Goal: Task Accomplishment & Management: Manage account settings

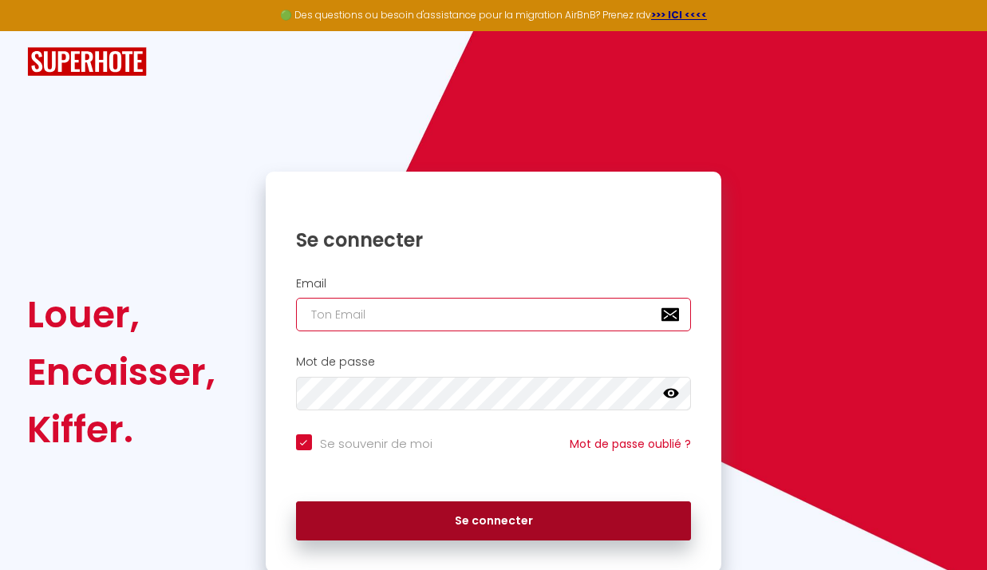
type input "contact@standingpresta.com"
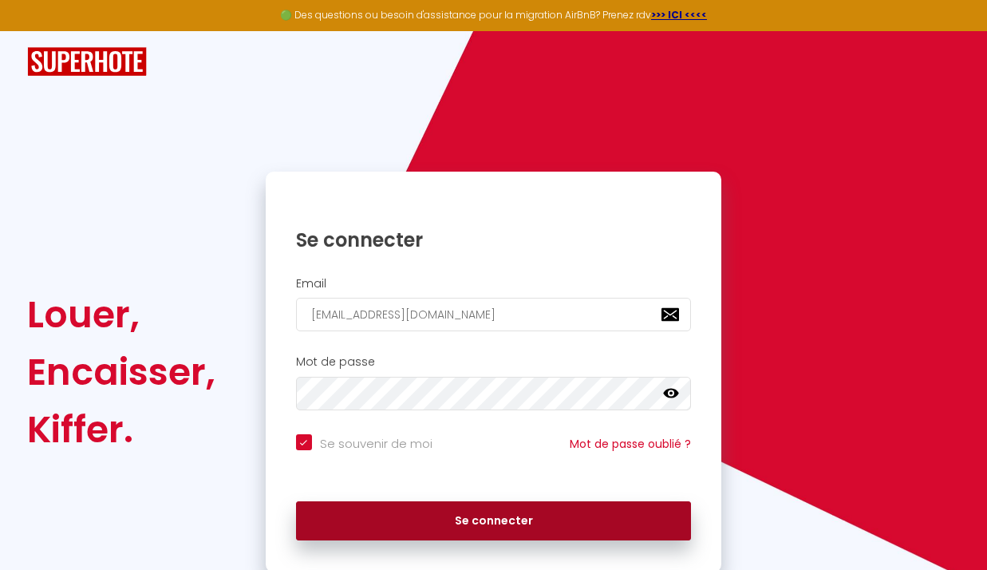
click at [470, 518] on button "Se connecter" at bounding box center [494, 521] width 396 height 40
checkbox input "true"
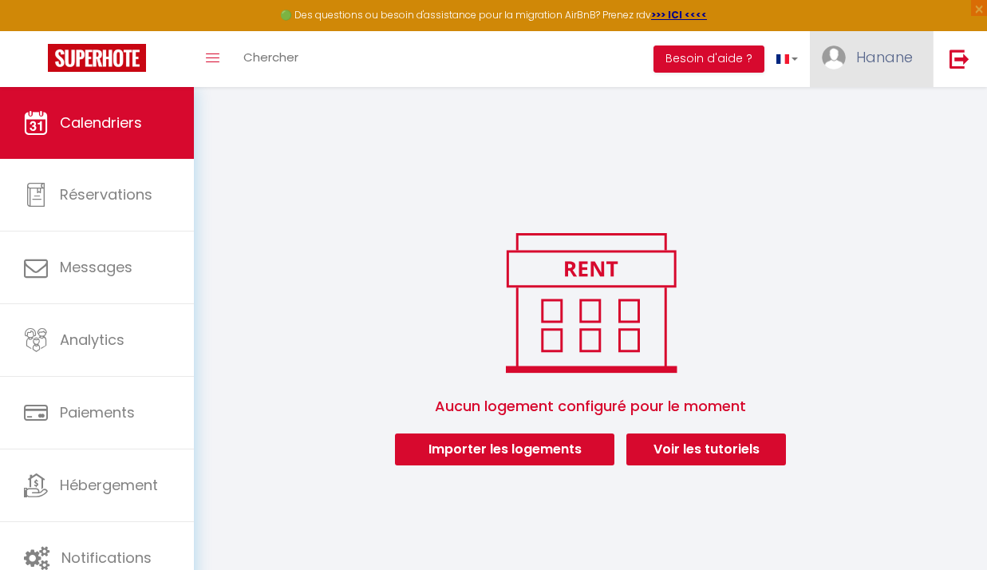
click at [887, 61] on span "Hanane" at bounding box center [884, 57] width 57 height 20
click at [902, 109] on link "Paramètres" at bounding box center [869, 110] width 118 height 27
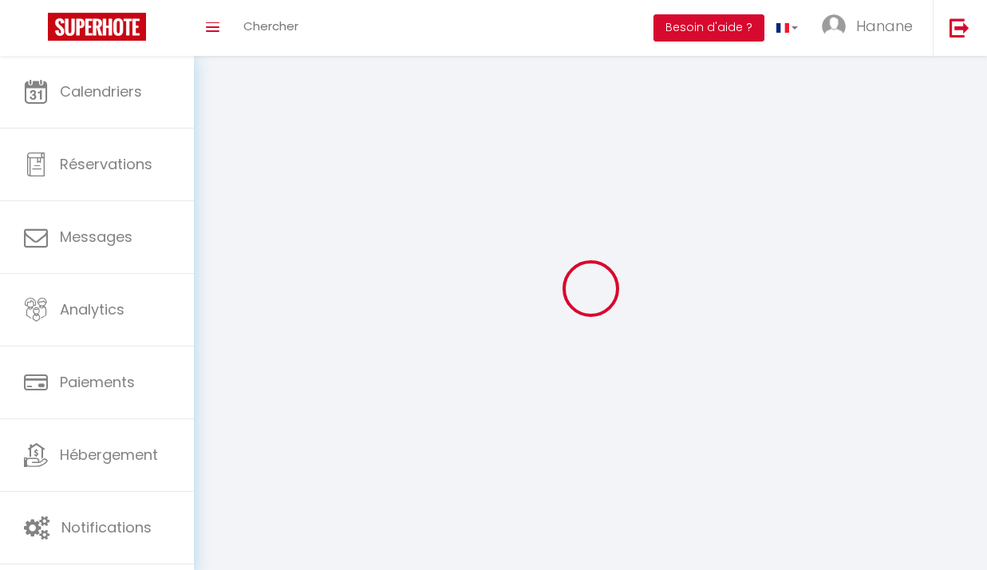
type input "Hanane"
type input "Amimi"
type input "[PHONE_NUMBER]"
type input "[STREET_ADDRESS] Le Beau Soleil A"
type input "06210"
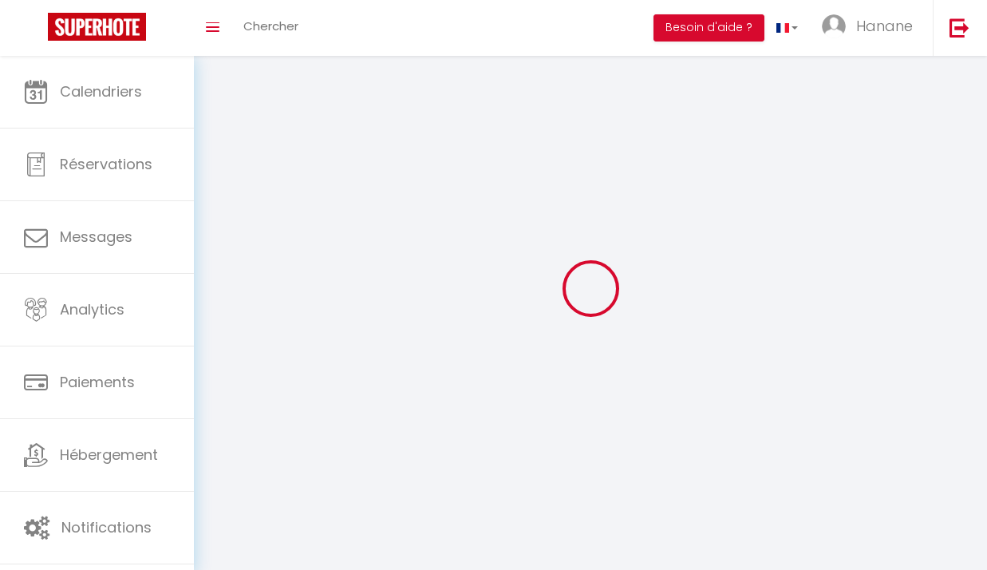
type input "Mandelieu"
type input "3pcZKH4vrH6uCbybqmxOnsTJl"
type input "vNTae27YsY5YStXo8CmYl86PM"
type input "[URL][DOMAIN_NAME]"
select select "28"
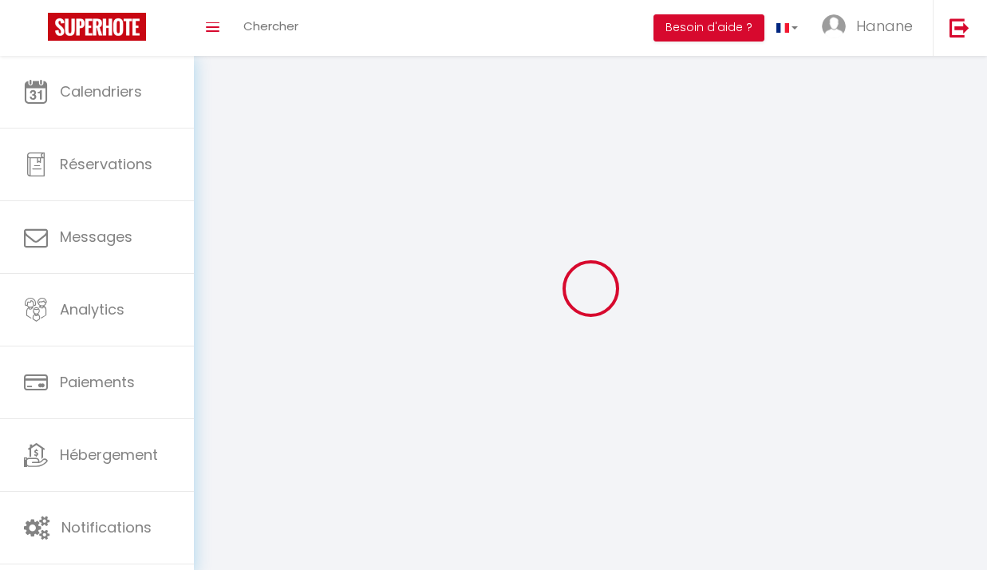
select select "fr"
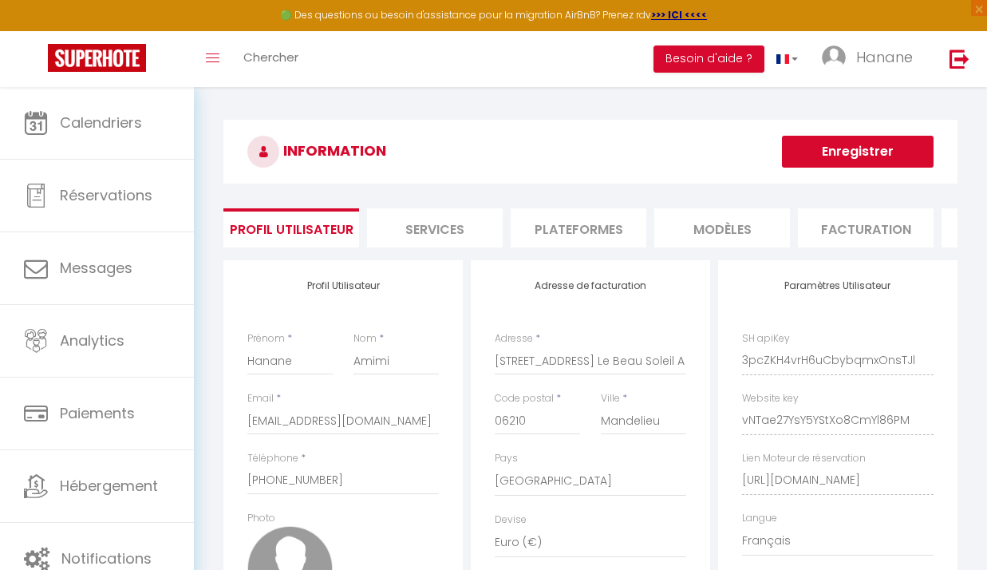
click at [573, 229] on li "Plateformes" at bounding box center [579, 227] width 136 height 39
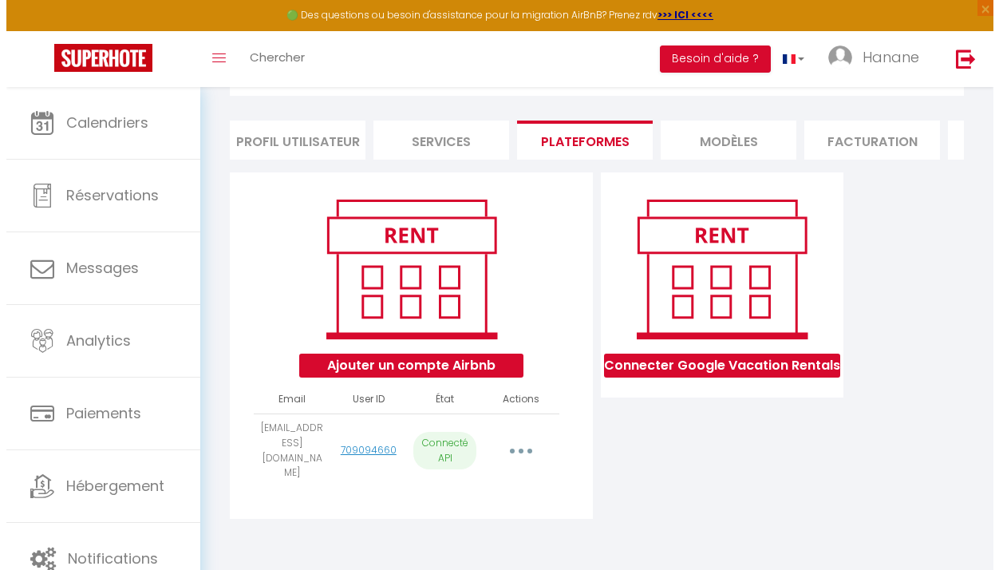
scroll to position [88, 0]
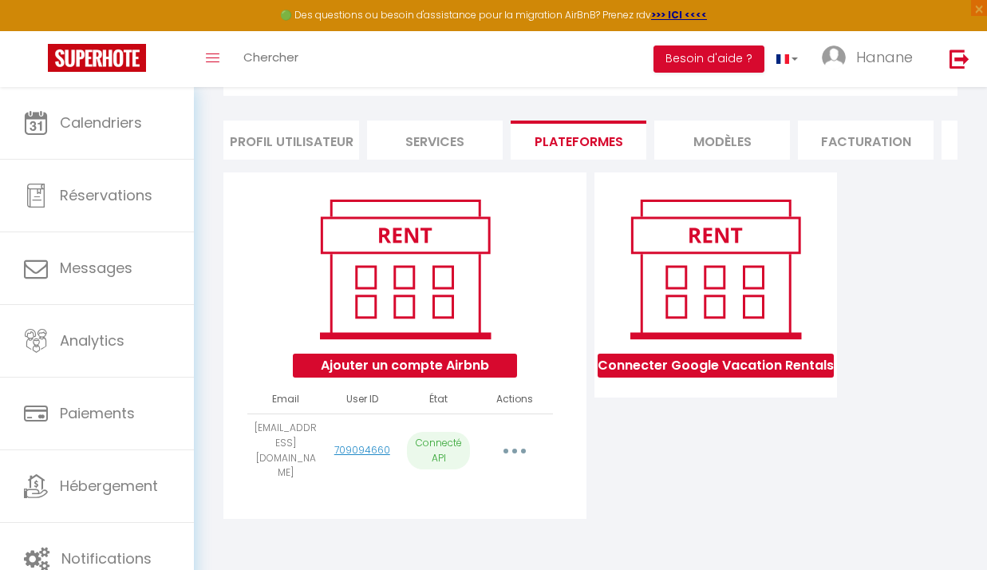
click at [513, 450] on button "button" at bounding box center [515, 451] width 42 height 30
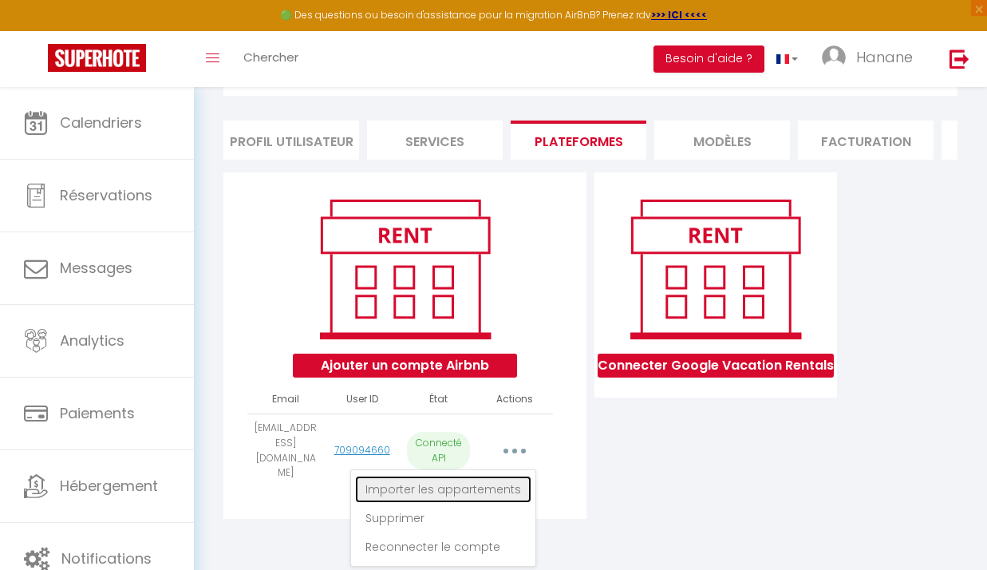
click at [447, 501] on link "Importer les appartements" at bounding box center [443, 488] width 176 height 27
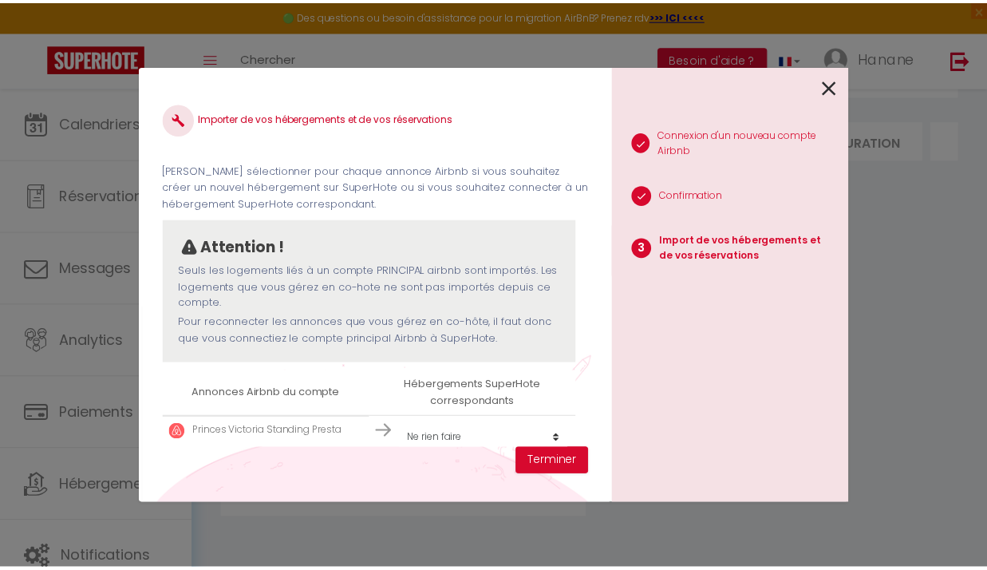
scroll to position [6, 0]
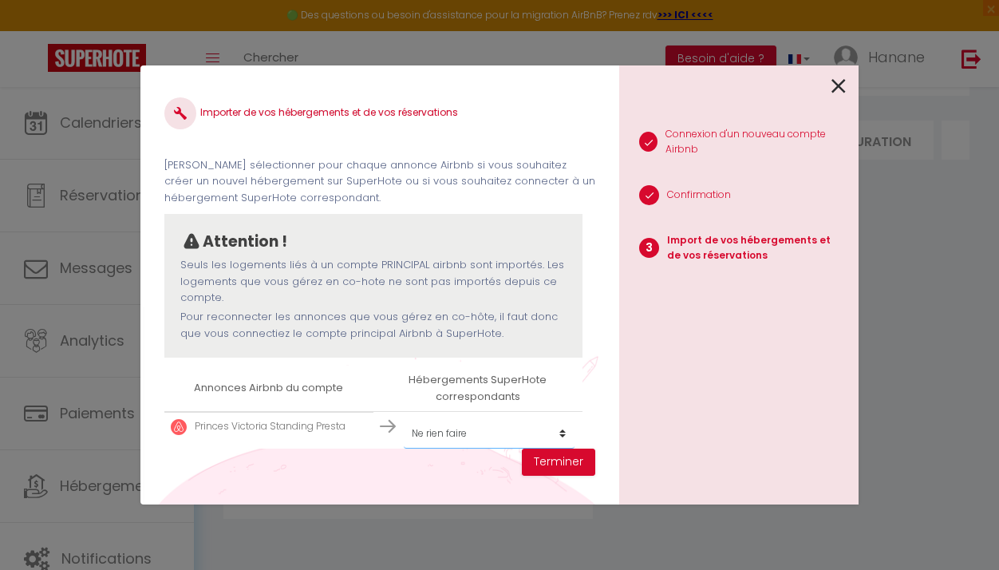
click at [557, 438] on select "Créer un nouvel hébergement Ne rien faire" at bounding box center [489, 433] width 171 height 30
select select "create_new"
click at [404, 418] on select "Créer un nouvel hébergement Ne rien faire" at bounding box center [489, 433] width 171 height 30
click at [543, 462] on button "Terminer" at bounding box center [558, 461] width 73 height 27
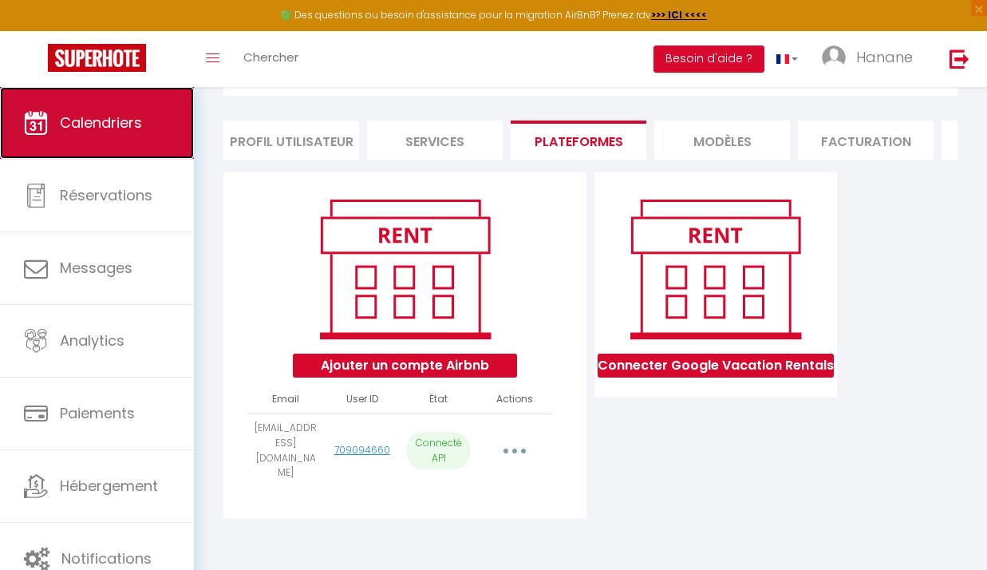
click at [116, 133] on link "Calendriers" at bounding box center [97, 123] width 194 height 72
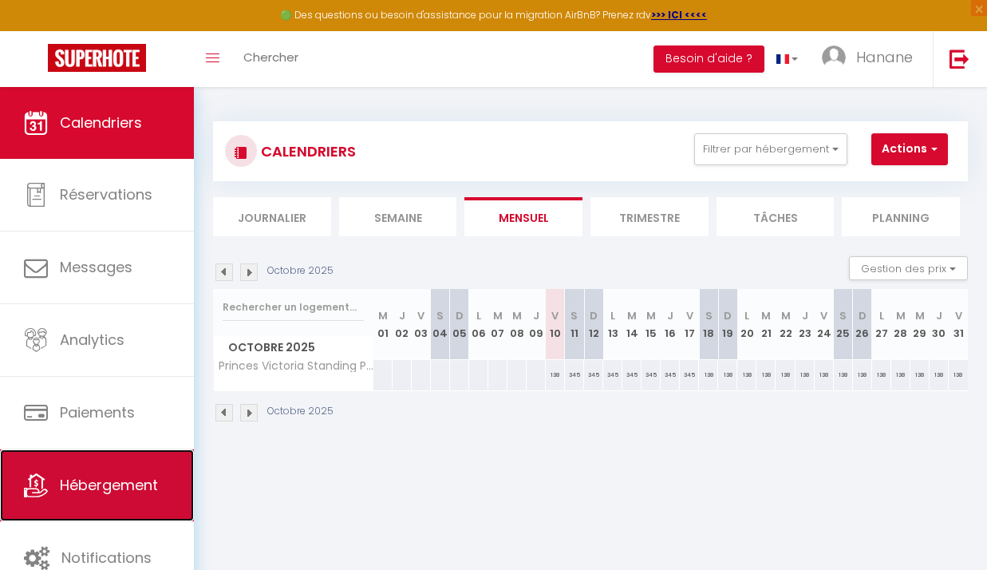
click at [153, 468] on link "Hébergement" at bounding box center [97, 485] width 194 height 72
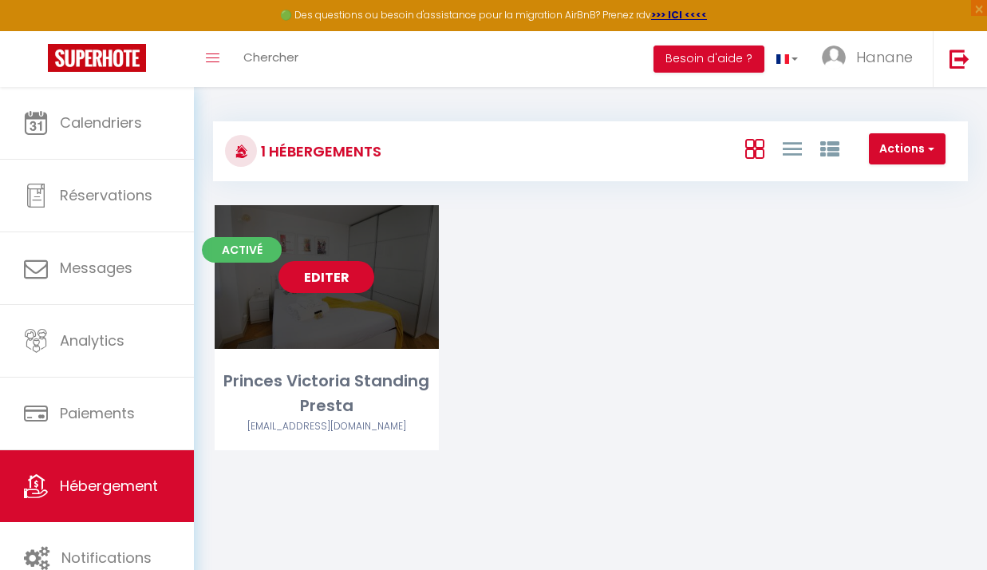
click at [308, 274] on link "Editer" at bounding box center [326, 277] width 96 height 32
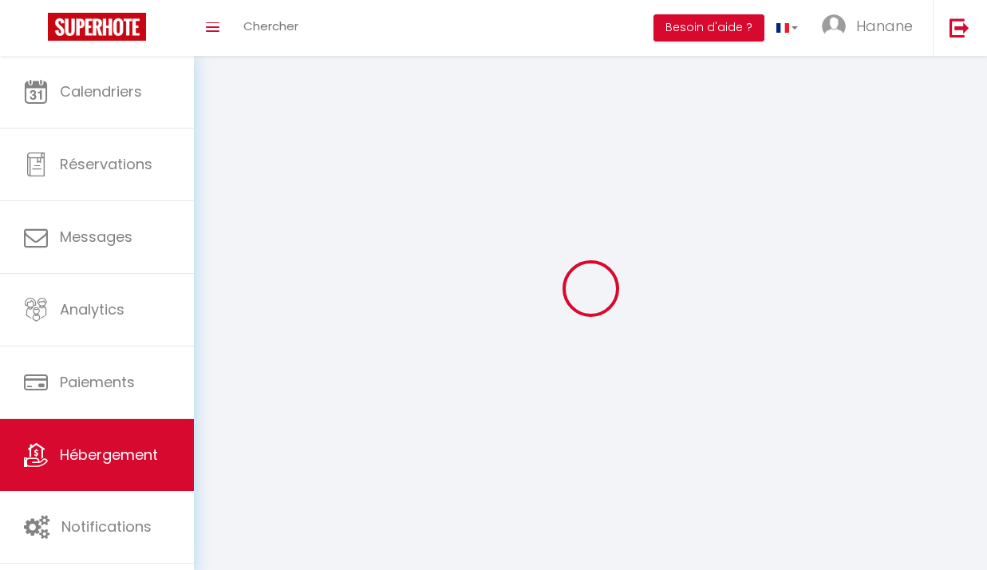
select select "1"
select select "28"
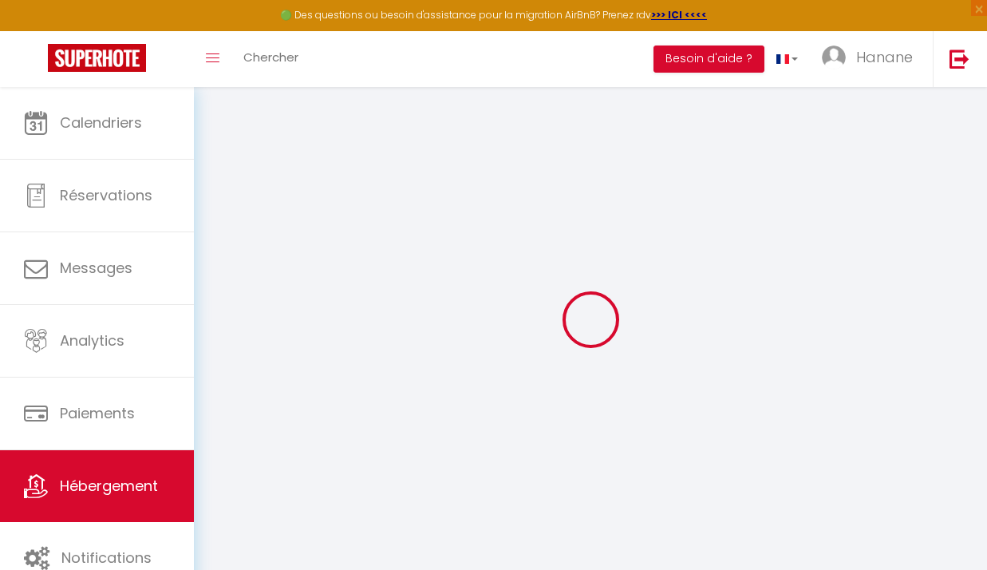
select select
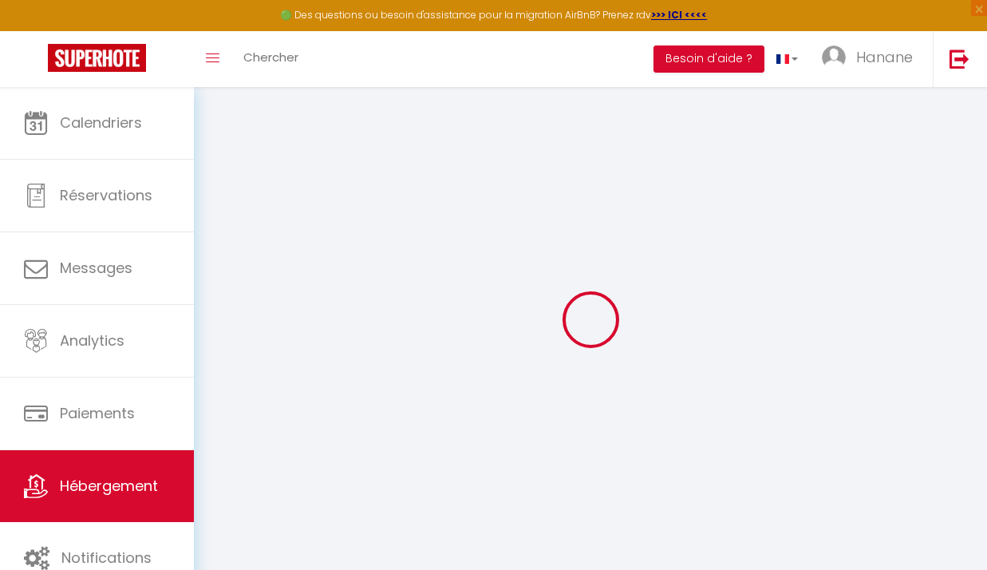
select select
checkbox input "false"
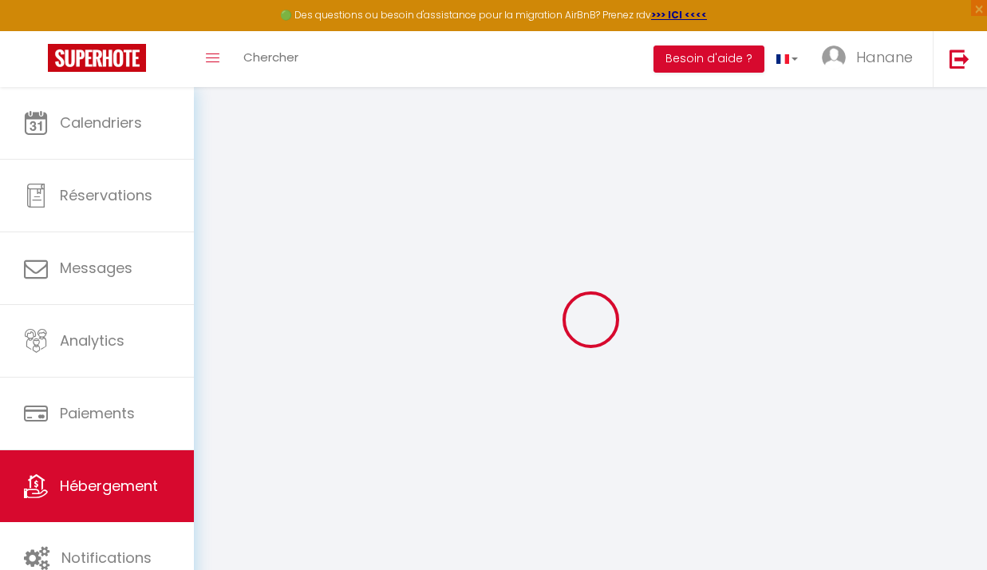
select select
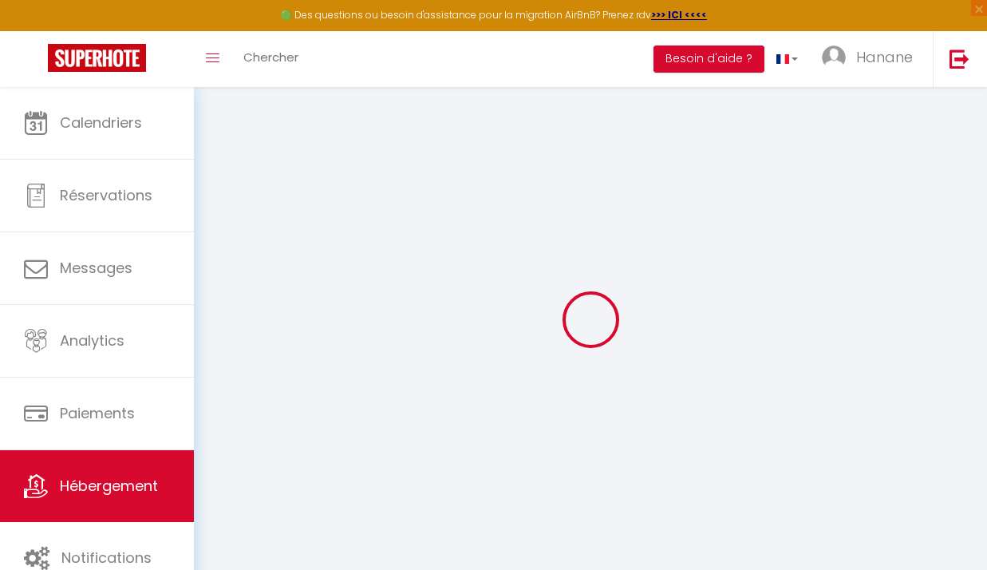
select select
checkbox input "false"
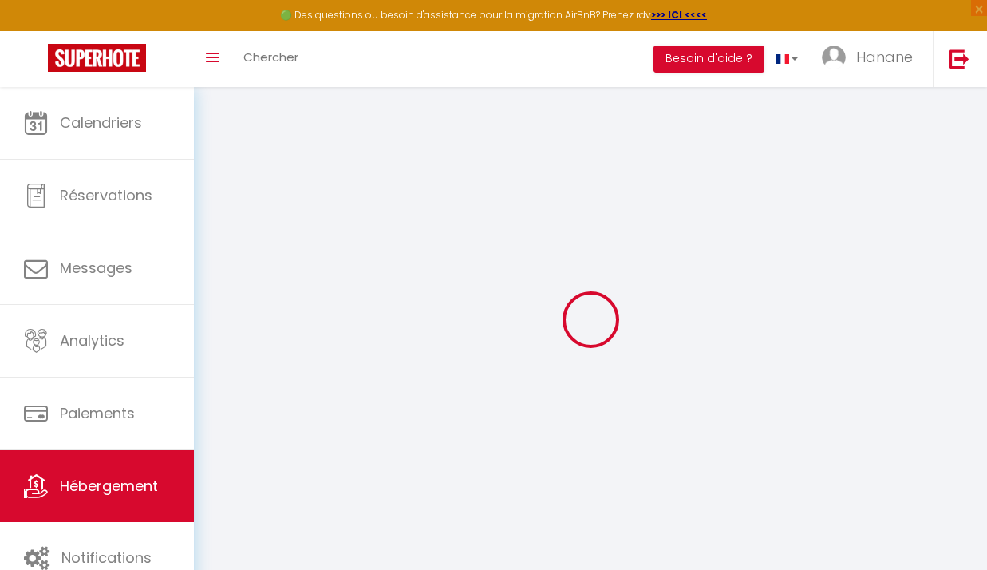
checkbox input "false"
select select
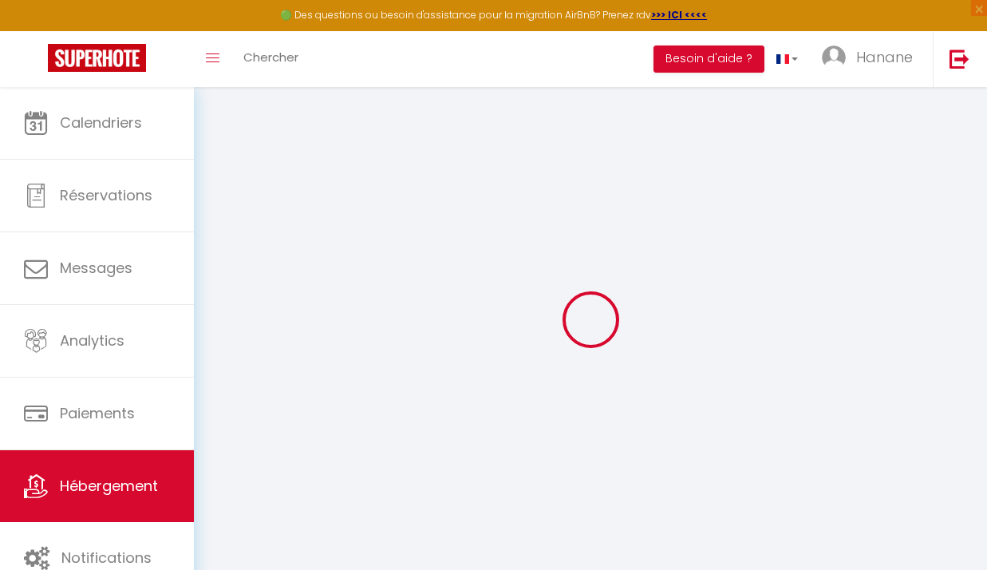
select select
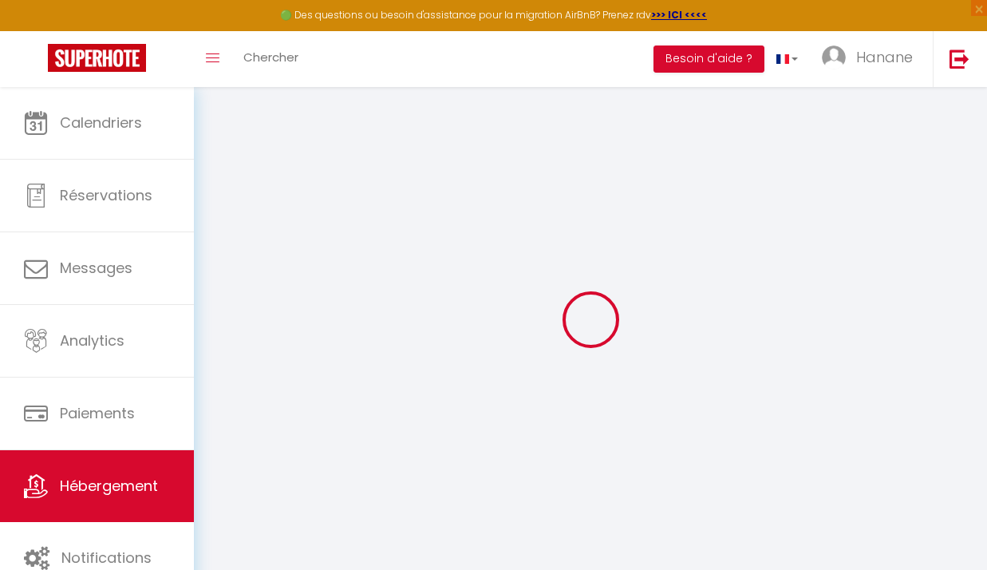
checkbox input "false"
select select
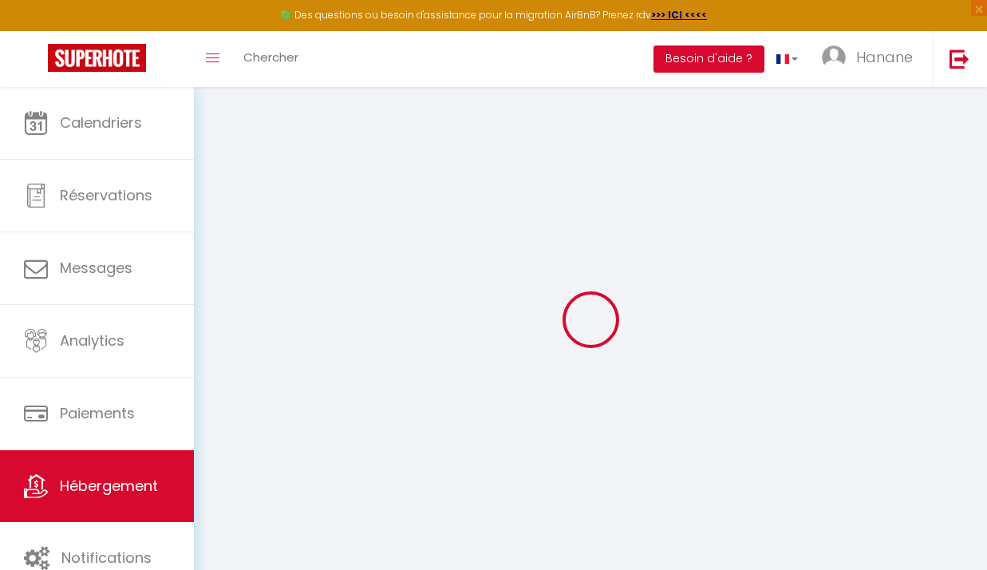
select select
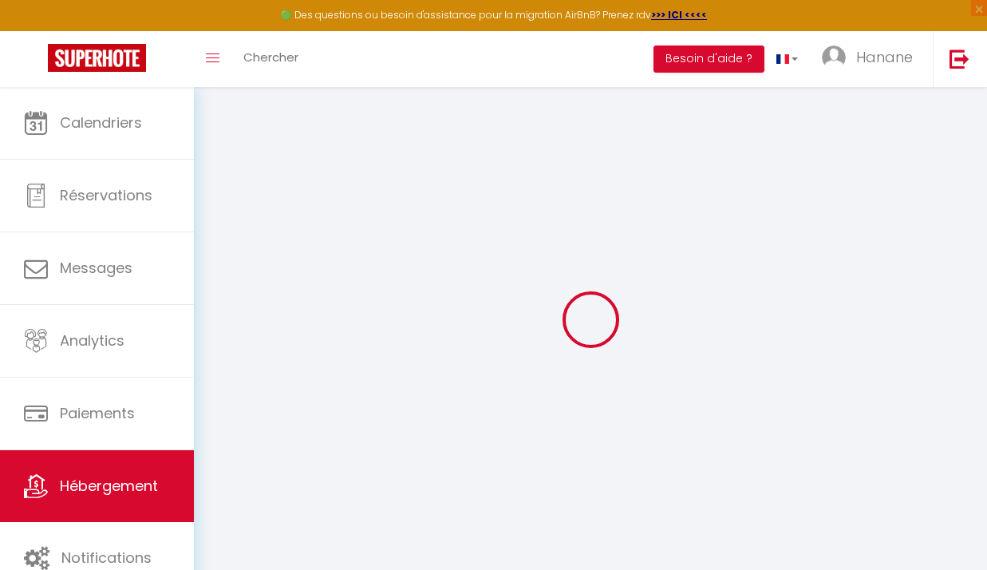
select select
checkbox input "false"
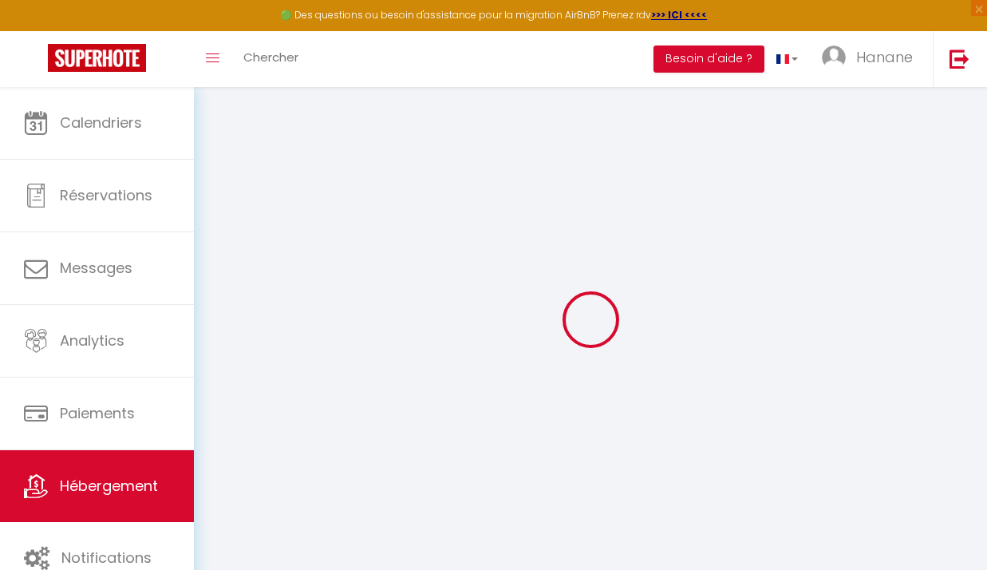
checkbox input "false"
select select
type input "Princes Victoria Standing Presta"
type input "3000"
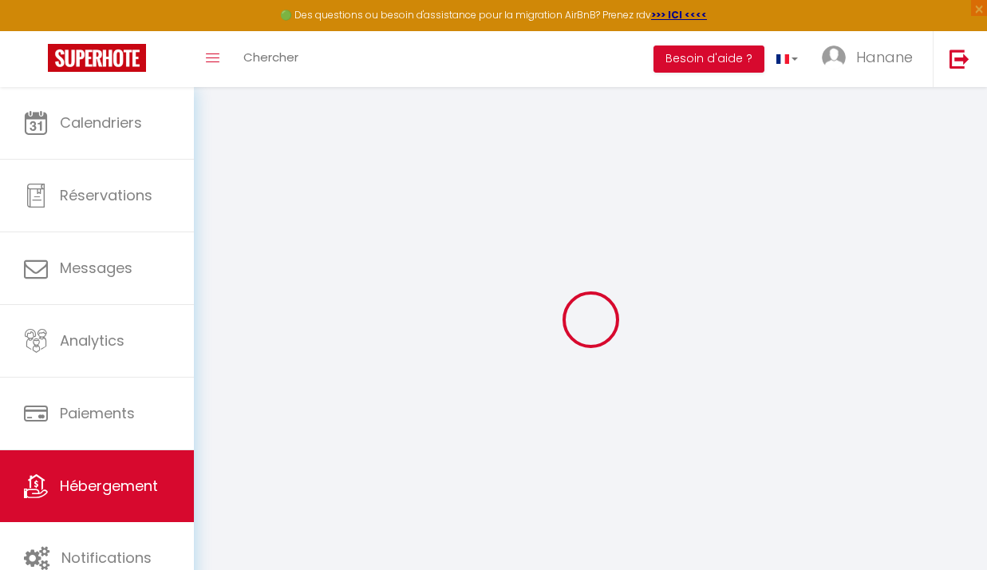
type input "90"
select select
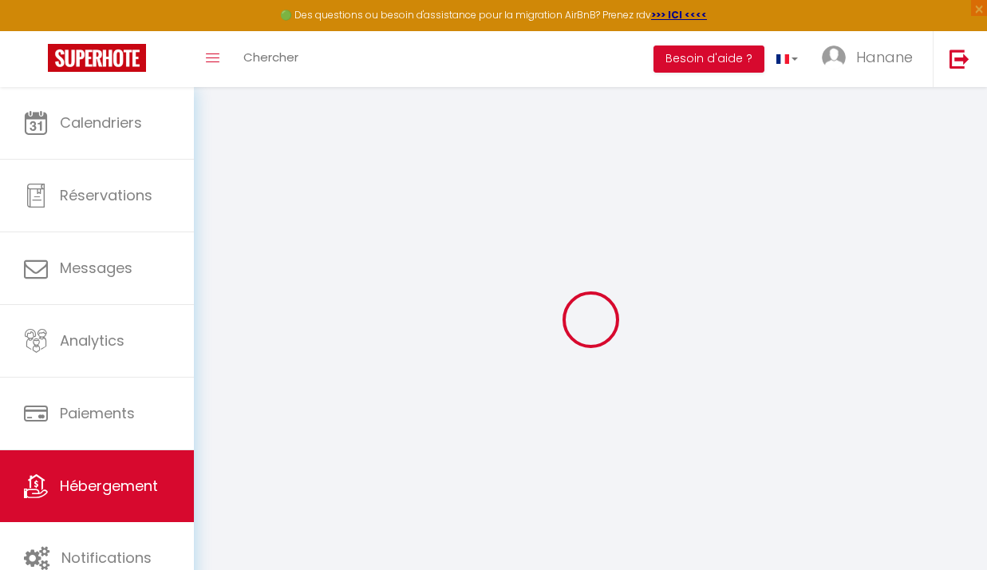
select select
type input "6 Rue Tony Allard"
type input "06400"
type input "Cannes"
type input "[EMAIL_ADDRESS][DOMAIN_NAME]"
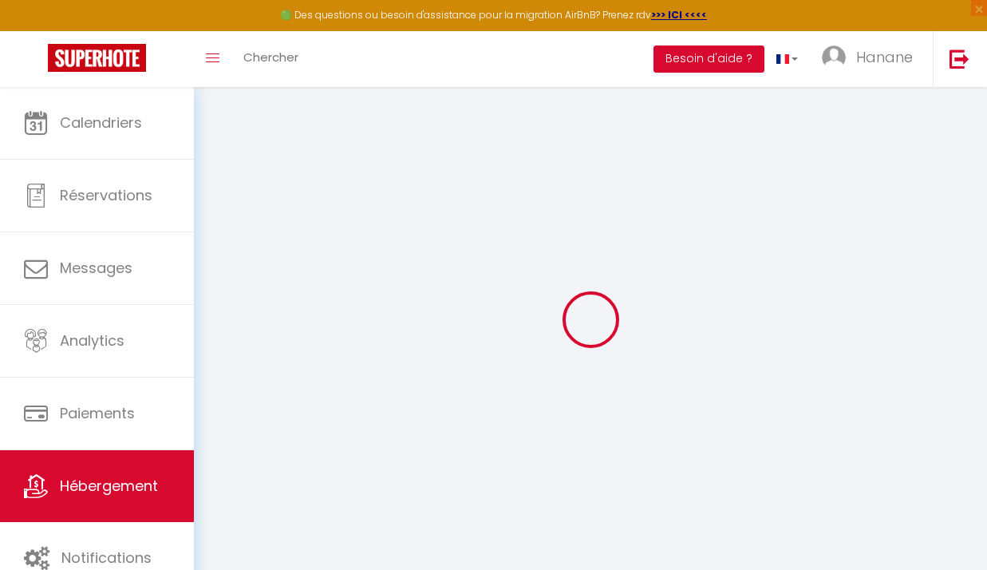
select select
checkbox input "false"
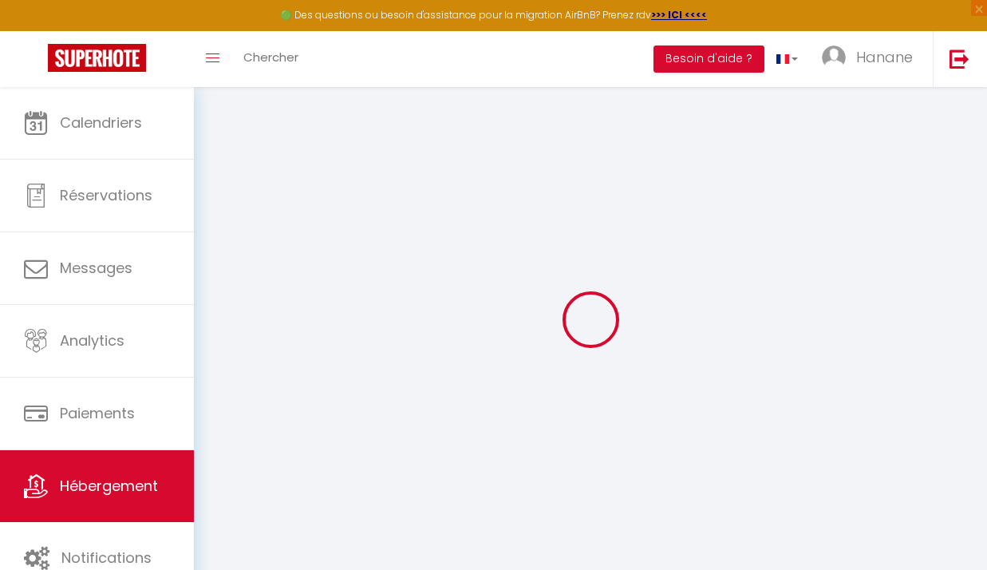
select select
type input "0"
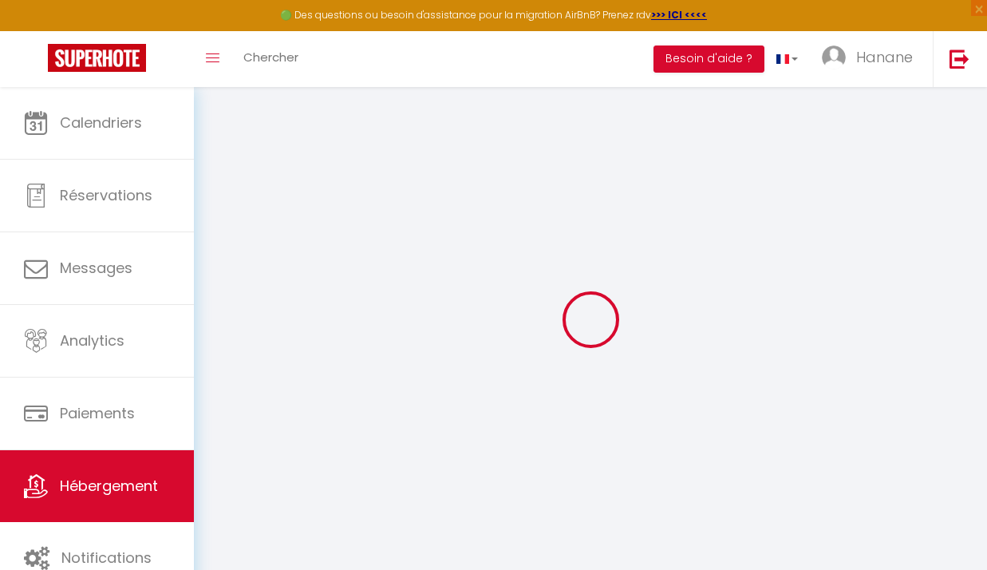
type input "0"
select select
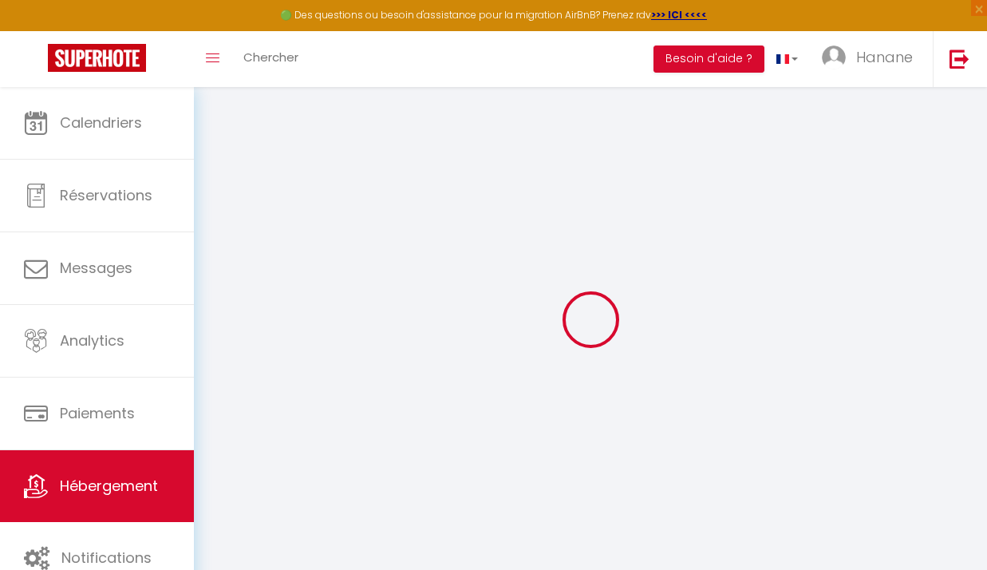
select select
checkbox input "false"
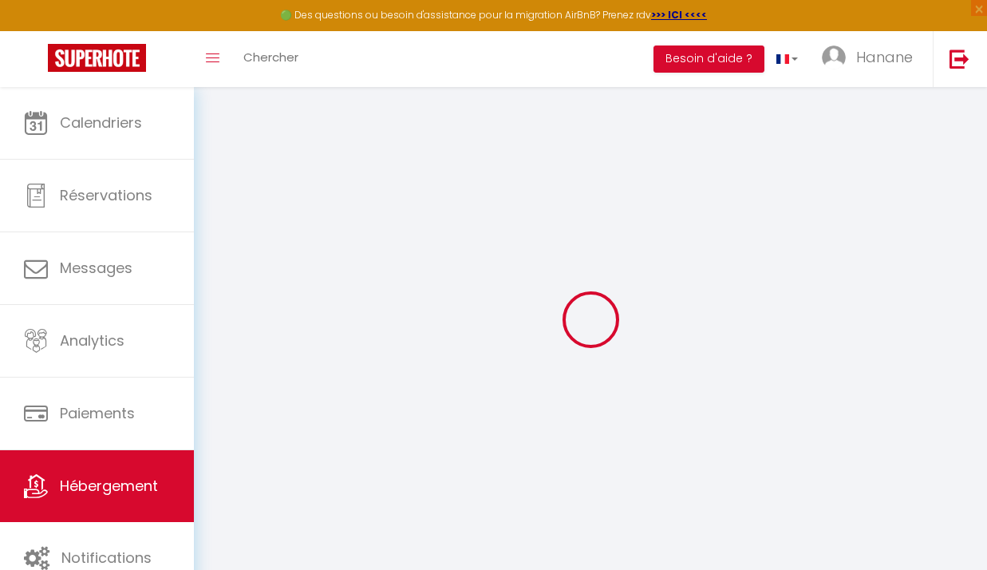
checkbox input "false"
select select
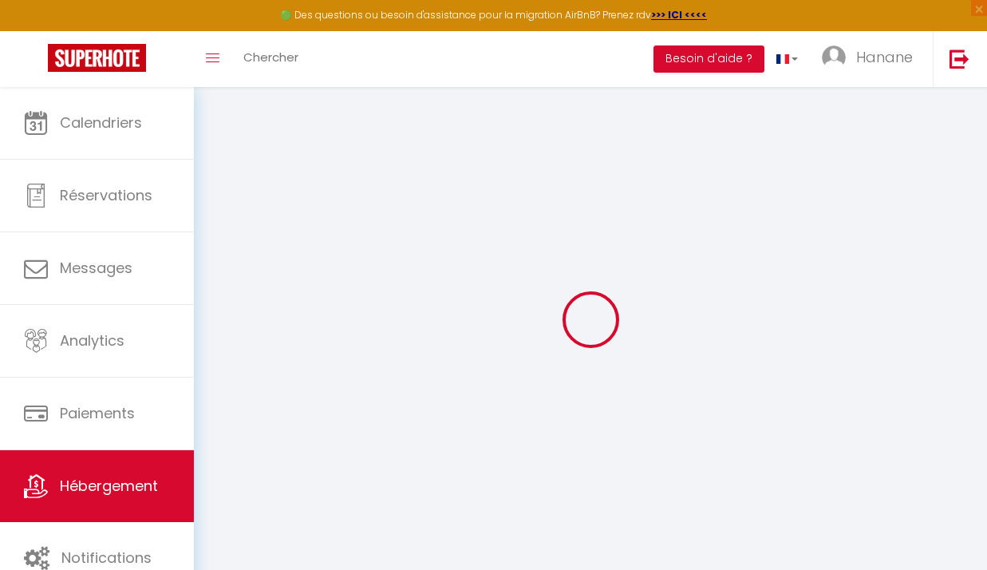
select select
checkbox input "false"
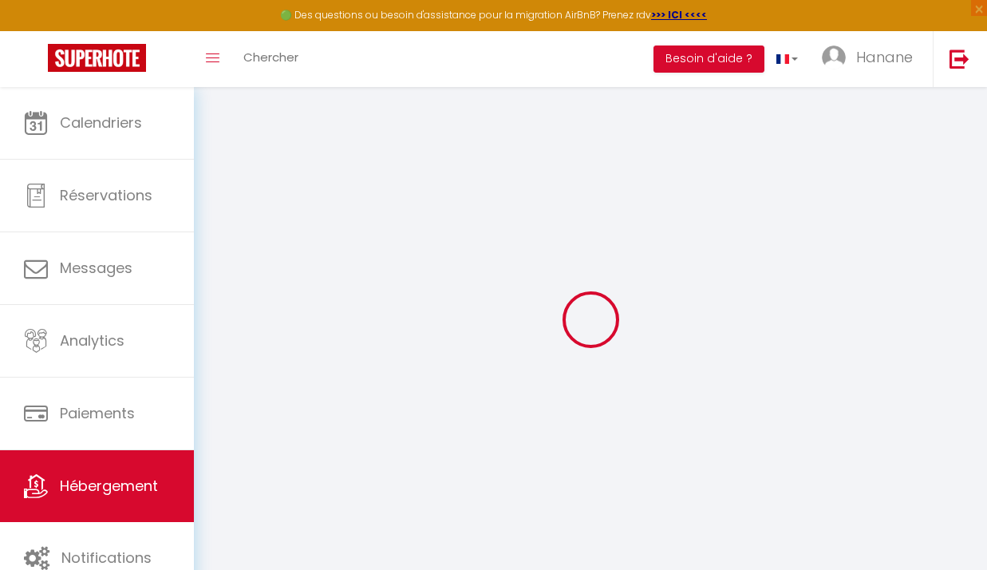
checkbox input "false"
select select
checkbox input "false"
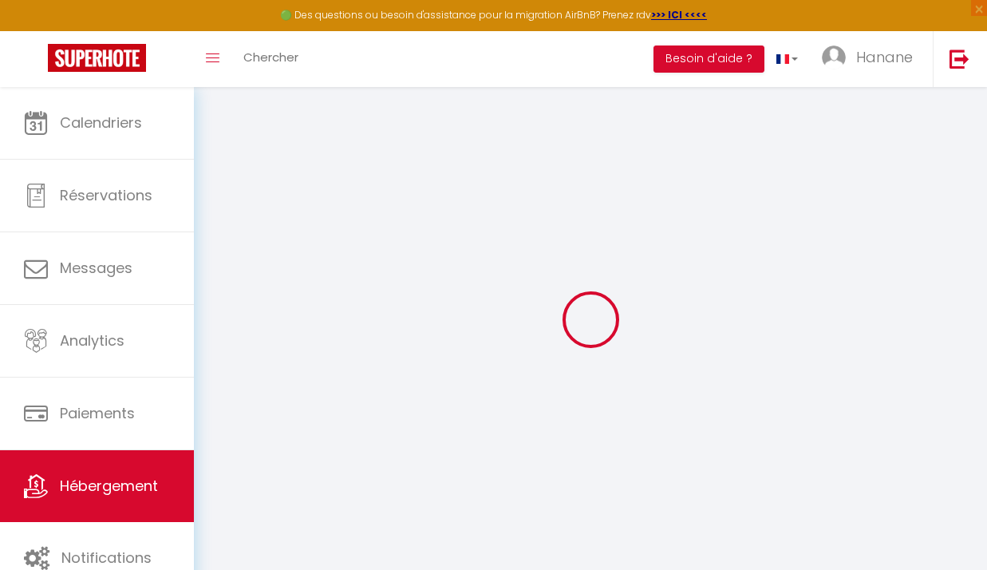
checkbox input "false"
select select "EUR"
select select
select select "22150-1471882942025741376"
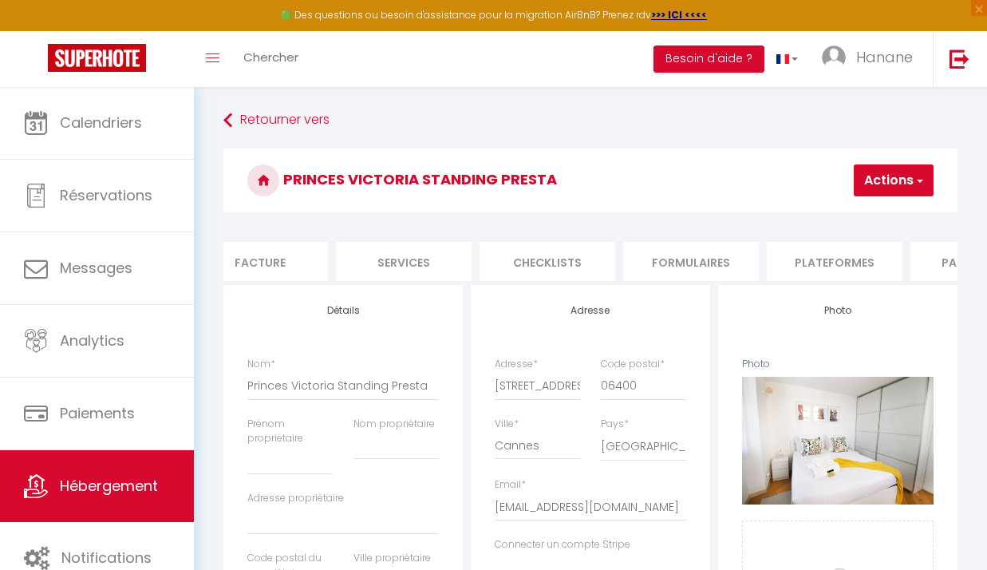
scroll to position [0, 319]
click at [848, 264] on li "Plateformes" at bounding box center [834, 261] width 136 height 39
select select
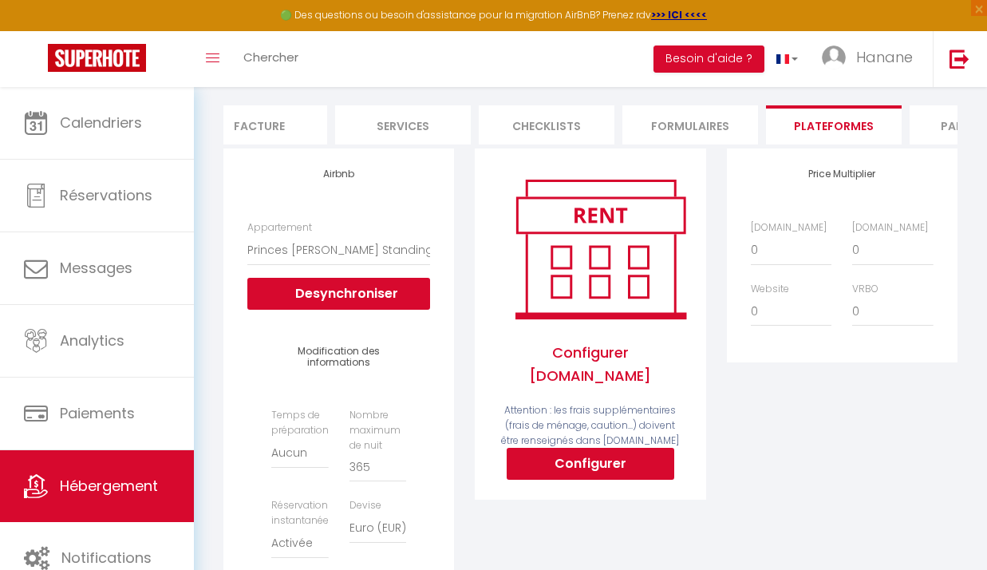
scroll to position [137, 0]
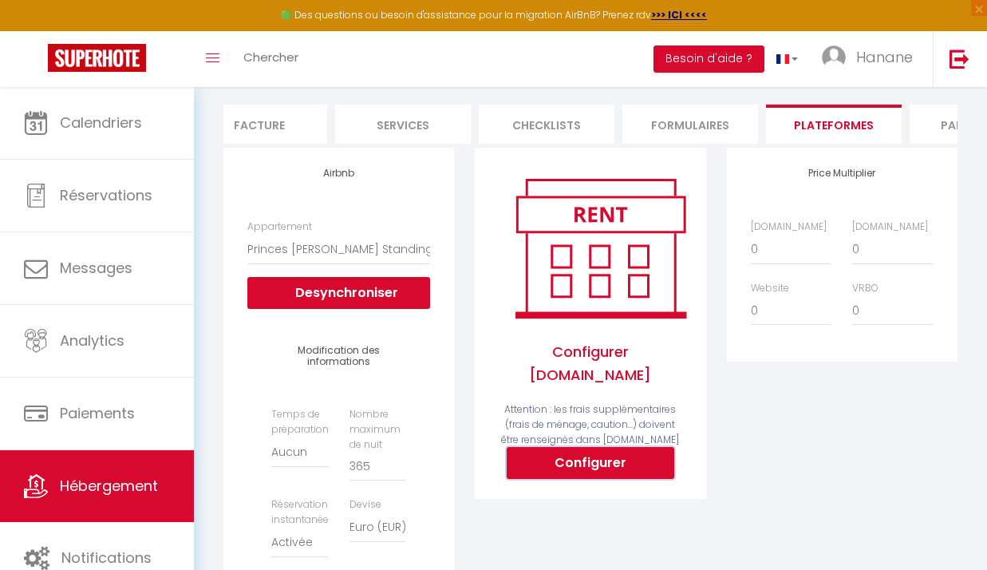
click at [598, 456] on button "Configurer" at bounding box center [591, 463] width 168 height 32
select select
type input "hanane-amimi-emouyqvd_property@reply.superhote.com"
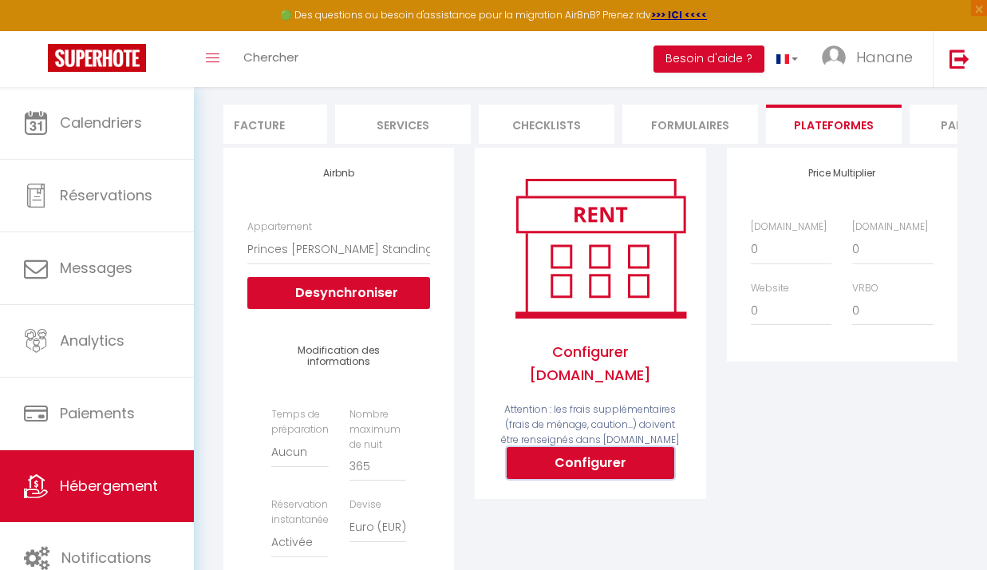
type input "[EMAIL_ADDRESS][DOMAIN_NAME]"
select select
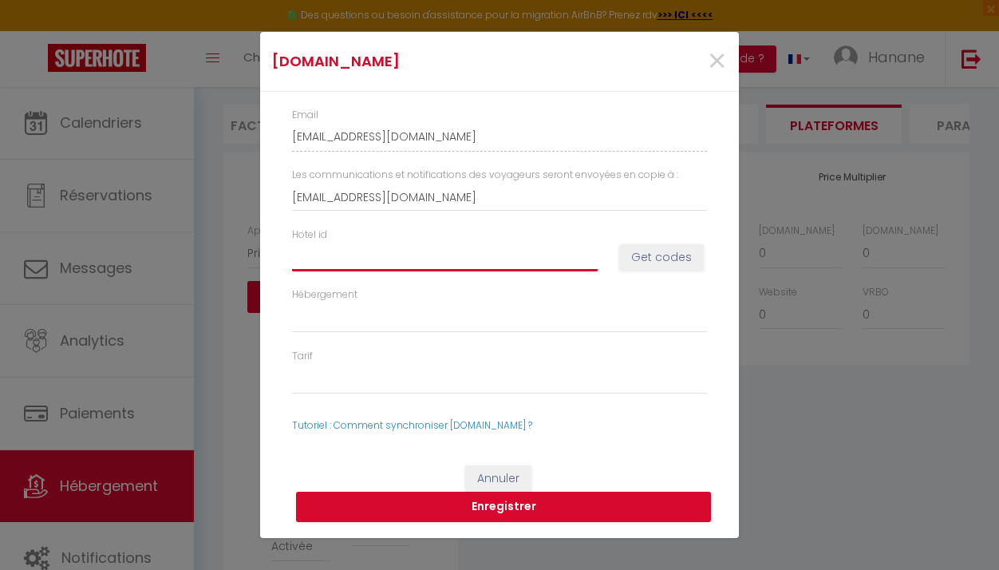
click at [349, 255] on input "Hotel id" at bounding box center [445, 257] width 306 height 29
paste input "14660306"
type input "14660306"
select select
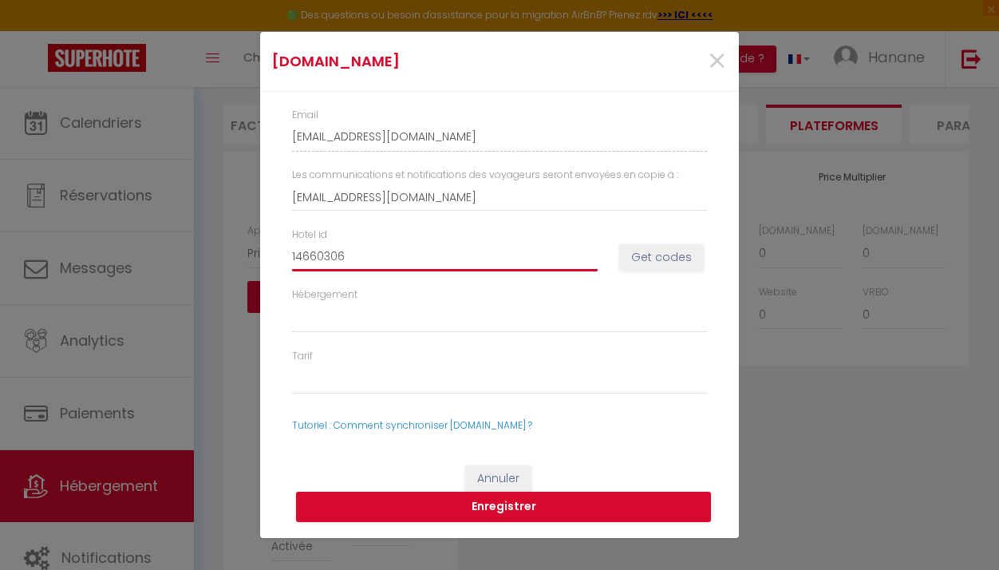
select select
type input "14660306"
click at [668, 260] on button "Get codes" at bounding box center [661, 257] width 85 height 27
select select
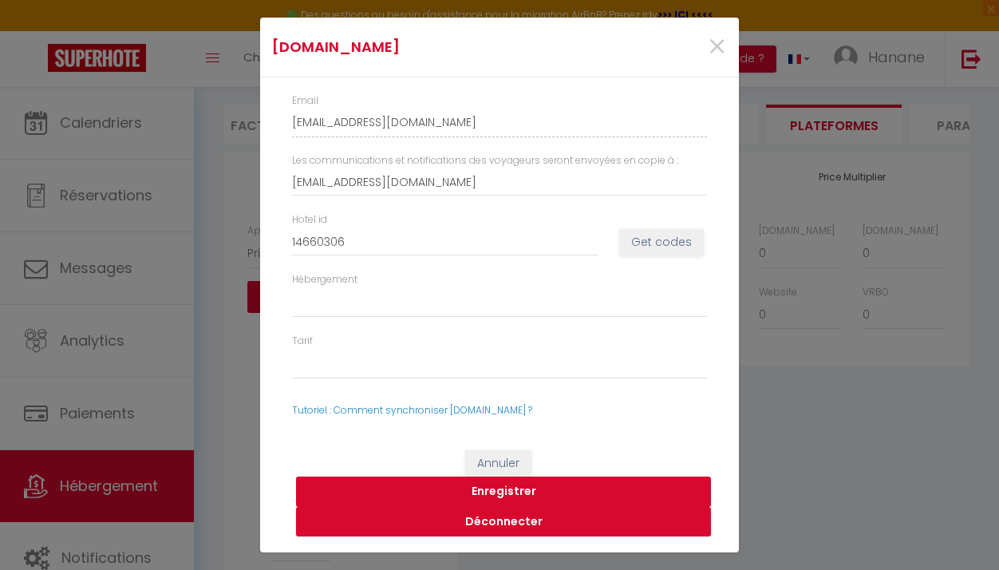
click at [552, 495] on button "Enregistrer" at bounding box center [503, 491] width 415 height 30
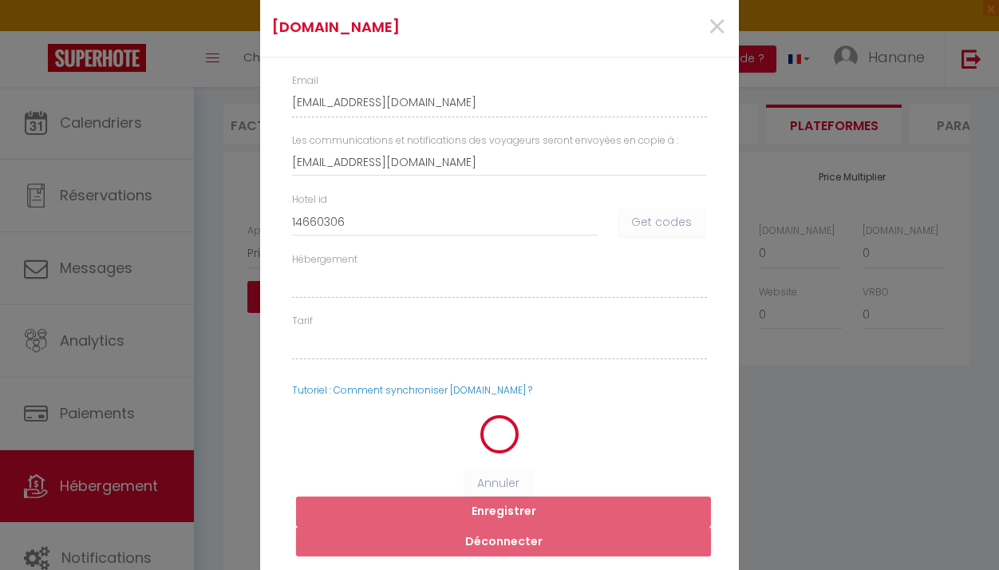
select select
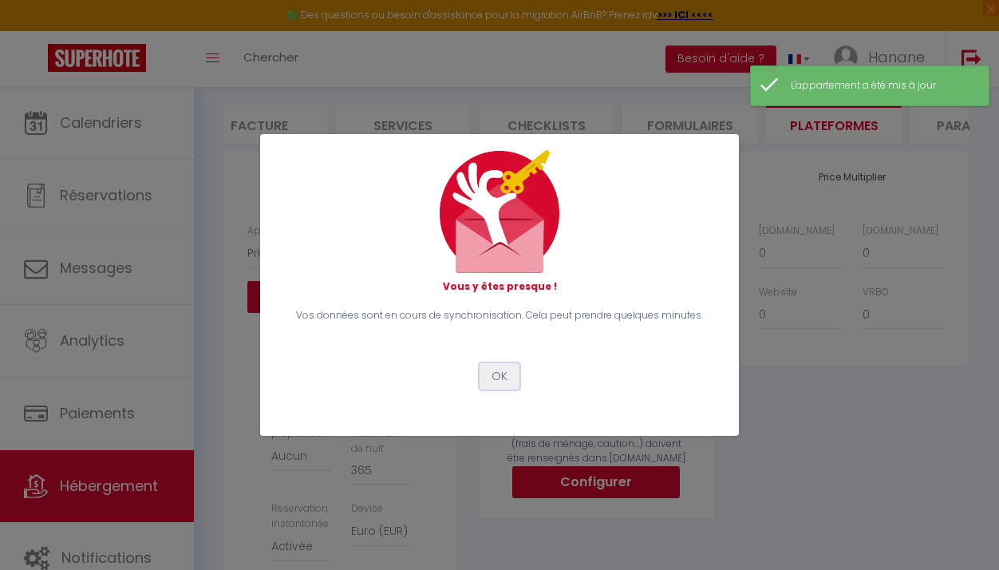
click at [497, 380] on button "OK" at bounding box center [499, 376] width 40 height 27
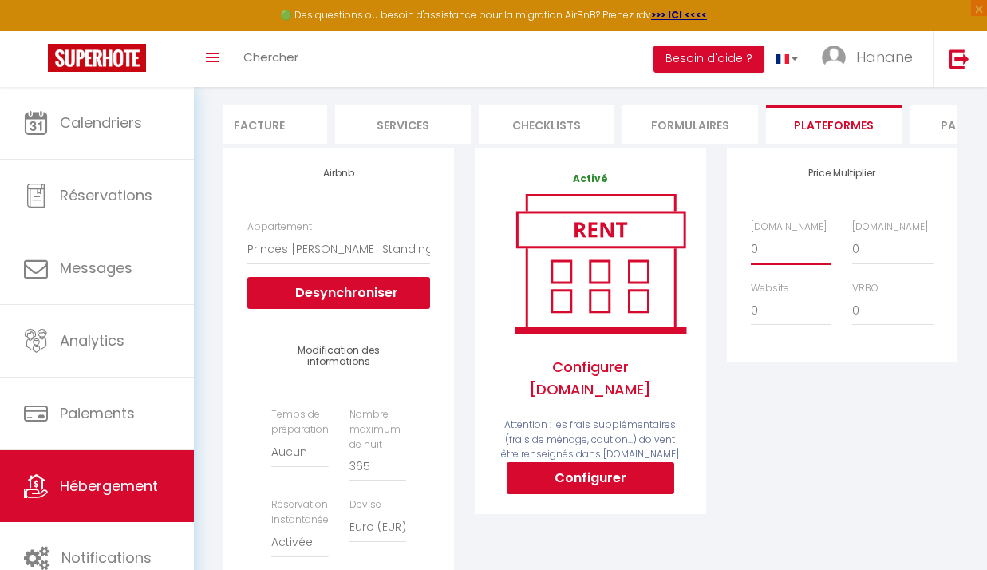
click at [766, 259] on select "0 + 1 % + 2 % + 3 % + 4 % + 5 % + 6 % + 7 % + 8 % + 9 %" at bounding box center [791, 249] width 81 height 30
select select "+ 16 %"
click at [751, 250] on select "0 + 1 % + 2 % + 3 % + 4 % + 5 % + 6 % + 7 % + 8 % + 9 %" at bounding box center [791, 249] width 81 height 30
select select
click at [872, 264] on select "0 + 1 % + 2 % + 3 % + 4 % + 5 % + 6 % + 7 % + 8 % + 9 %" at bounding box center [892, 249] width 81 height 30
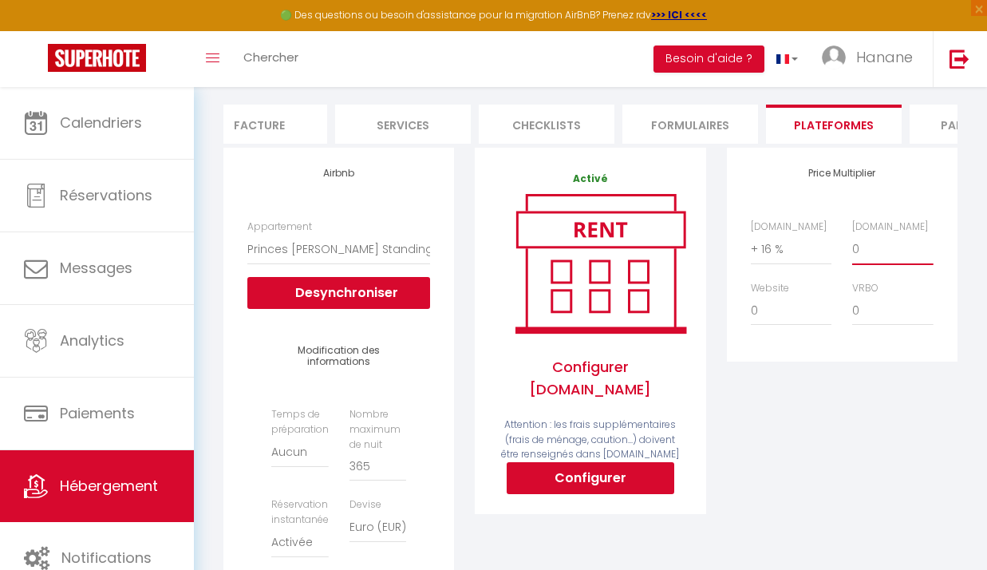
select select "+ 20 %"
click at [852, 250] on select "0 + 1 % + 2 % + 3 % + 4 % + 5 % + 6 % + 7 % + 8 % + 9 %" at bounding box center [892, 249] width 81 height 30
select select
click at [783, 264] on select "0 + 1 % + 2 % + 3 % + 4 % + 5 % + 6 % + 7 % + 8 % + 9 %" at bounding box center [791, 249] width 81 height 30
click at [751, 250] on select "0 + 1 % + 2 % + 3 % + 4 % + 5 % + 6 % + 7 % + 8 % + 9 %" at bounding box center [791, 249] width 81 height 30
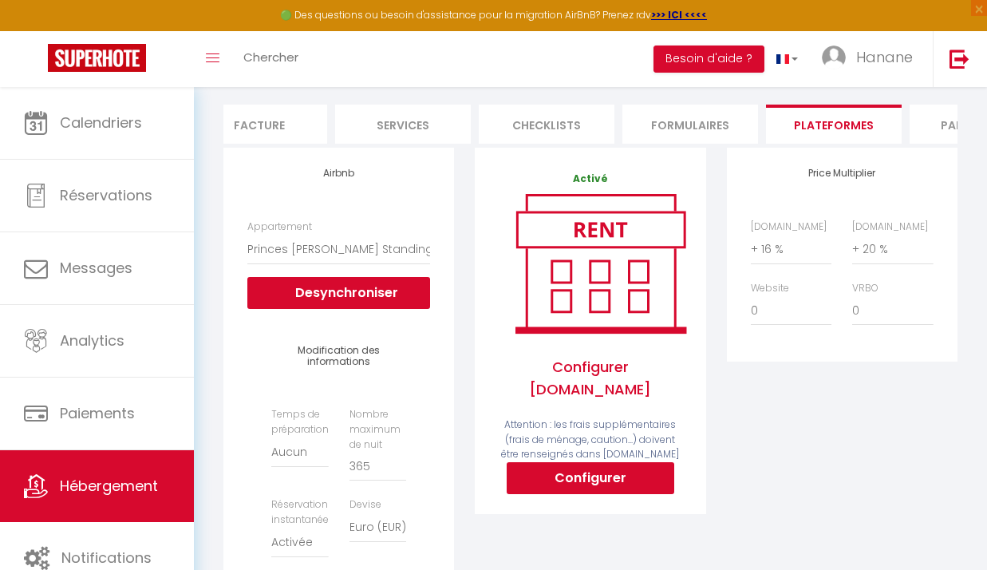
click at [803, 488] on div "Price Multiplier Airbnb.com 0 + 1 % + 2 % + 3 % + 4 % + 5 % + 6 % + 7 %" at bounding box center [841, 462] width 251 height 629
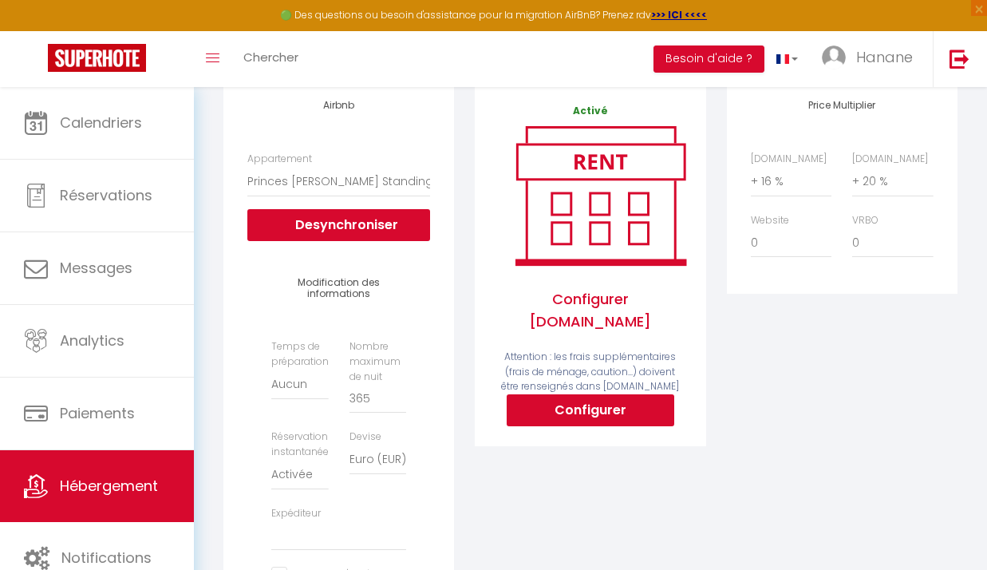
scroll to position [201, 0]
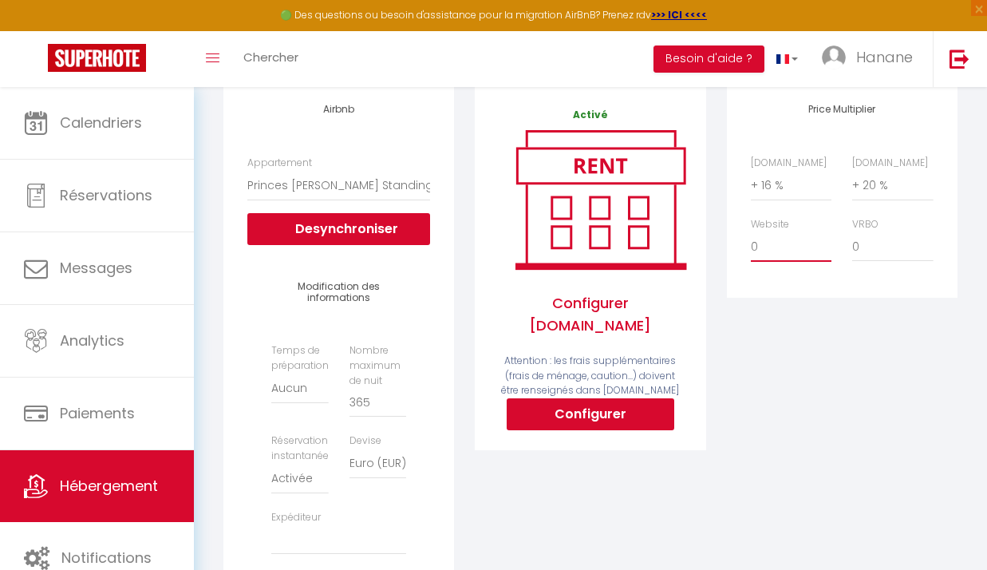
click at [767, 262] on select "0 + 1 % + 2 % + 3 % + 4 % + 5 % + 6 % + 7 % + 8 % + 9 %" at bounding box center [791, 246] width 81 height 30
click at [787, 262] on select "0 + 1 % + 2 % + 3 % + 4 % + 5 % + 6 % + 7 % + 8 % + 9 %" at bounding box center [791, 246] width 81 height 30
select select "+ 2 %"
click at [751, 247] on select "0 + 1 % + 2 % + 3 % + 4 % + 5 % + 6 % + 7 % + 8 % + 9 %" at bounding box center [791, 246] width 81 height 30
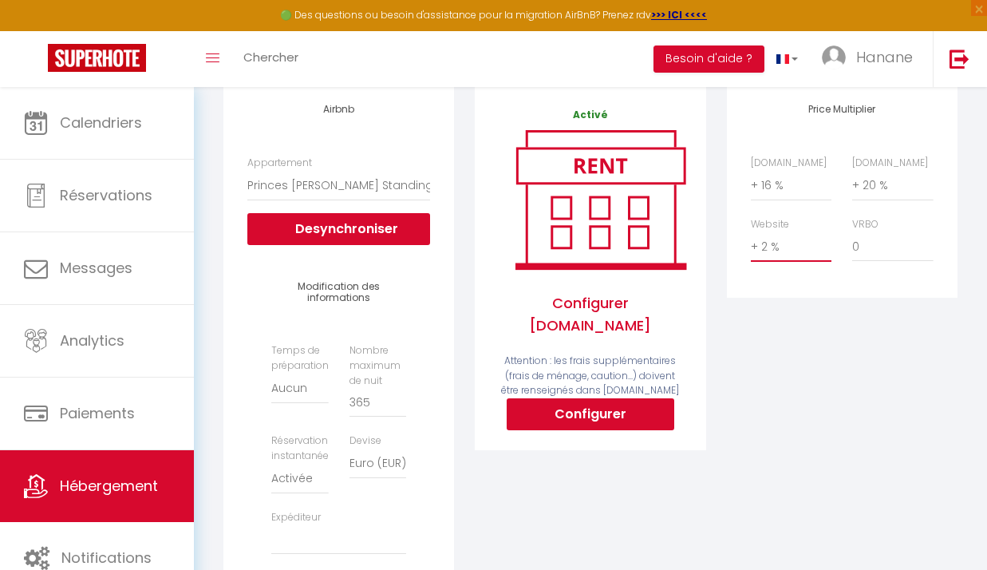
select select
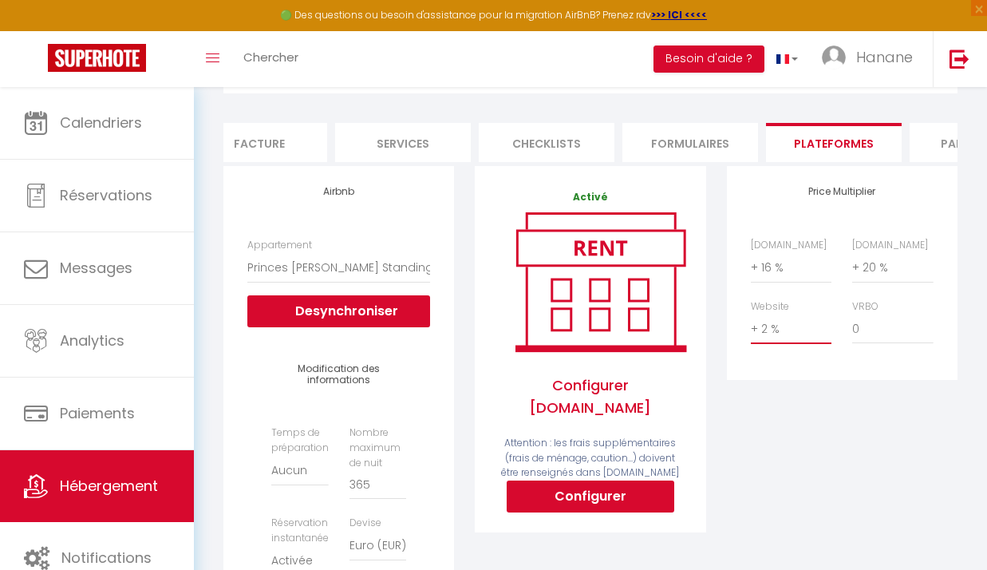
scroll to position [89, 0]
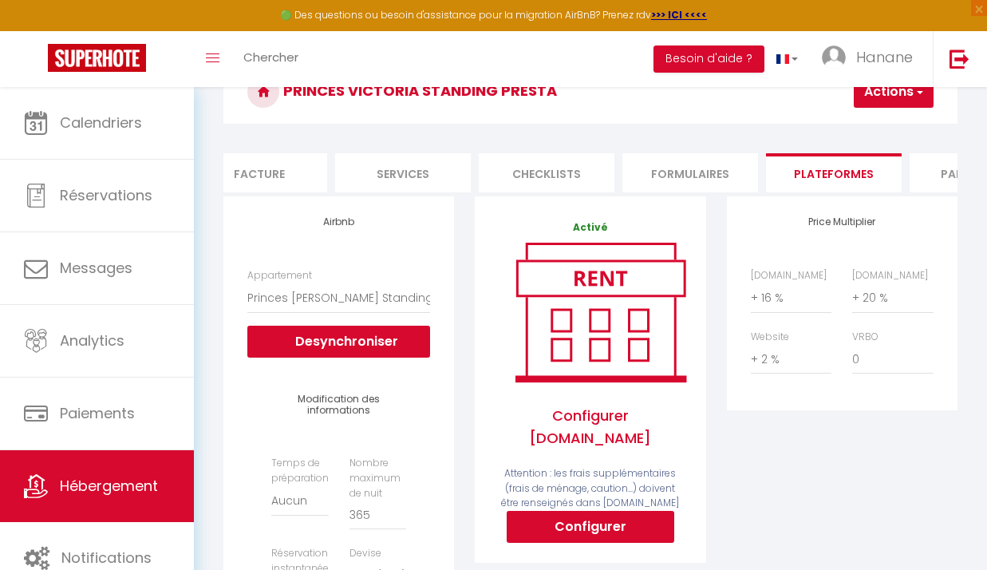
click at [922, 98] on span "button" at bounding box center [919, 92] width 10 height 16
click at [902, 122] on link "Enregistrer" at bounding box center [870, 126] width 126 height 21
select select "EUR"
select select
click at [890, 61] on span "Hanane" at bounding box center [884, 57] width 57 height 20
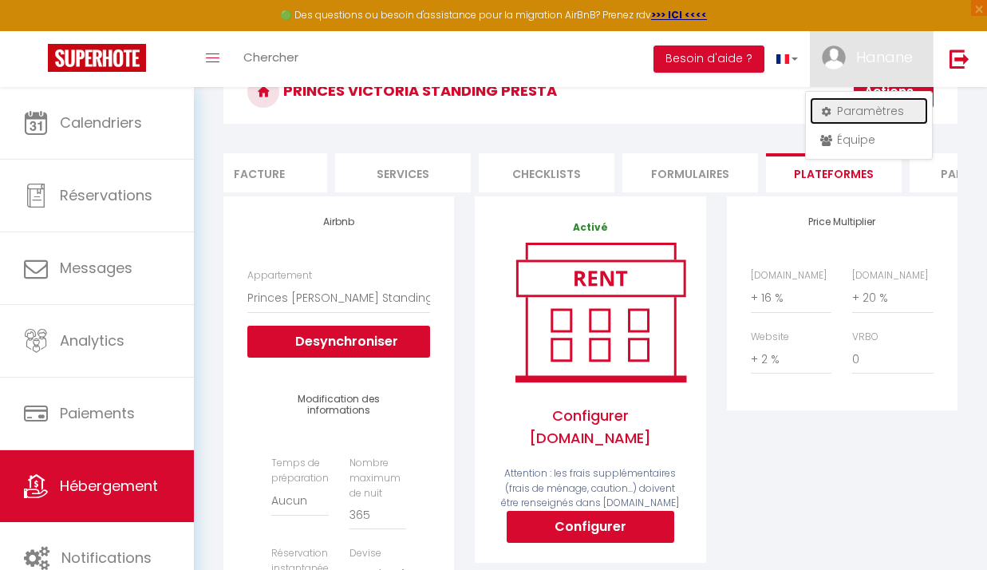
click at [895, 106] on link "Paramètres" at bounding box center [869, 110] width 118 height 27
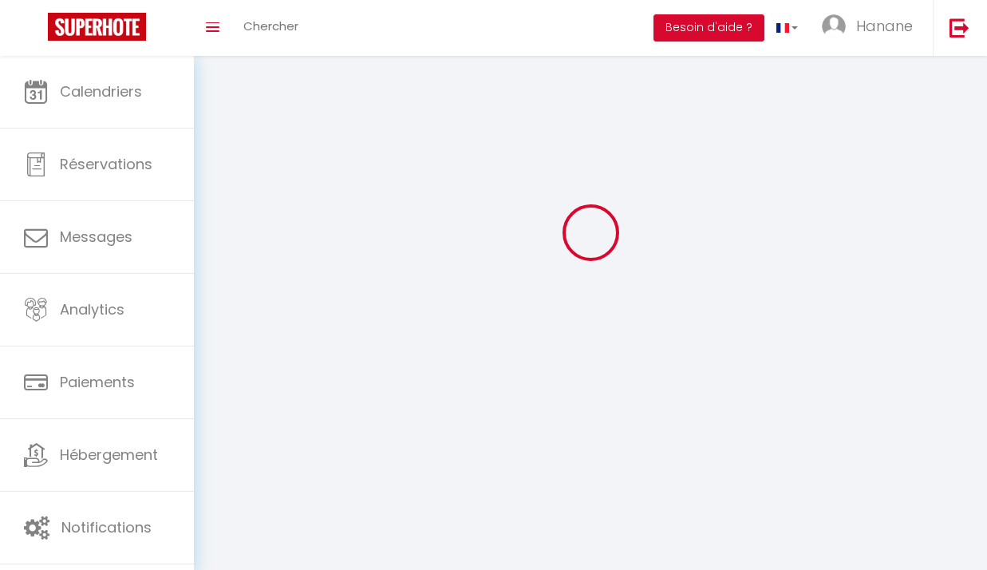
type input "Hanane"
type input "Amimi"
type input "[PHONE_NUMBER]"
type input "[STREET_ADDRESS] Le Beau Soleil A"
type input "06210"
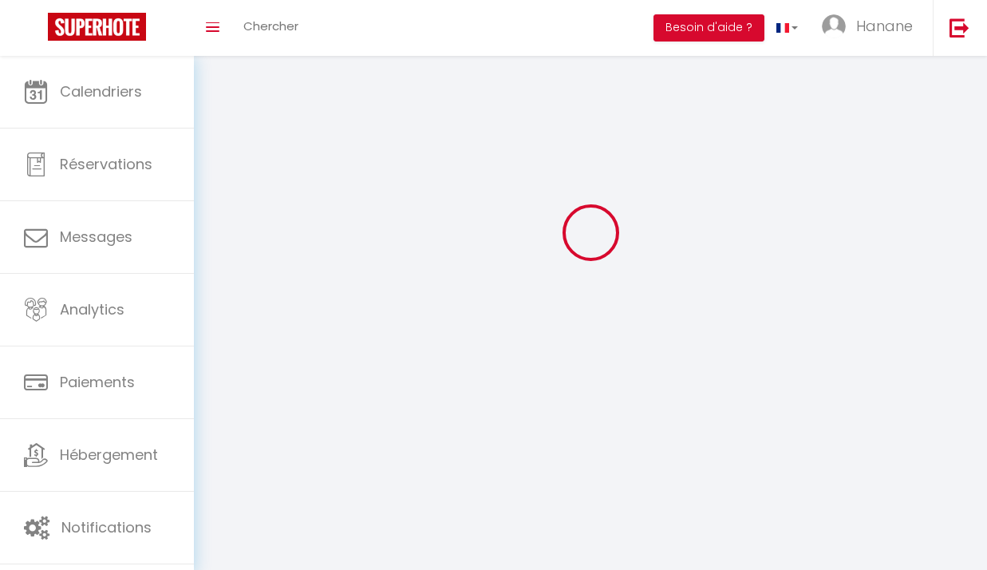
type input "Mandelieu"
type input "3pcZKH4vrH6uCbybqmxOnsTJl"
type input "vNTae27YsY5YStXo8CmYl86PM"
type input "[URL][DOMAIN_NAME]"
select select "28"
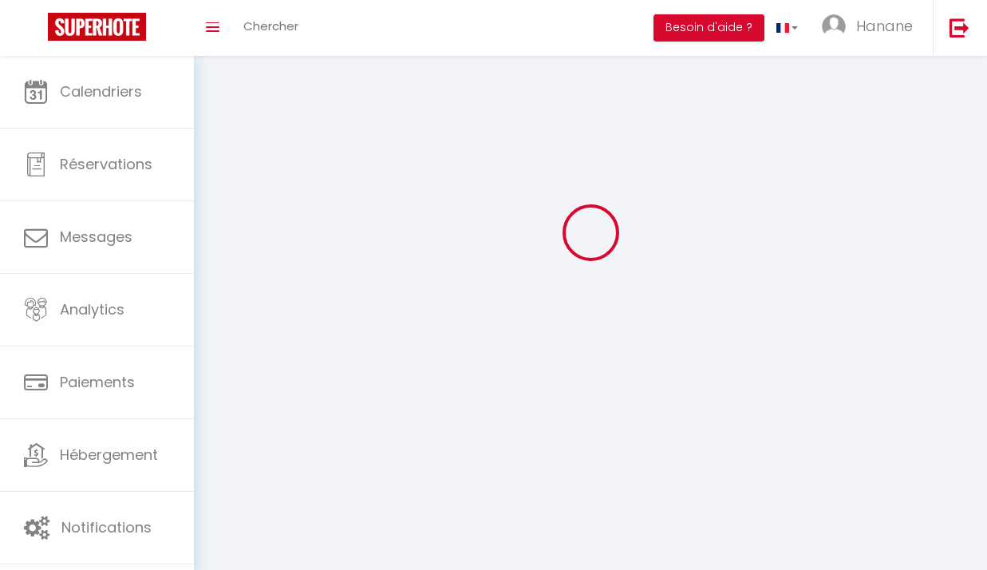
select select "fr"
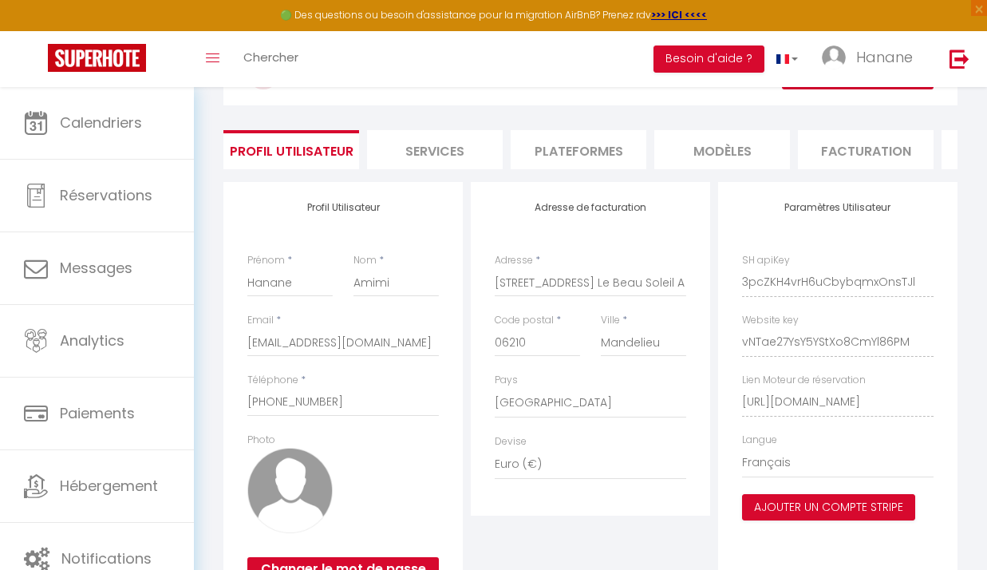
scroll to position [77, 0]
click at [582, 152] on li "Plateformes" at bounding box center [579, 150] width 136 height 39
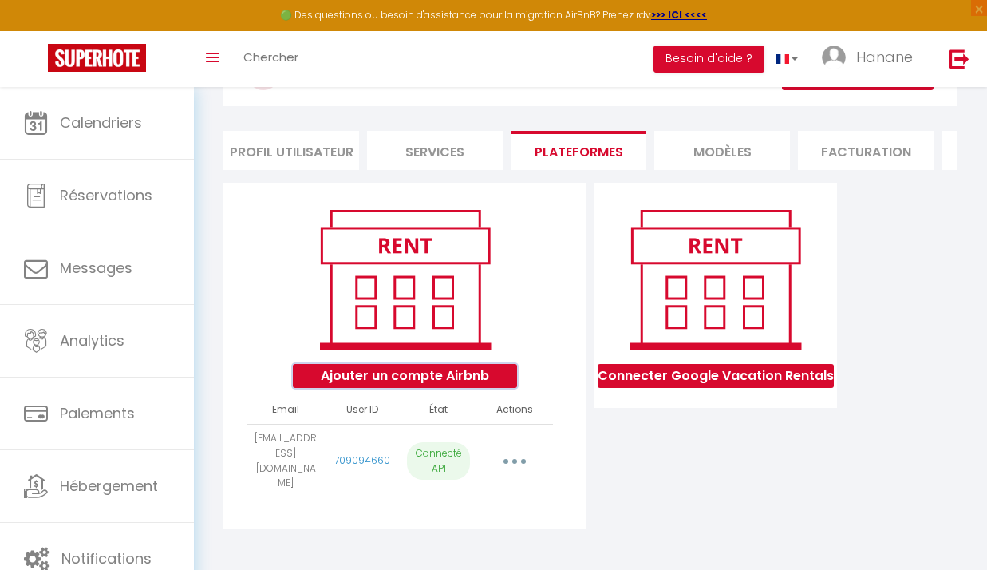
click at [386, 385] on button "Ajouter un compte Airbnb" at bounding box center [405, 376] width 224 height 24
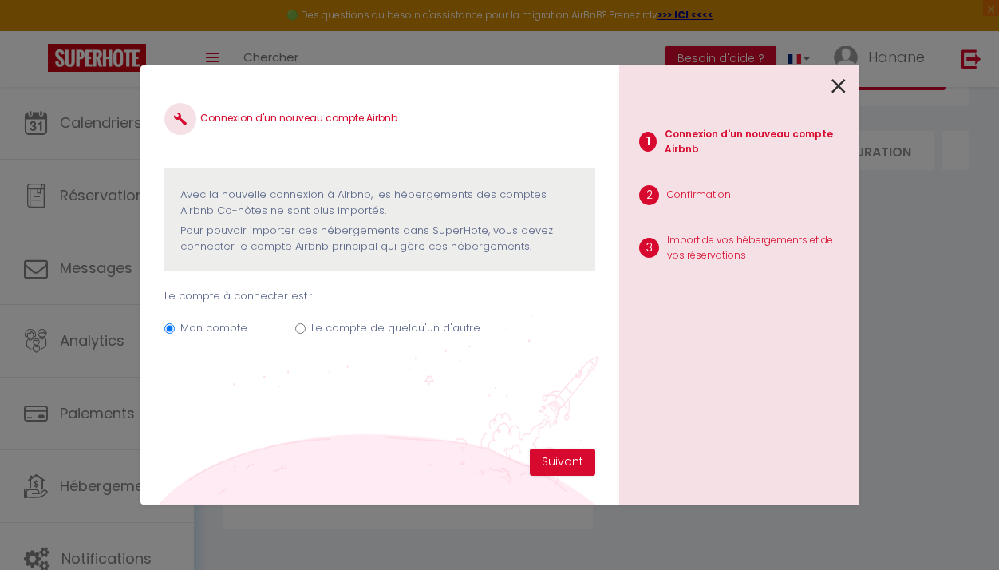
click at [835, 77] on icon at bounding box center [838, 86] width 14 height 24
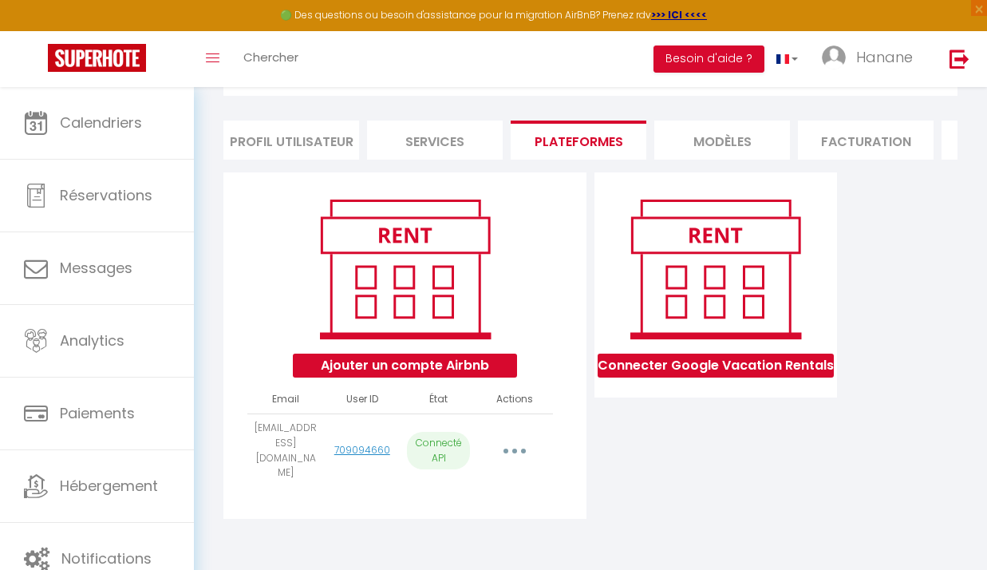
scroll to position [56, 0]
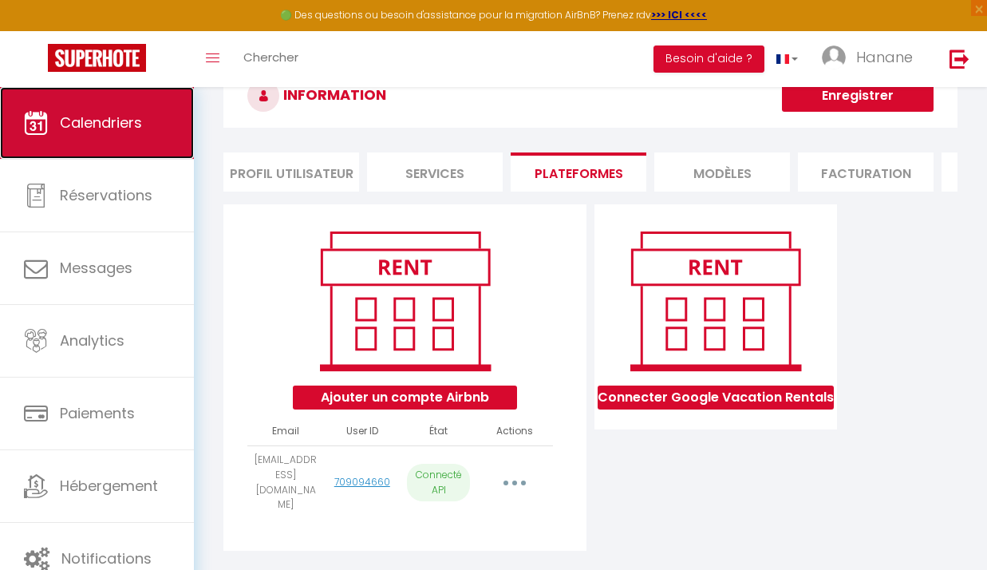
click at [122, 132] on span "Calendriers" at bounding box center [101, 122] width 82 height 20
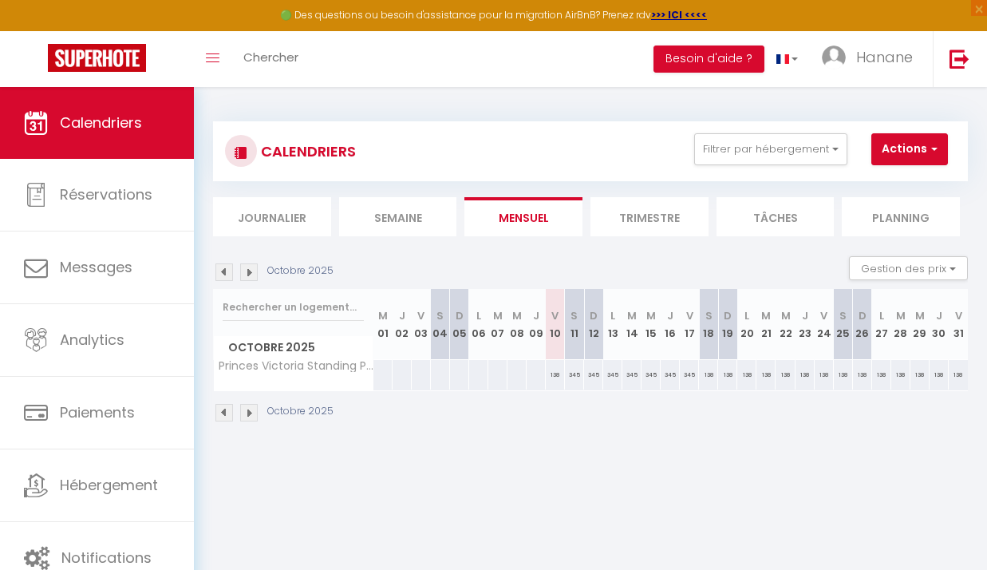
click at [918, 453] on div "CALENDRIERS Filtrer par hébergement Tous Princes Victoria Standing Presta Effac…" at bounding box center [590, 272] width 793 height 370
click at [550, 379] on div "138" at bounding box center [555, 375] width 19 height 30
type input "138"
type input "Ven 10 Octobre 2025"
type input "Sam 11 Octobre 2025"
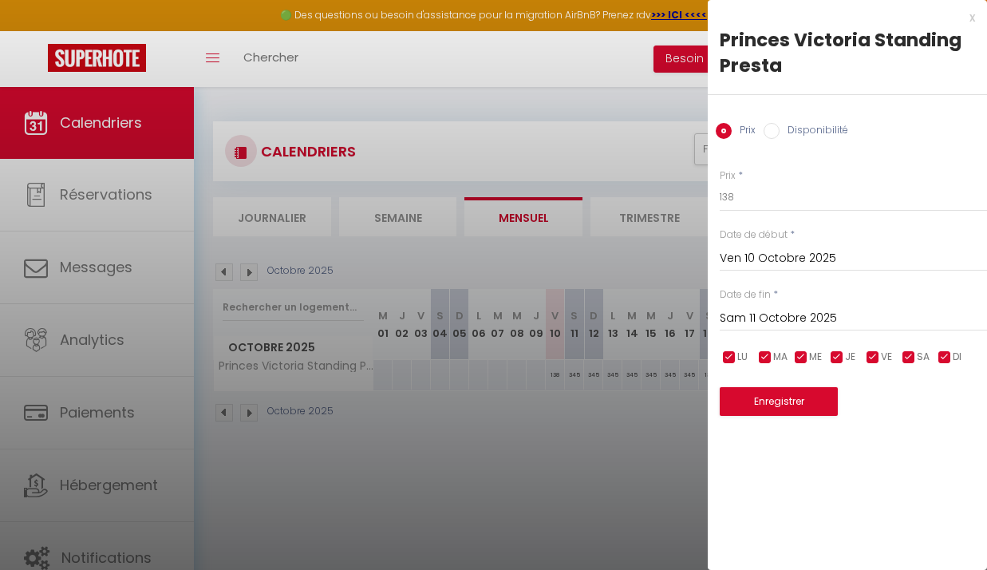
click at [568, 378] on div at bounding box center [493, 285] width 987 height 570
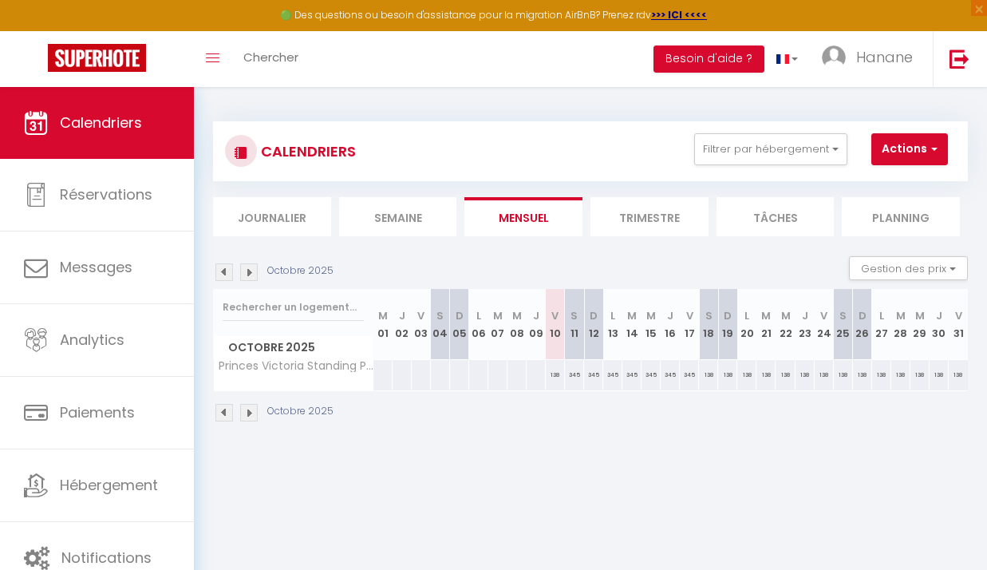
click at [571, 379] on div "345" at bounding box center [574, 375] width 19 height 30
type input "345"
type input "Sam 11 Octobre 2025"
type input "Dim 12 Octobre 2025"
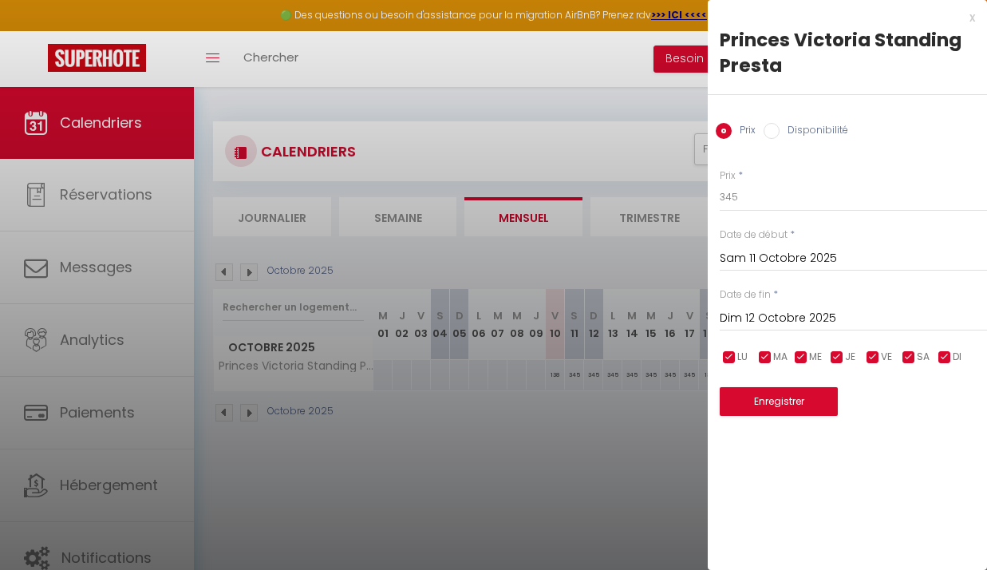
click at [680, 472] on div at bounding box center [493, 285] width 987 height 570
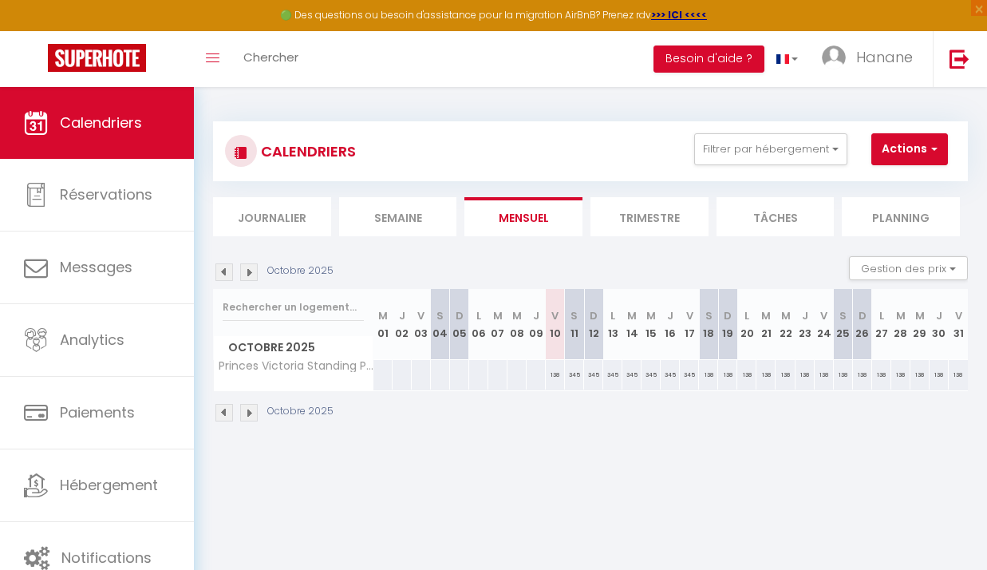
click at [569, 379] on div "345" at bounding box center [574, 375] width 19 height 30
type input "345"
type input "Sam 11 Octobre 2025"
type input "Dim 12 Octobre 2025"
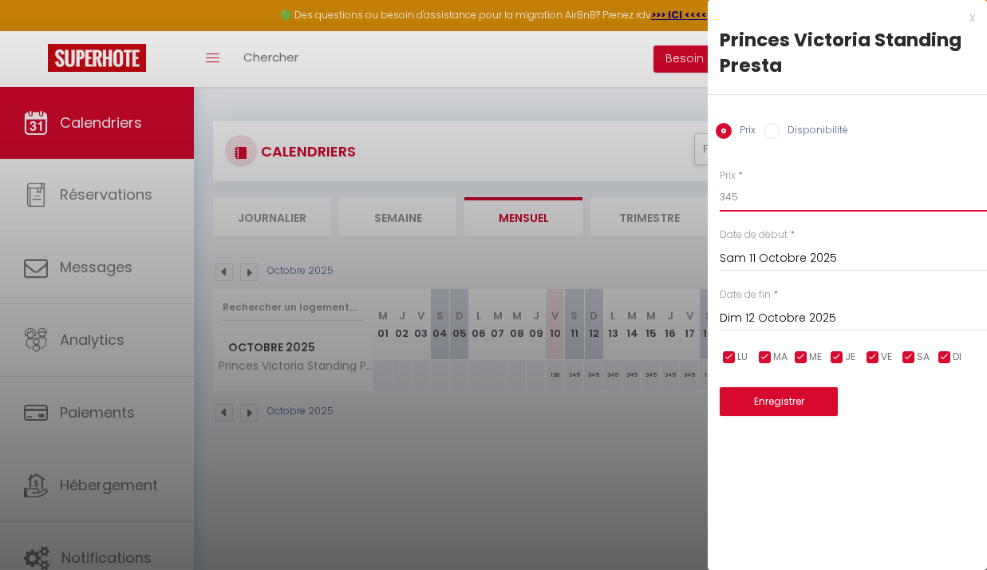
click at [745, 199] on input "345" at bounding box center [853, 197] width 267 height 29
type input "3"
type input "250"
click at [772, 321] on input "Dim 12 Octobre 2025" at bounding box center [853, 318] width 267 height 21
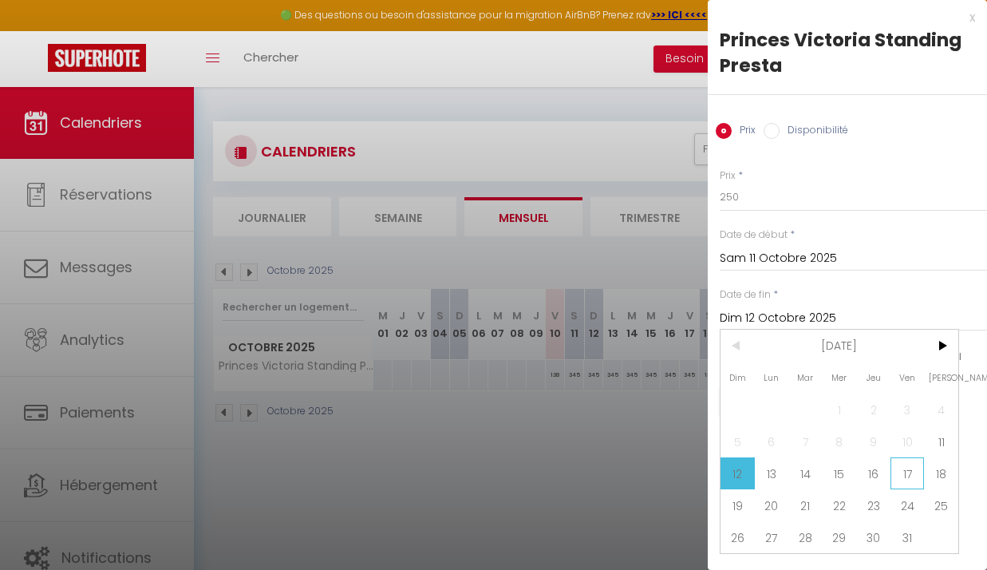
click at [899, 470] on span "17" at bounding box center [907, 473] width 34 height 32
type input "Ven 17 Octobre 2025"
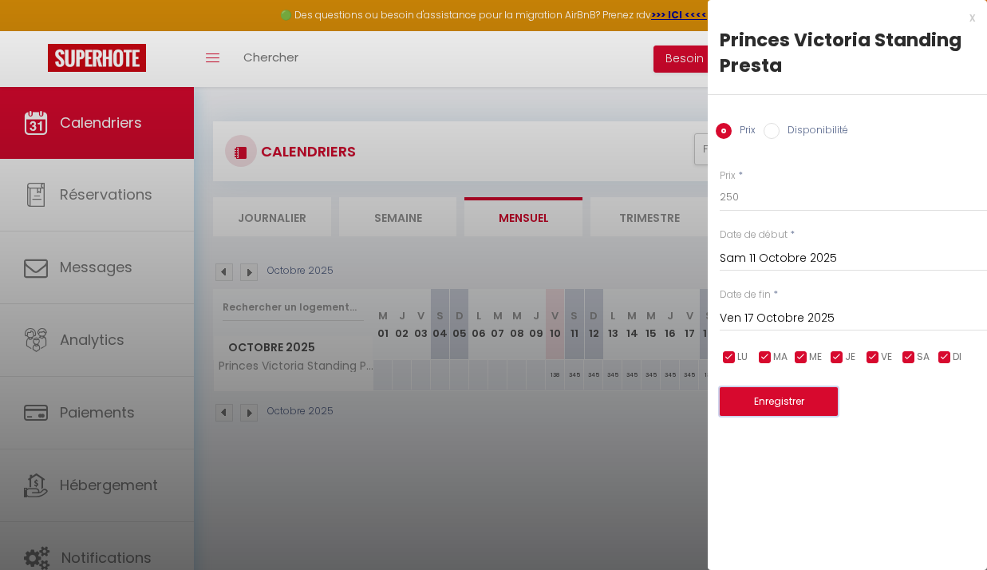
click at [790, 397] on button "Enregistrer" at bounding box center [779, 401] width 118 height 29
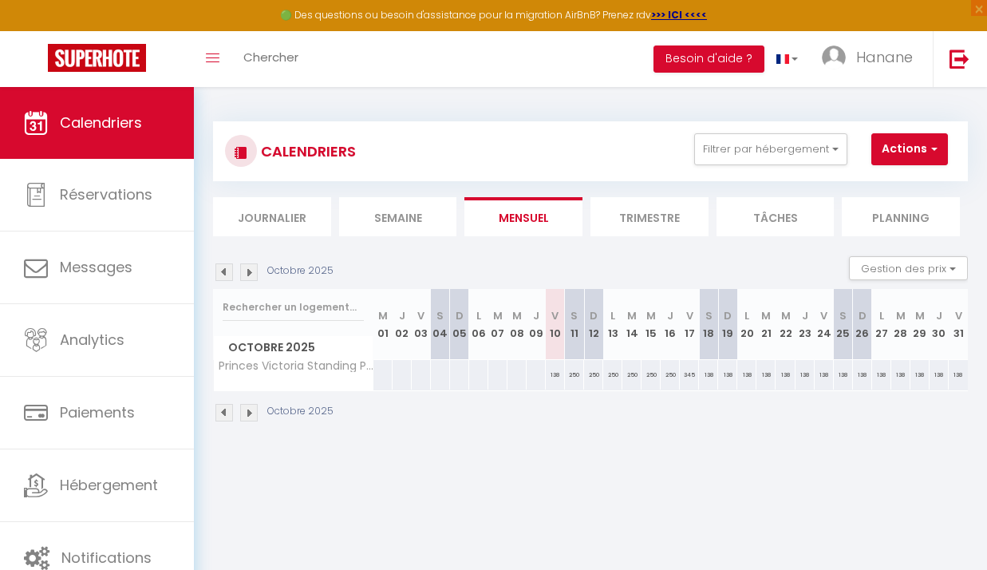
click at [570, 381] on div "250" at bounding box center [574, 375] width 19 height 30
type input "250"
type input "Sam 11 Octobre 2025"
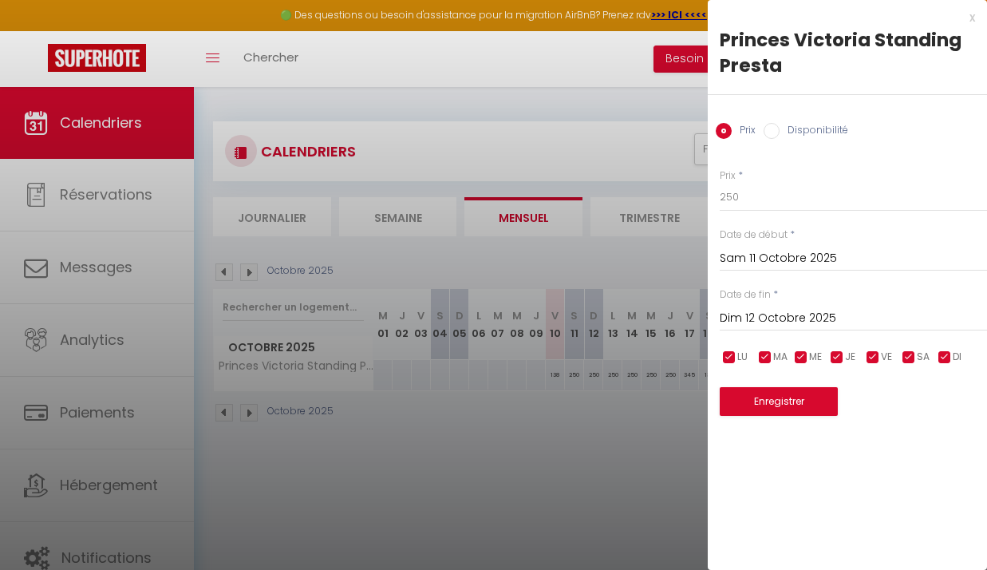
click at [774, 314] on input "Dim 12 Octobre 2025" at bounding box center [853, 318] width 267 height 21
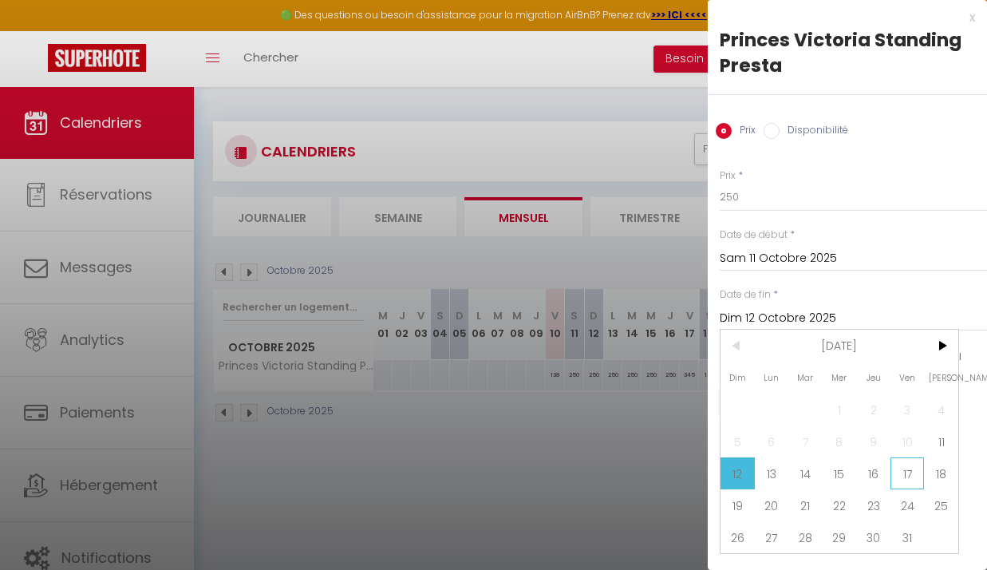
click at [909, 476] on span "17" at bounding box center [907, 473] width 34 height 32
type input "Ven 17 Octobre 2025"
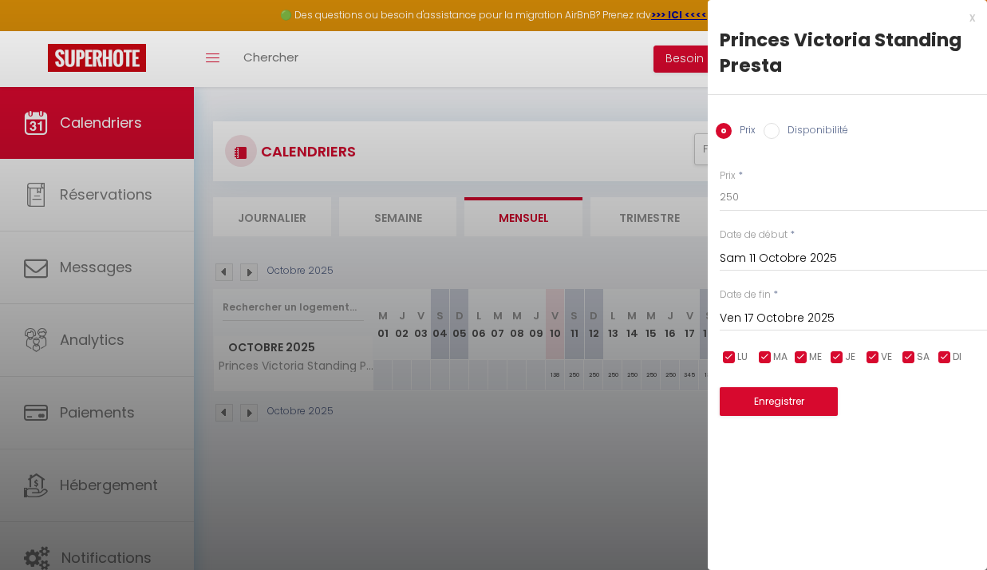
click at [775, 126] on input "Disponibilité" at bounding box center [772, 131] width 16 height 16
radio input "true"
radio input "false"
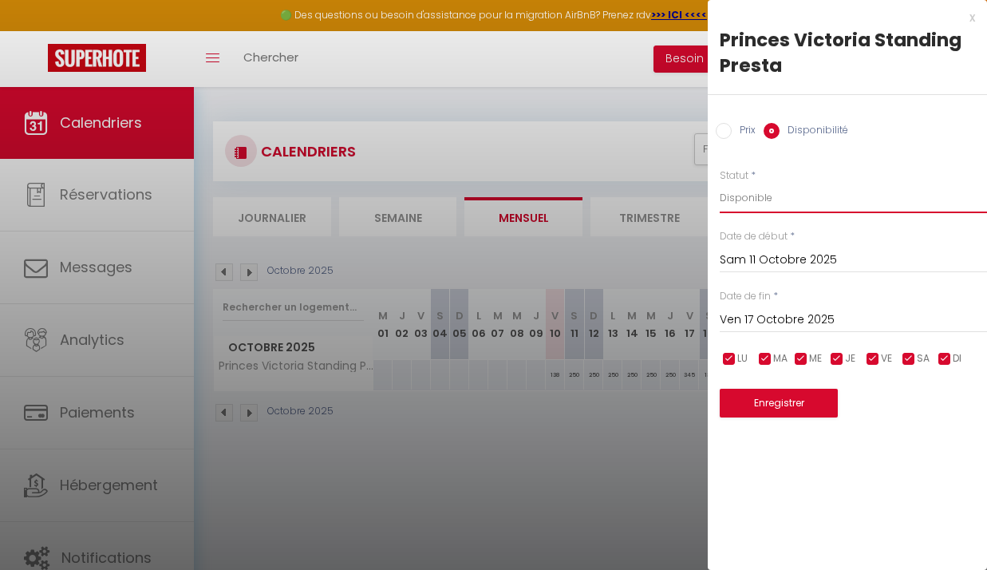
click at [753, 190] on select "Disponible Indisponible" at bounding box center [853, 198] width 267 height 30
click at [720, 183] on select "Disponible Indisponible" at bounding box center [853, 198] width 267 height 30
click at [807, 398] on button "Enregistrer" at bounding box center [779, 403] width 118 height 29
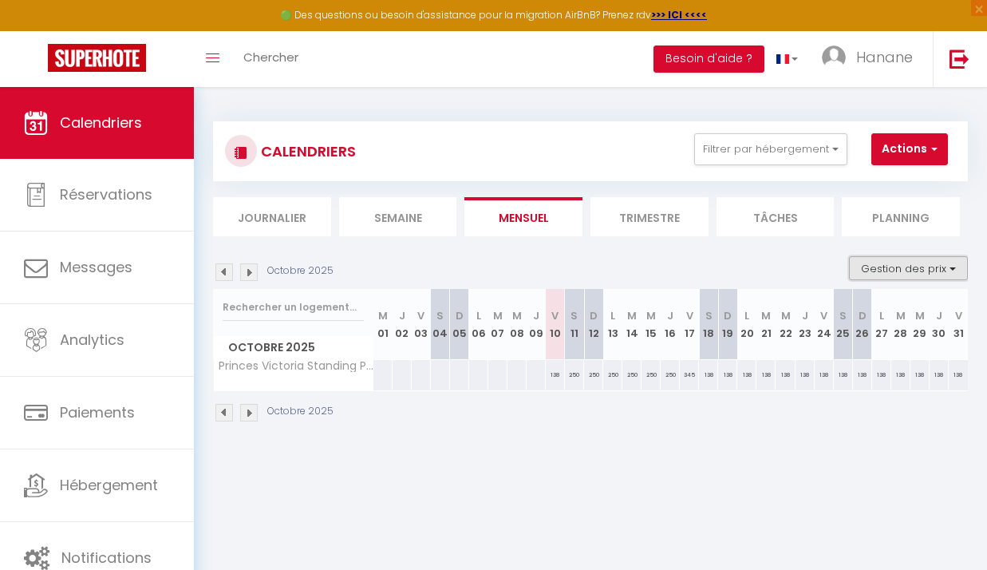
click at [919, 273] on button "Gestion des prix" at bounding box center [908, 268] width 119 height 24
click at [826, 377] on input "Disponibilité" at bounding box center [895, 373] width 144 height 16
checkbox input "true"
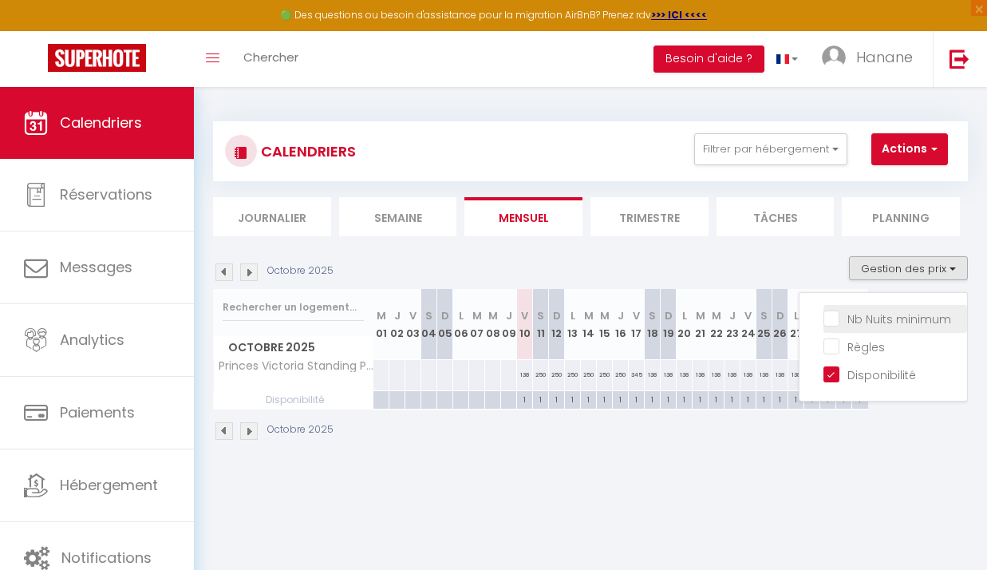
click at [823, 323] on input "Nb Nuits minimum" at bounding box center [895, 318] width 144 height 16
checkbox input "true"
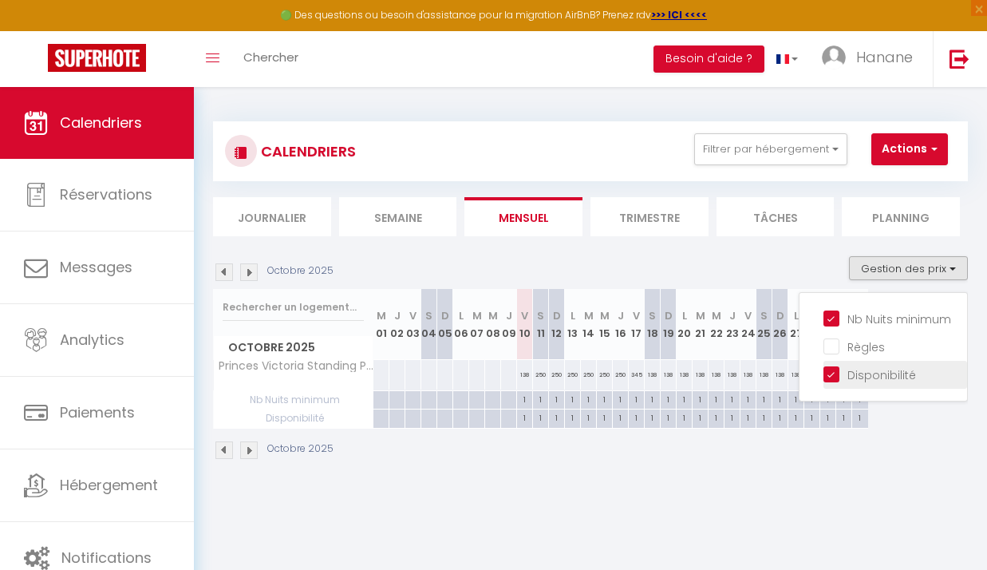
click at [823, 378] on input "Disponibilité" at bounding box center [895, 373] width 144 height 16
checkbox input "false"
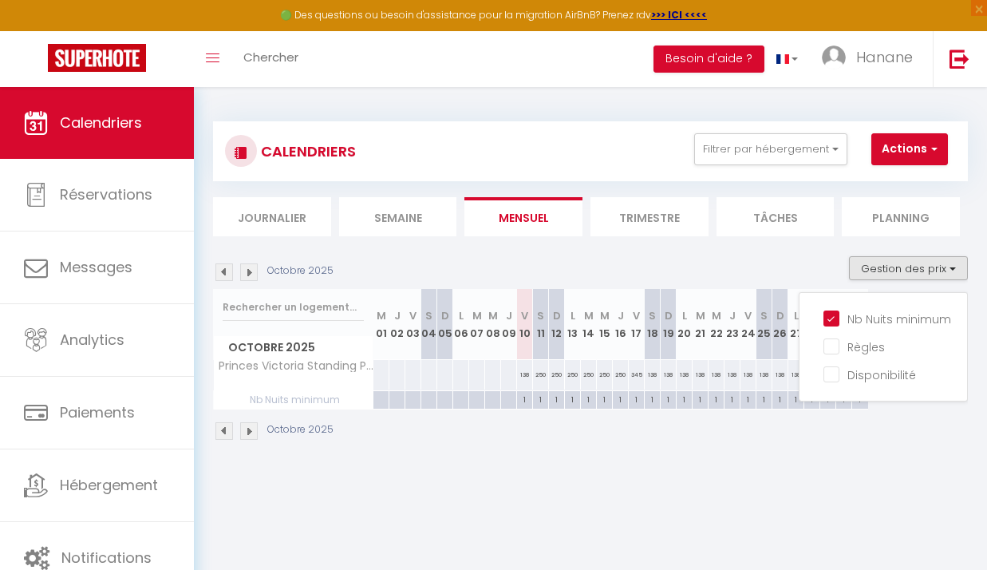
click at [547, 404] on div "1" at bounding box center [540, 398] width 15 height 15
type input "1"
type input "Sam 11 Octobre 2025"
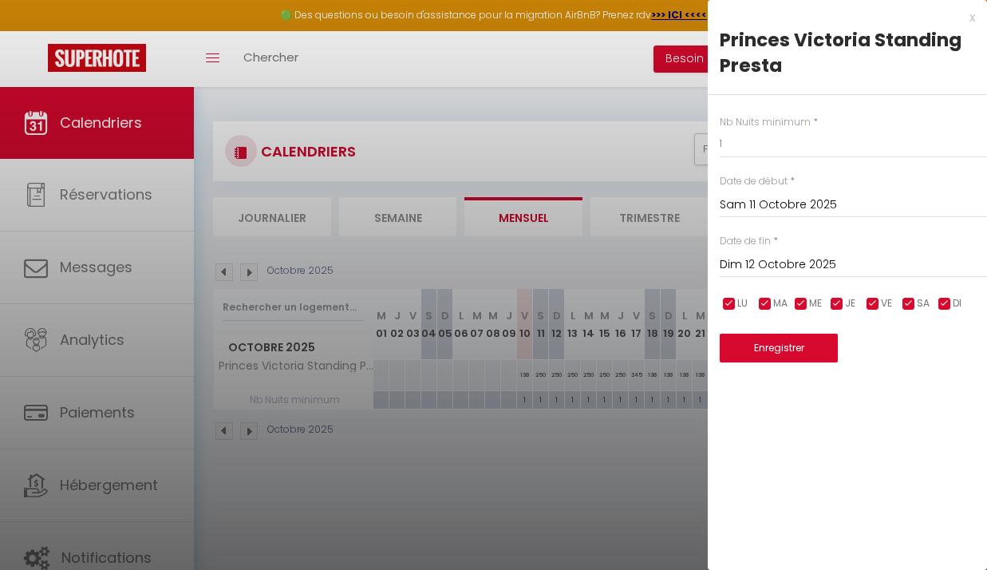
click at [824, 268] on input "Dim 12 Octobre 2025" at bounding box center [853, 265] width 267 height 21
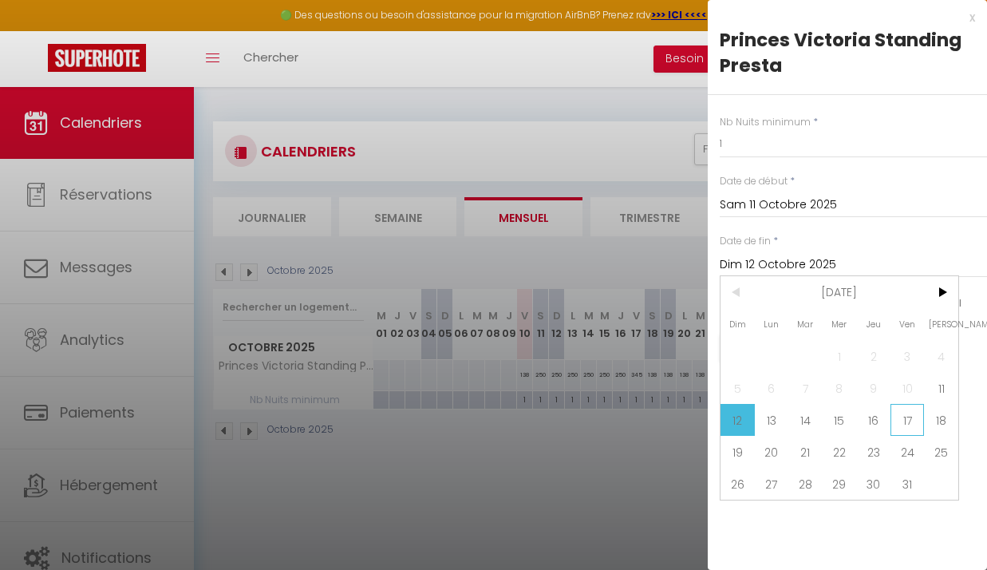
click at [907, 416] on span "17" at bounding box center [907, 420] width 34 height 32
type input "Ven 17 Octobre 2025"
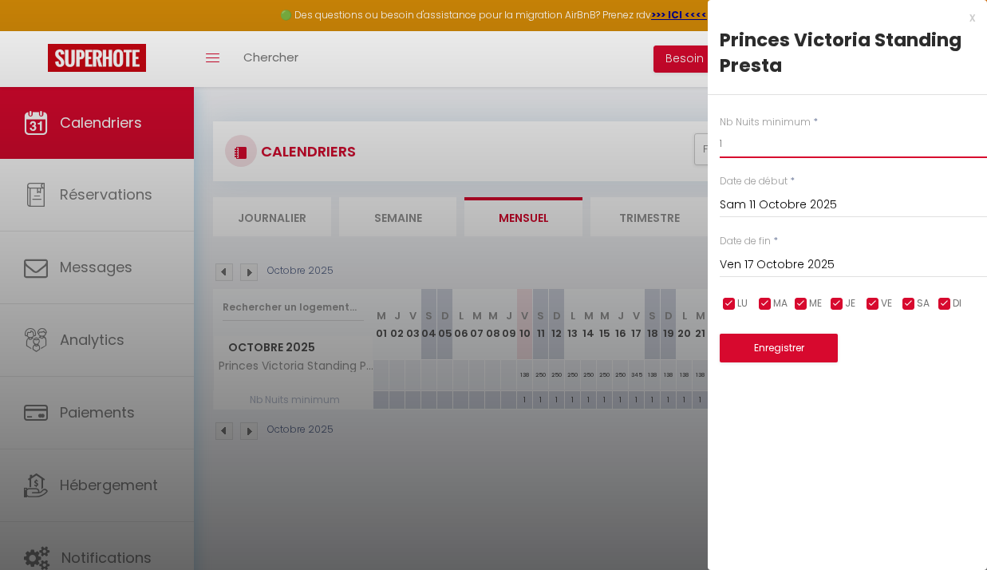
click at [736, 148] on input "1" at bounding box center [853, 143] width 267 height 29
type input "3"
click at [826, 352] on button "Enregistrer" at bounding box center [779, 347] width 118 height 29
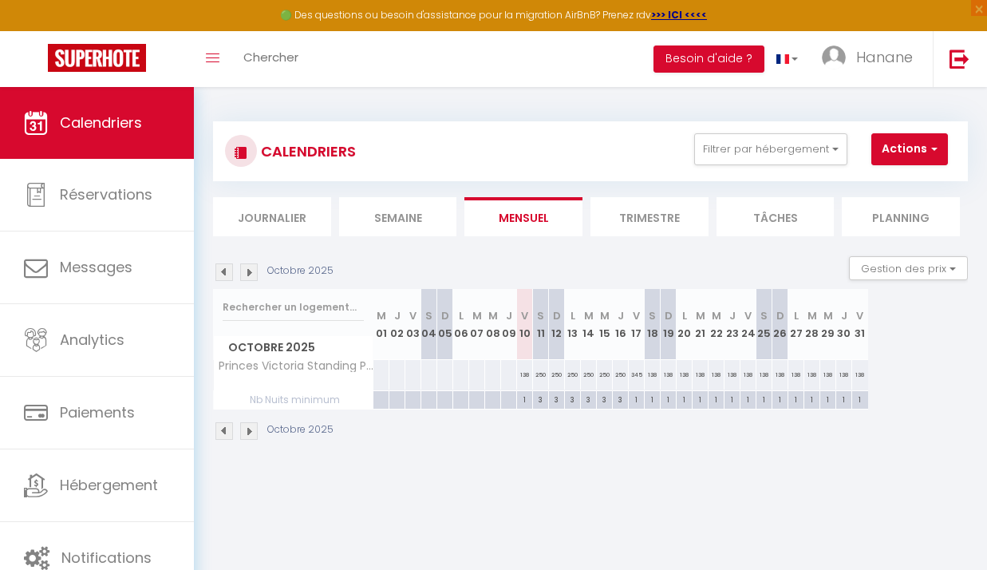
click at [890, 214] on li "Planning" at bounding box center [901, 216] width 118 height 39
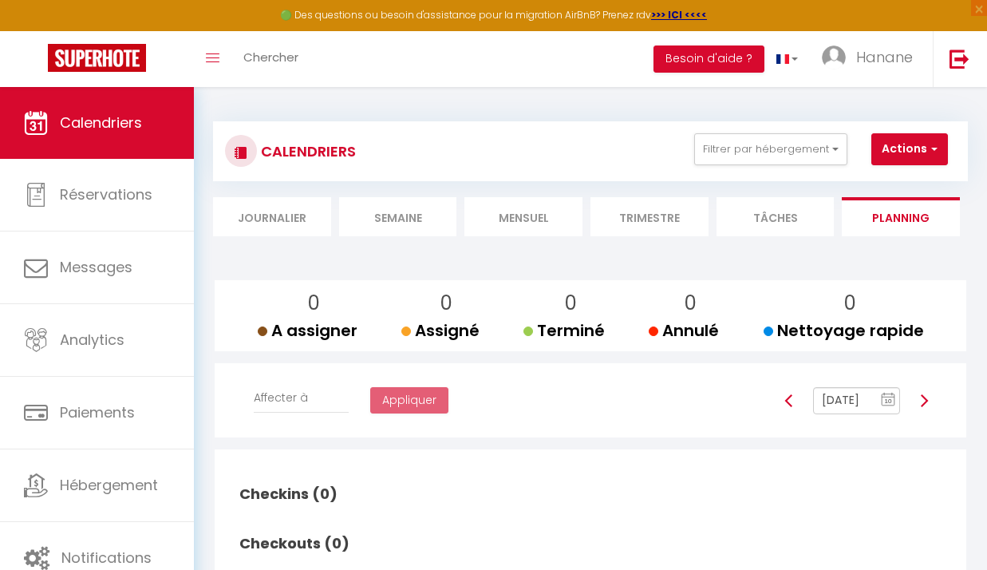
click at [783, 219] on li "Tâches" at bounding box center [775, 216] width 118 height 39
select select
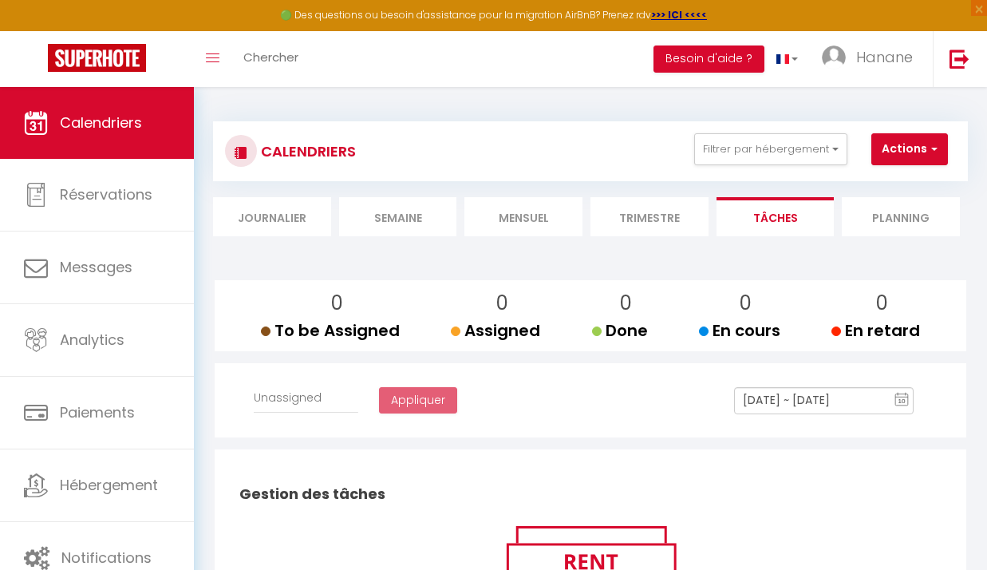
click at [638, 223] on li "Trimestre" at bounding box center [649, 216] width 118 height 39
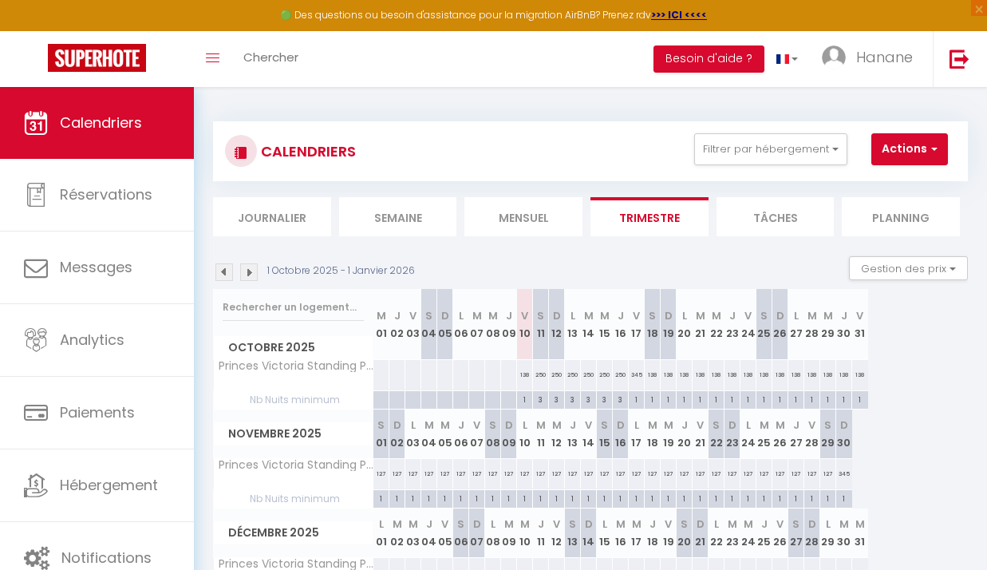
click at [546, 223] on li "Mensuel" at bounding box center [523, 216] width 118 height 39
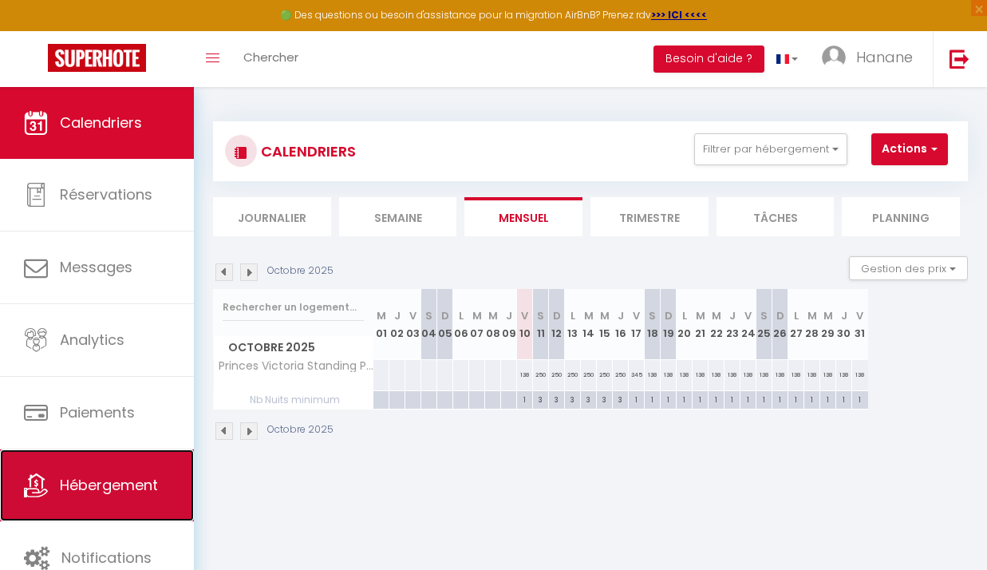
click at [111, 495] on link "Hébergement" at bounding box center [97, 485] width 194 height 72
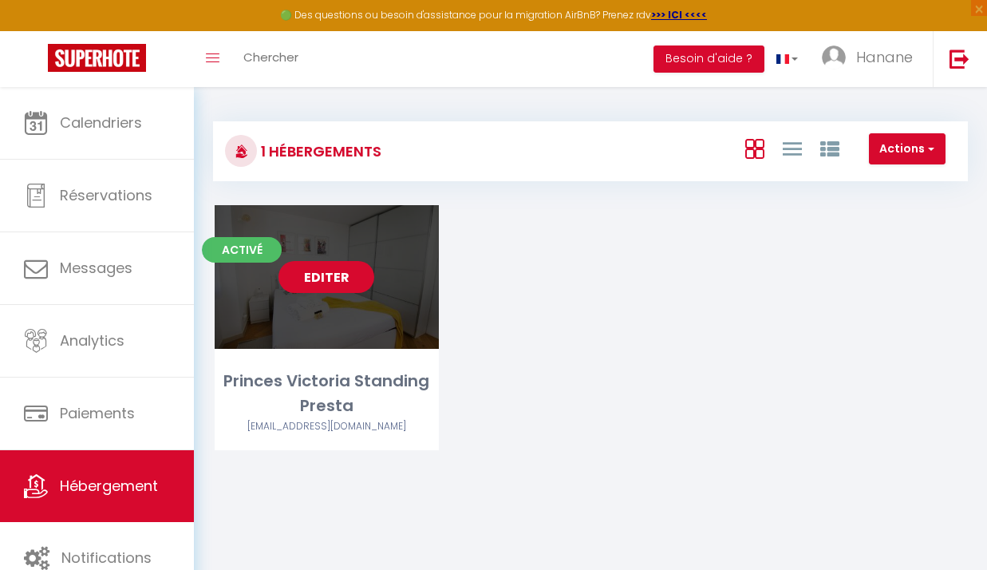
click at [342, 277] on link "Editer" at bounding box center [326, 277] width 96 height 32
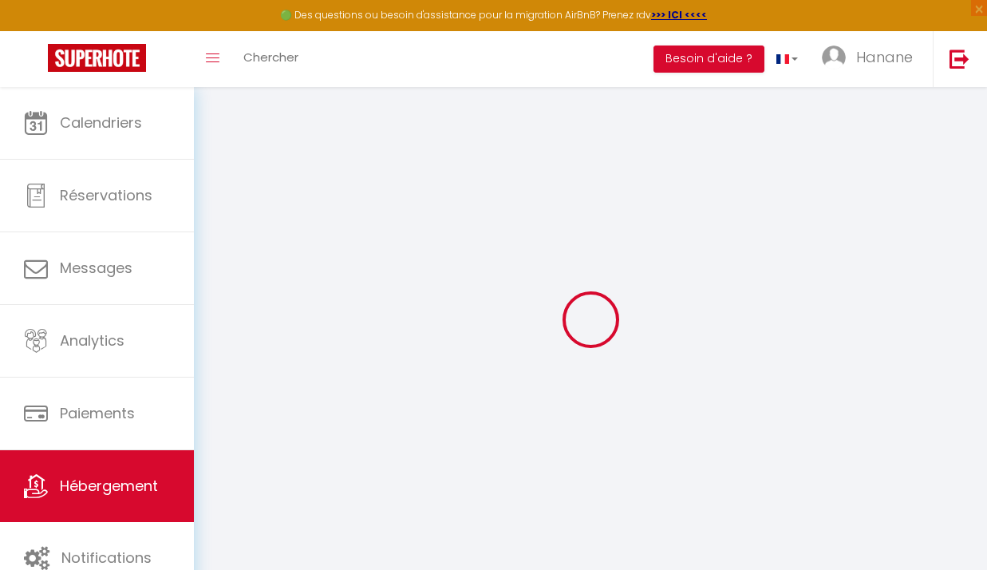
select select
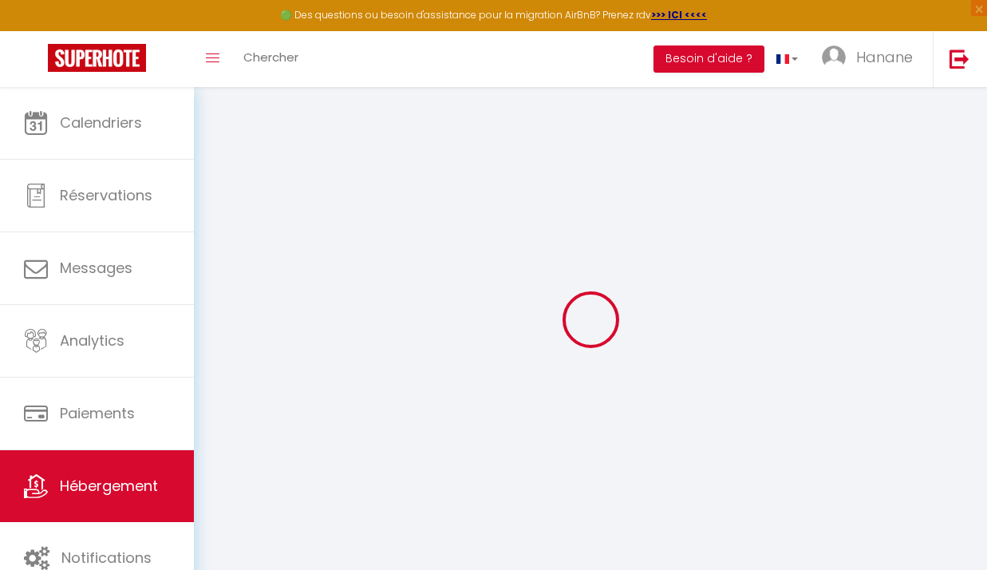
select select
checkbox input "false"
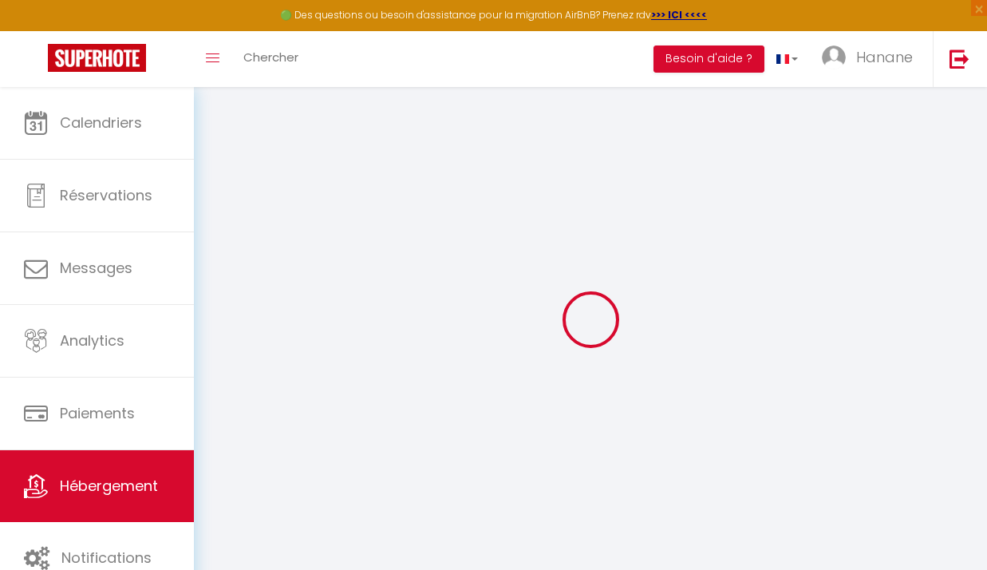
select select
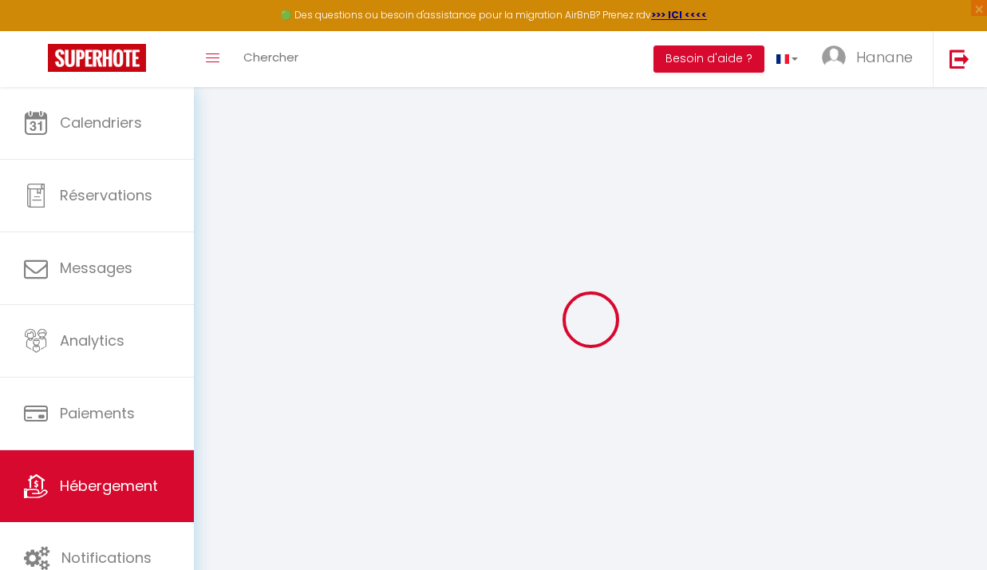
select select
checkbox input "false"
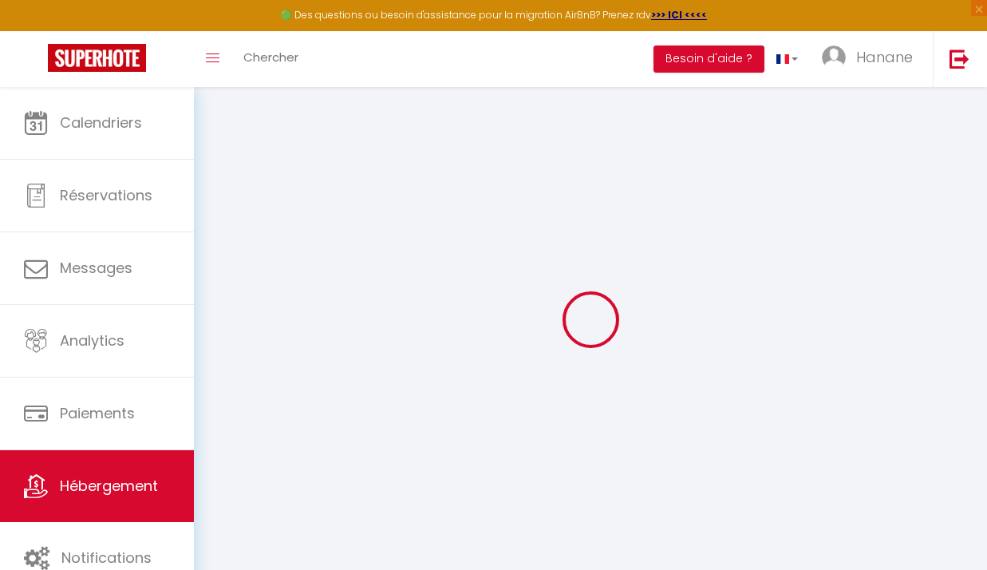
checkbox input "false"
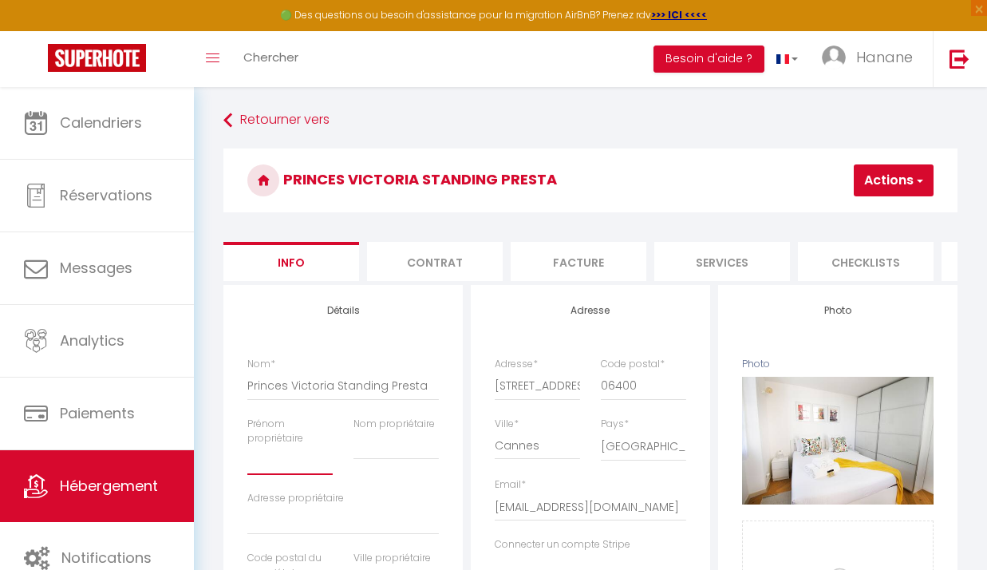
click at [270, 473] on input "Prénom propriétaire" at bounding box center [289, 460] width 85 height 29
click at [431, 512] on div "Adresse propriétaire" at bounding box center [342, 513] width 191 height 44
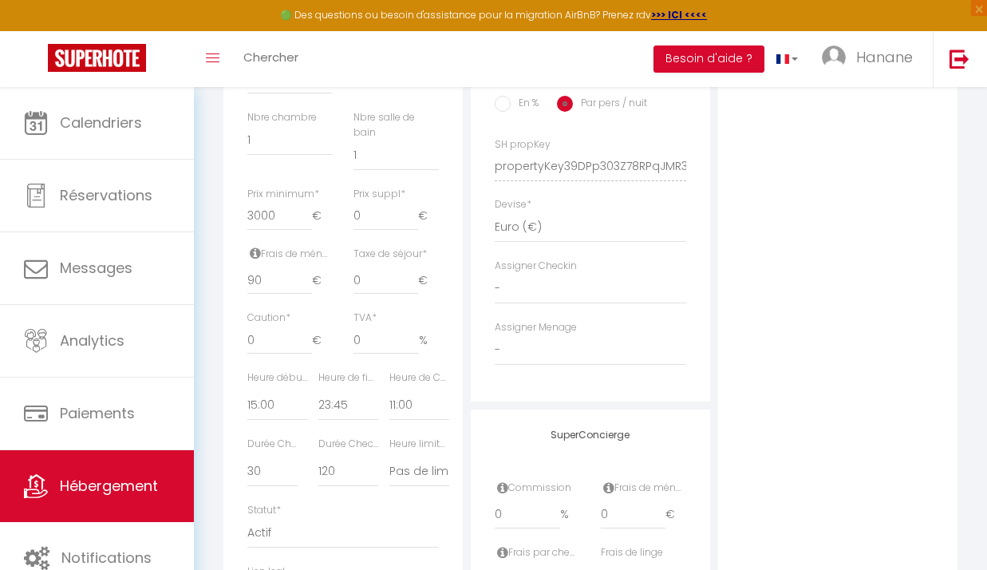
scroll to position [670, 0]
click at [279, 225] on input "3000" at bounding box center [279, 213] width 65 height 29
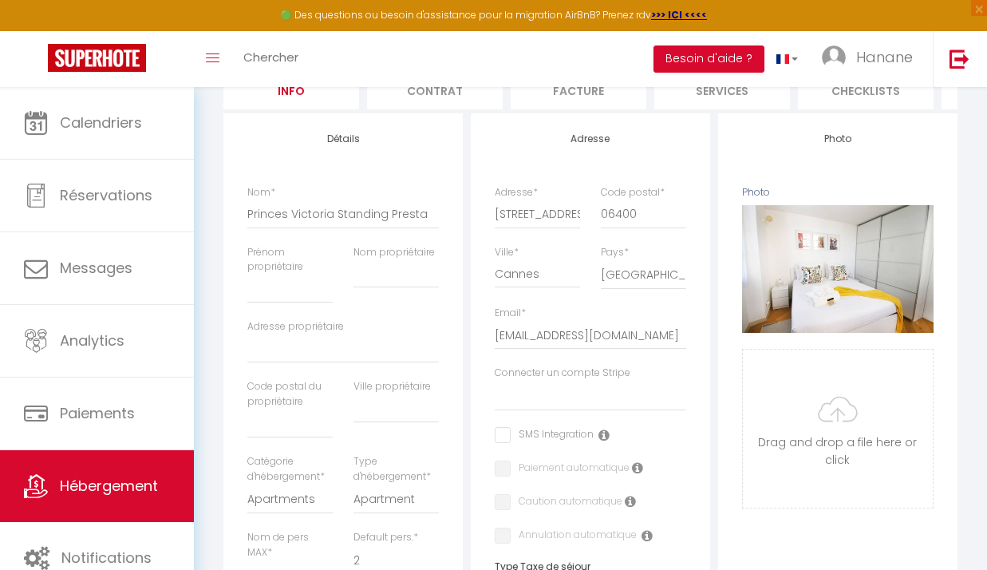
click at [728, 103] on li "Services" at bounding box center [722, 89] width 136 height 39
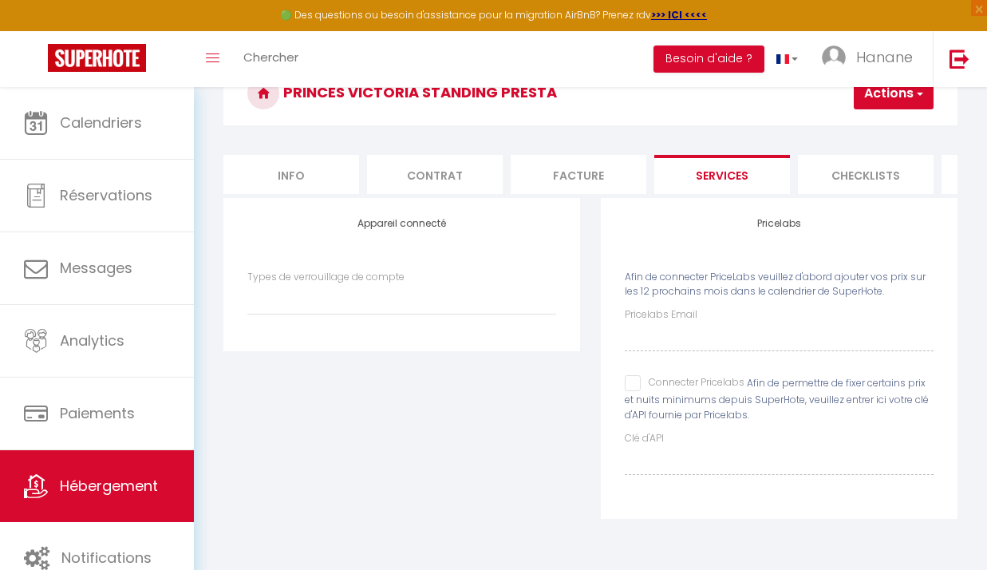
click at [593, 155] on li "Facture" at bounding box center [579, 174] width 136 height 39
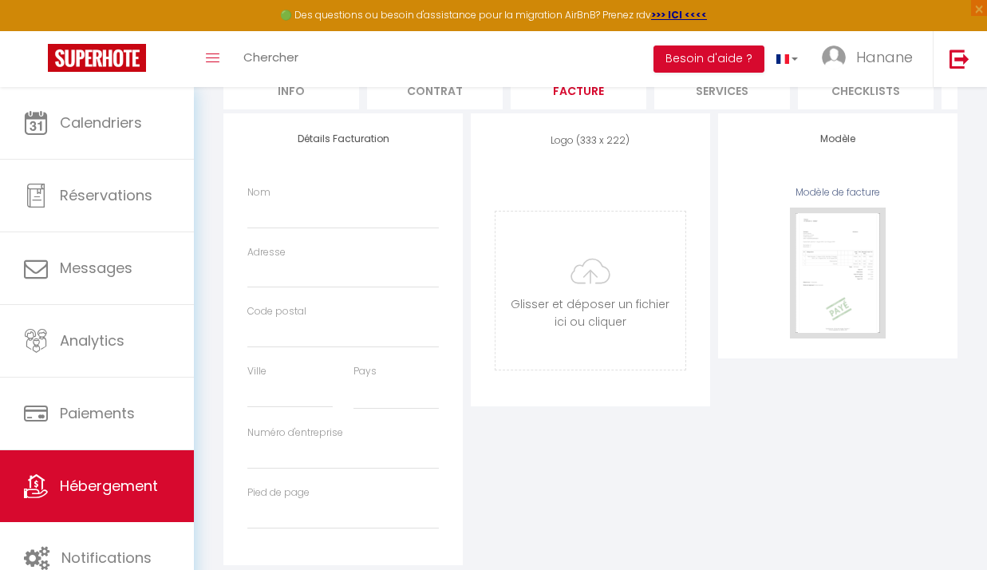
click at [462, 90] on li "Contrat" at bounding box center [435, 89] width 136 height 39
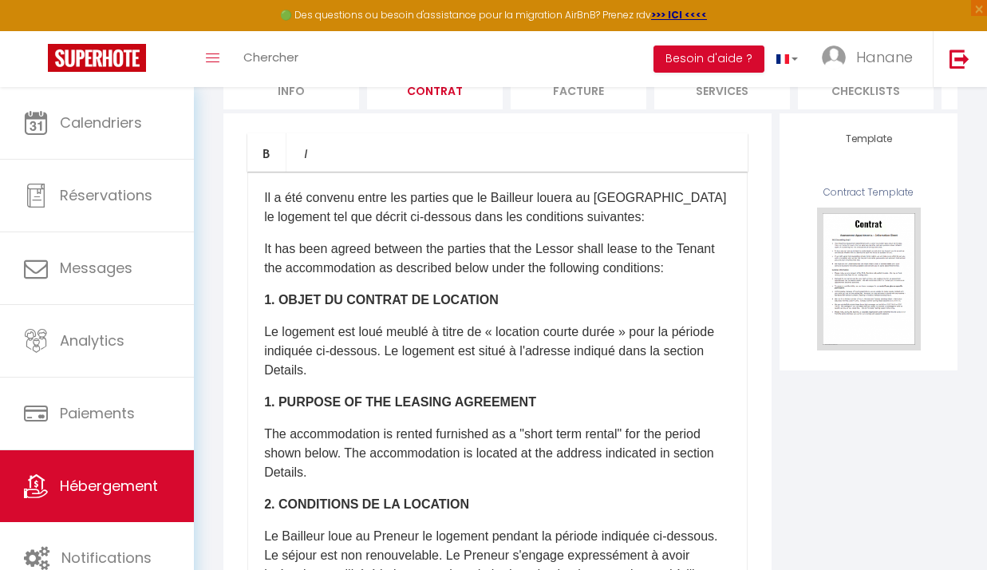
drag, startPoint x: 744, startPoint y: 337, endPoint x: 745, endPoint y: 388, distance: 50.3
click at [745, 388] on div "​Il a été convenu entre les parties que le Bailleur louera au Locataire le loge…" at bounding box center [497, 491] width 500 height 638
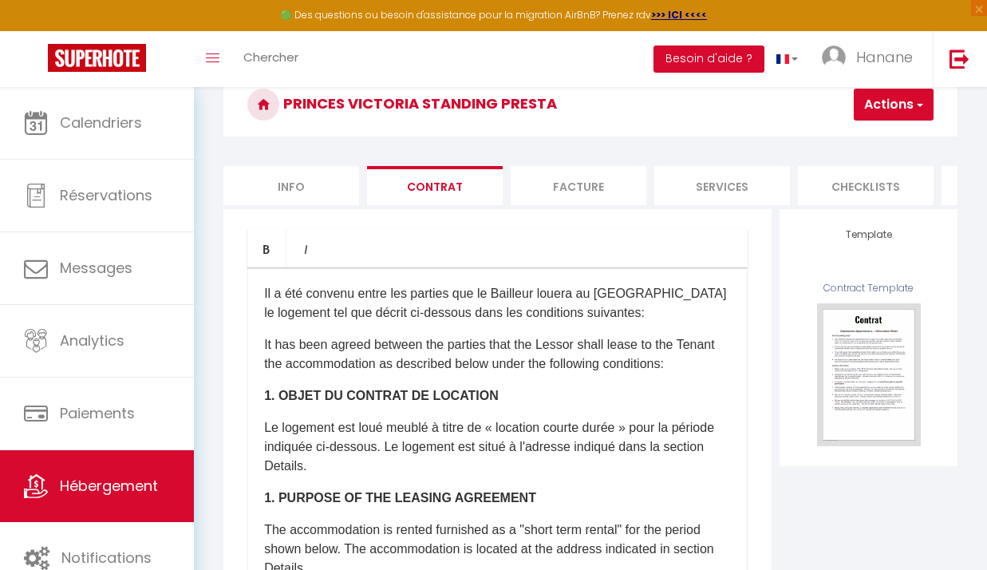
scroll to position [44, 0]
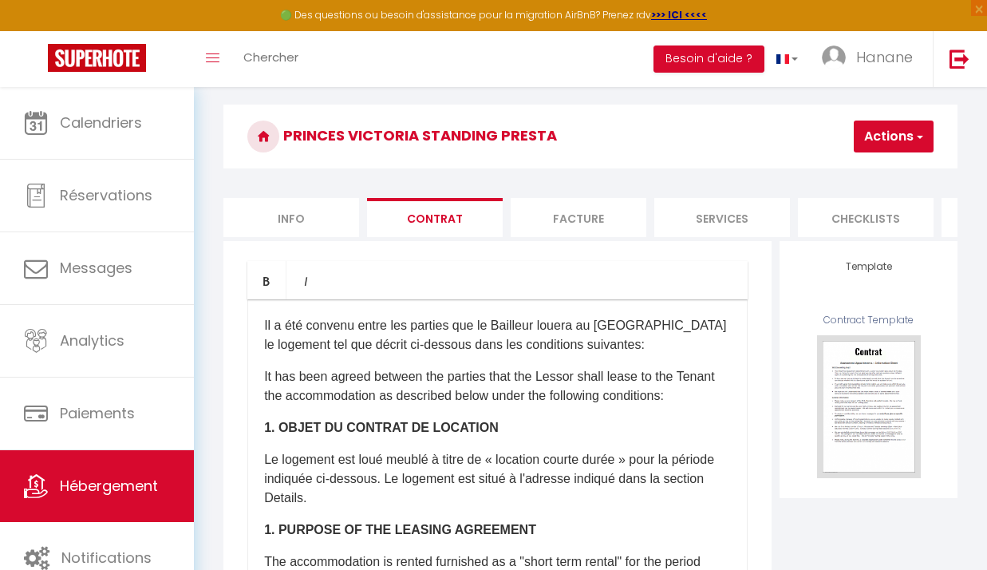
click at [582, 209] on li "Facture" at bounding box center [579, 217] width 136 height 39
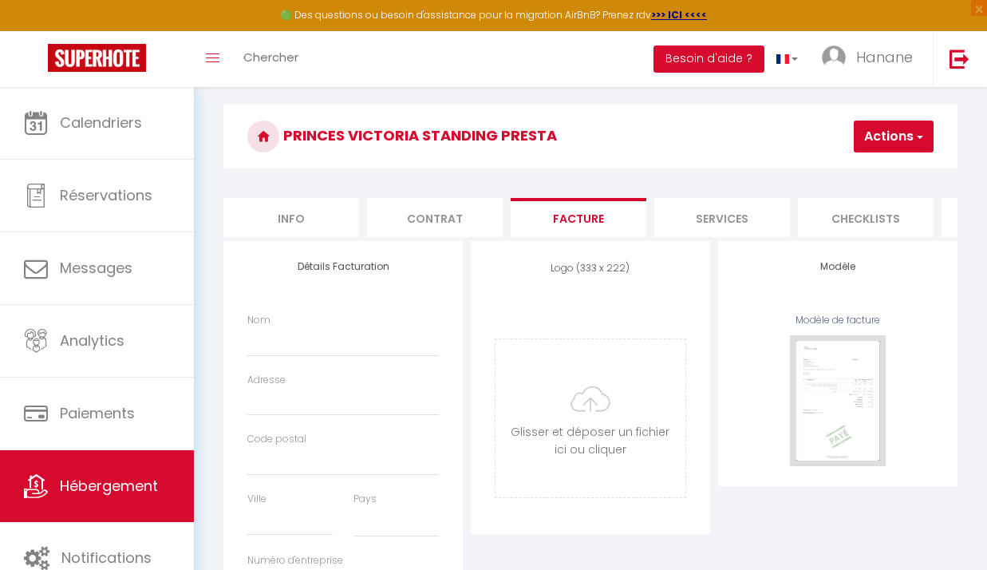
click at [725, 214] on li "Services" at bounding box center [722, 217] width 136 height 39
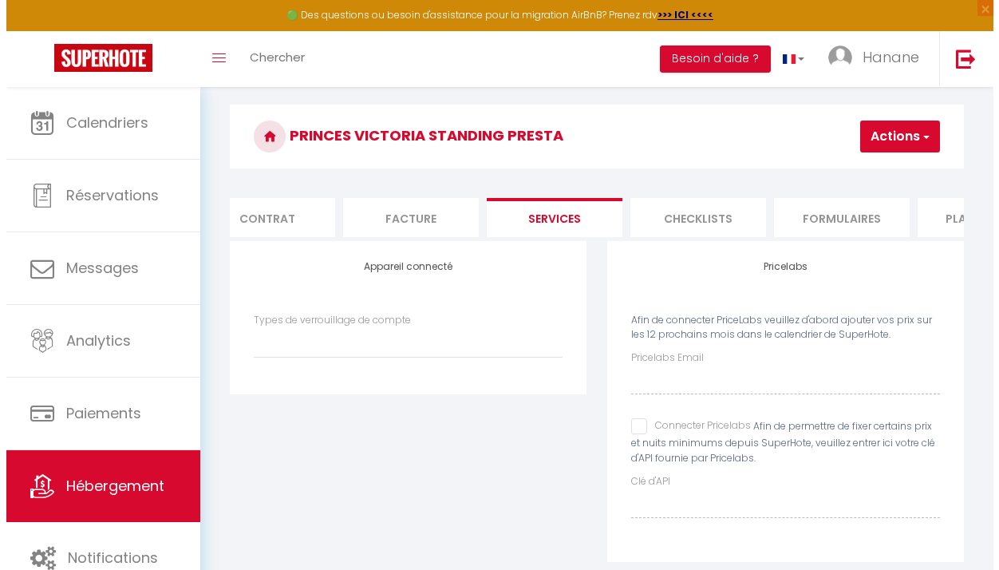
scroll to position [0, 191]
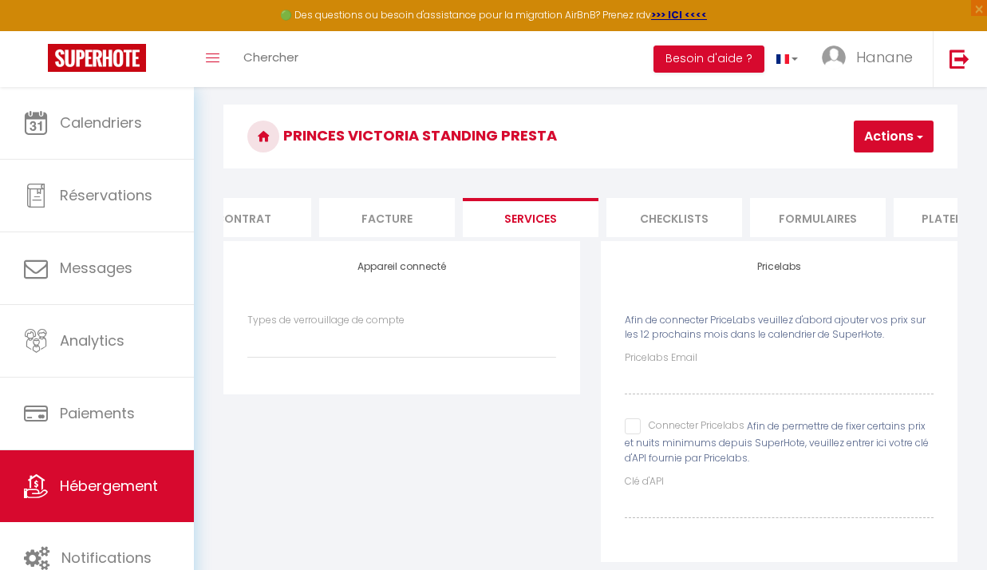
click at [680, 211] on li "Checklists" at bounding box center [674, 217] width 136 height 39
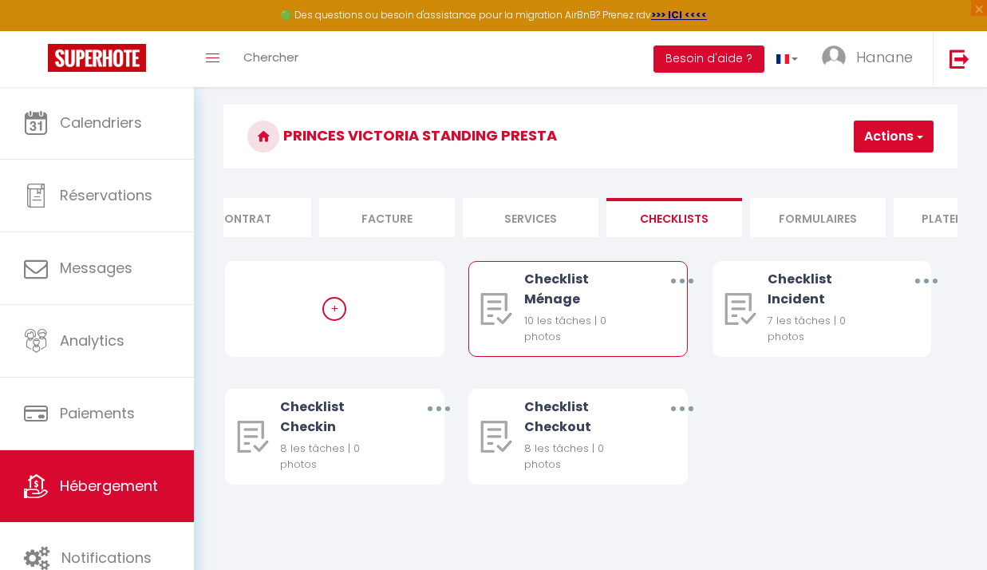
click at [685, 292] on button "button" at bounding box center [682, 281] width 42 height 30
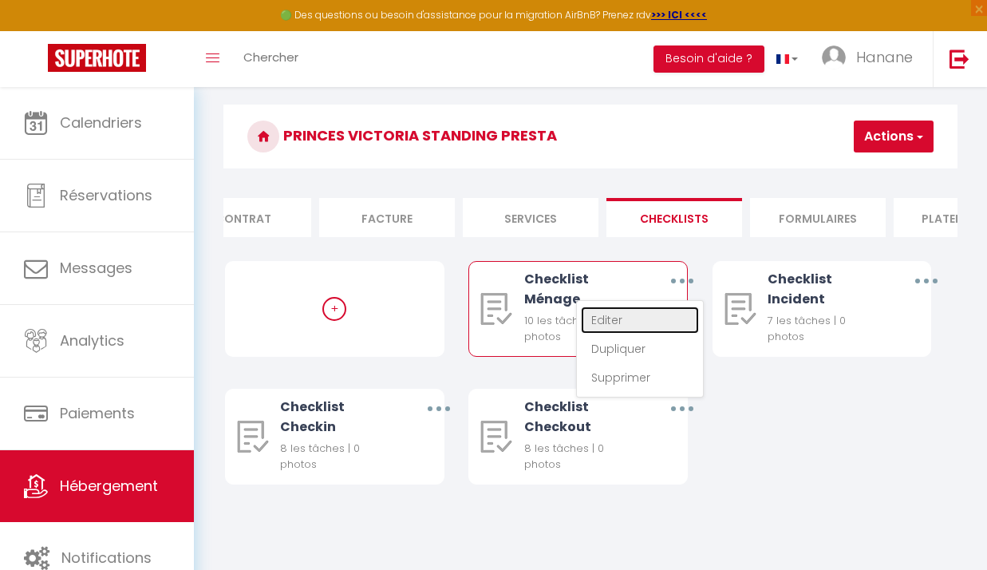
click at [637, 331] on link "Editer" at bounding box center [640, 319] width 118 height 27
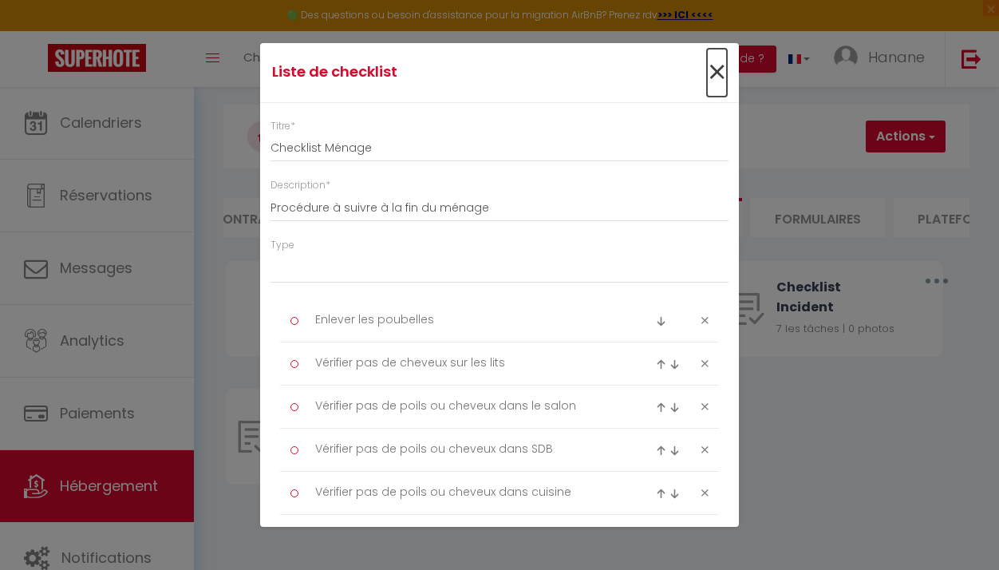
click at [707, 70] on span "×" at bounding box center [717, 73] width 20 height 48
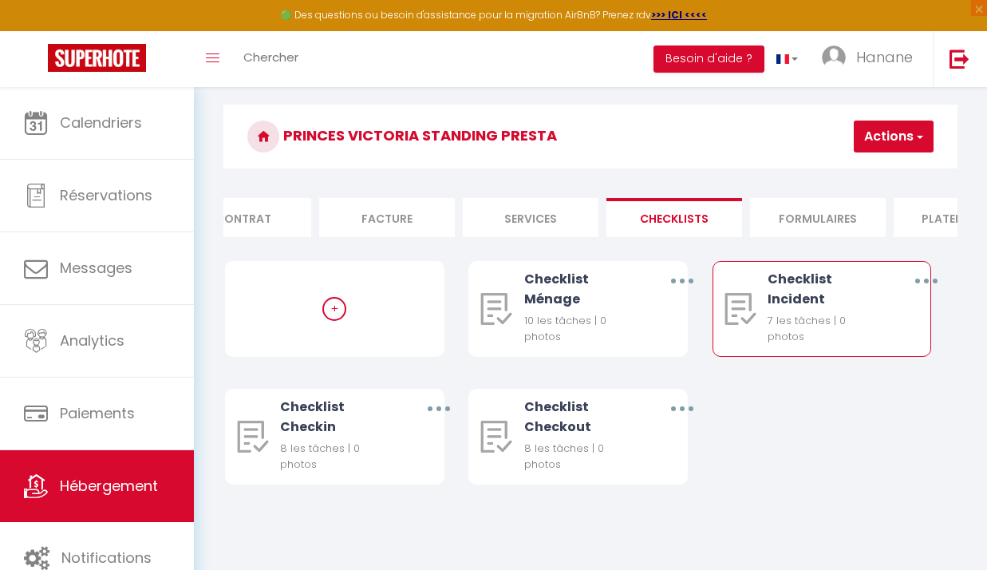
click at [929, 286] on button "button" at bounding box center [926, 281] width 42 height 30
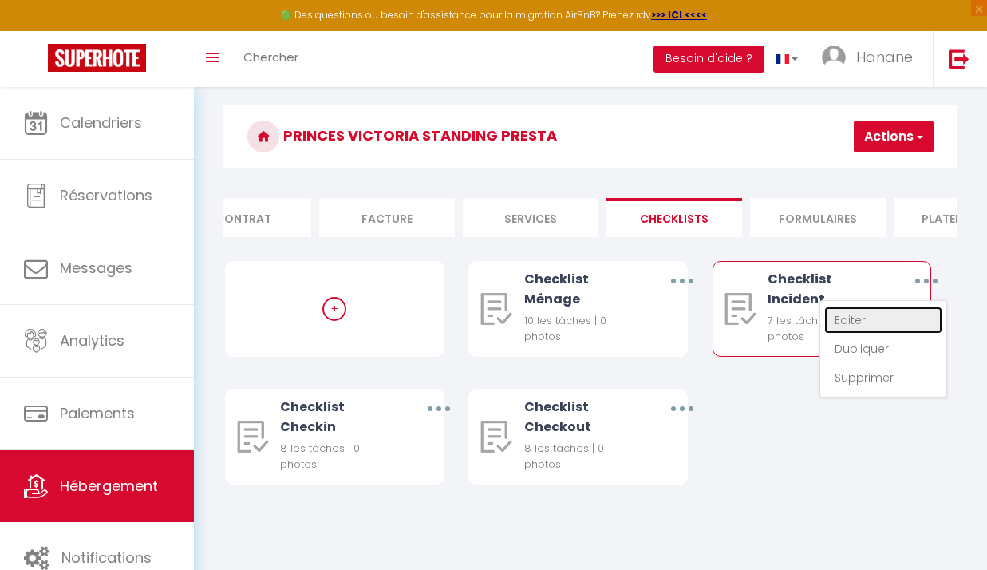
click at [846, 328] on link "Editer" at bounding box center [883, 319] width 118 height 27
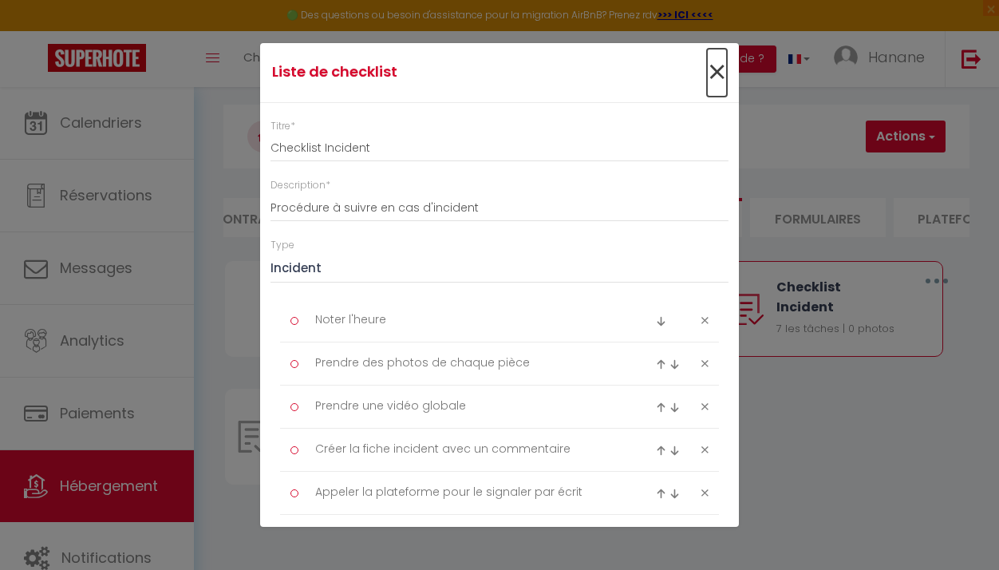
click at [708, 67] on span "×" at bounding box center [717, 73] width 20 height 48
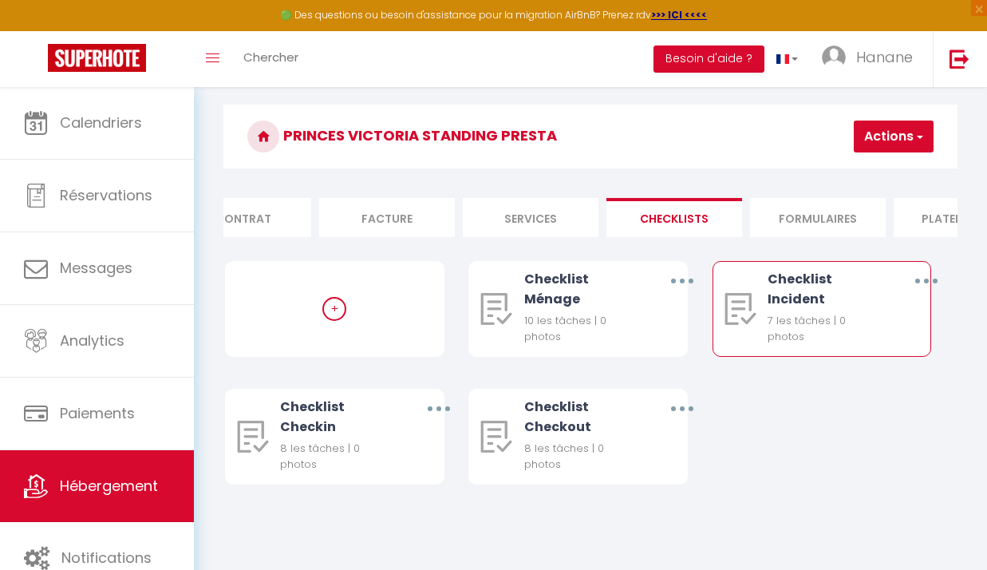
click at [929, 284] on button "button" at bounding box center [926, 281] width 42 height 30
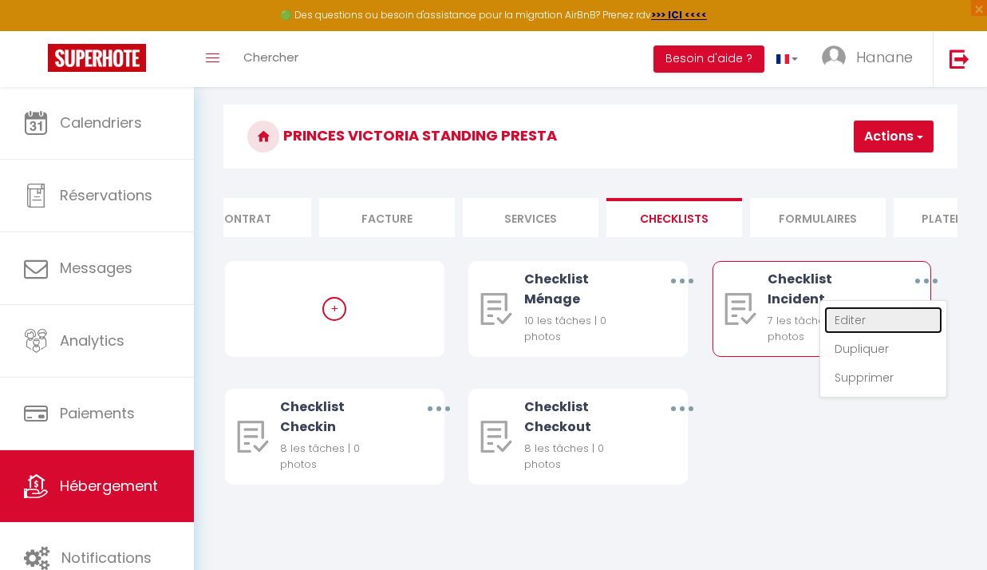
click at [844, 331] on link "Editer" at bounding box center [883, 319] width 118 height 27
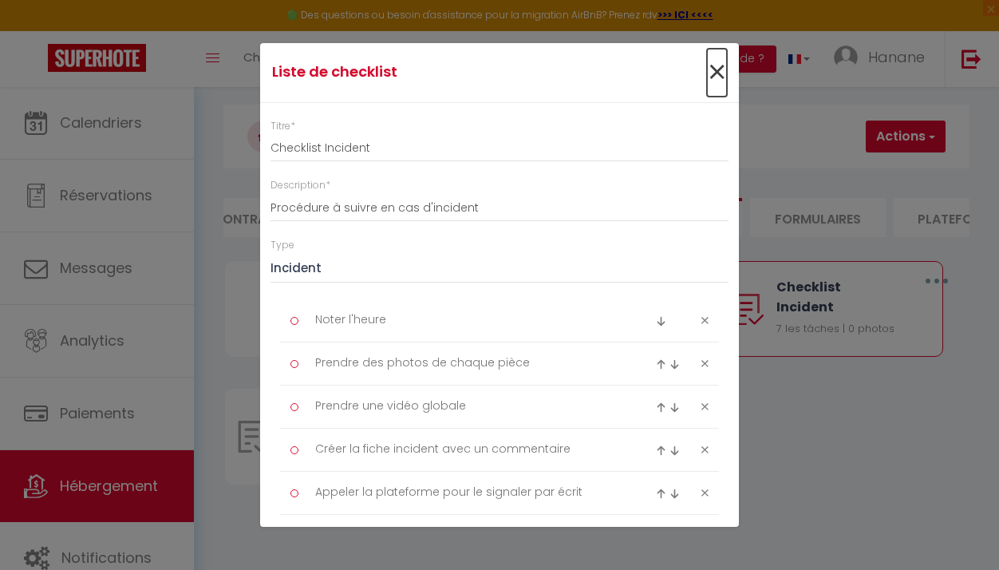
click at [707, 69] on span "×" at bounding box center [717, 73] width 20 height 48
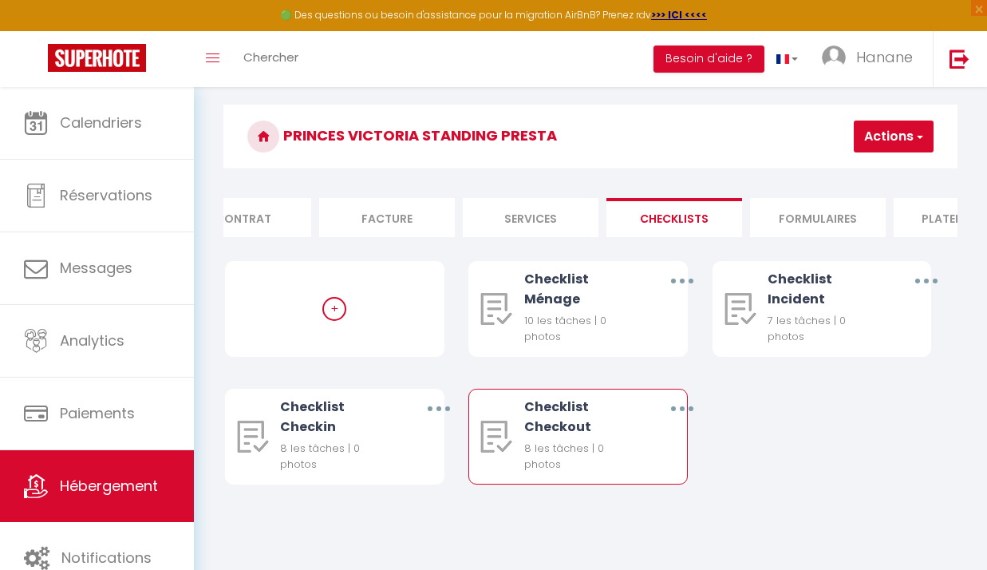
click at [680, 416] on button "button" at bounding box center [682, 408] width 42 height 30
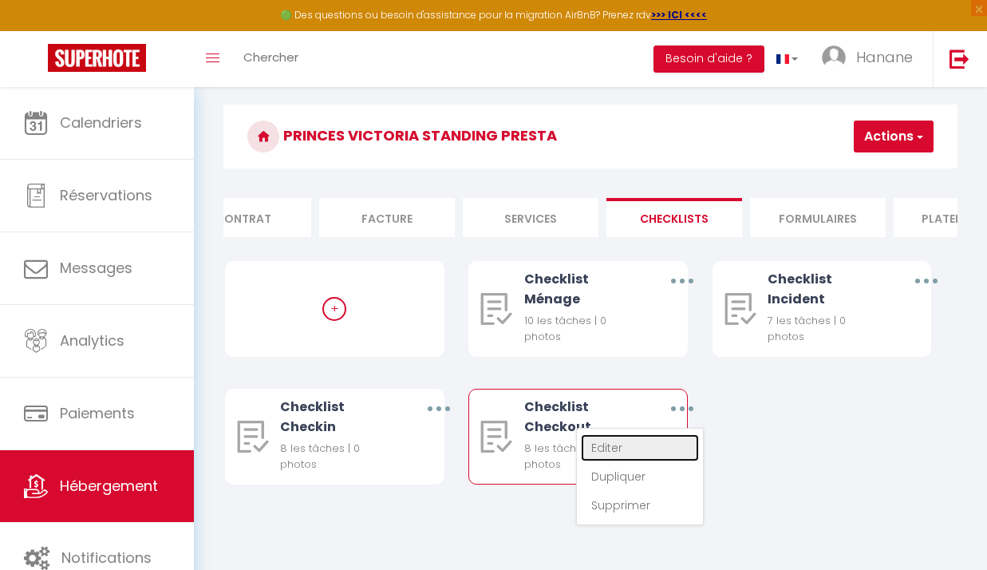
click at [620, 460] on link "Editer" at bounding box center [640, 447] width 118 height 27
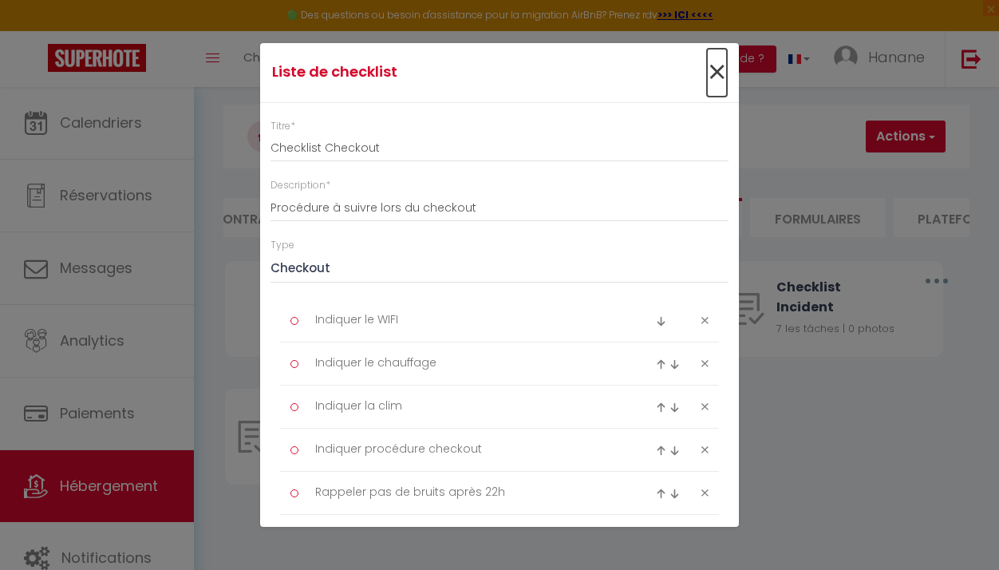
click at [708, 69] on span "×" at bounding box center [717, 73] width 20 height 48
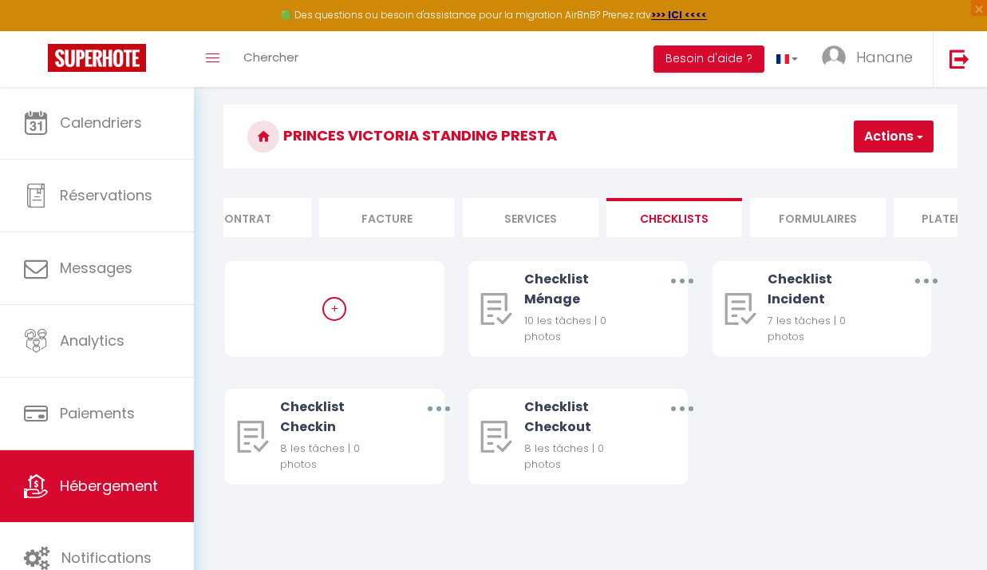
click at [845, 218] on li "Formulaires" at bounding box center [818, 217] width 136 height 39
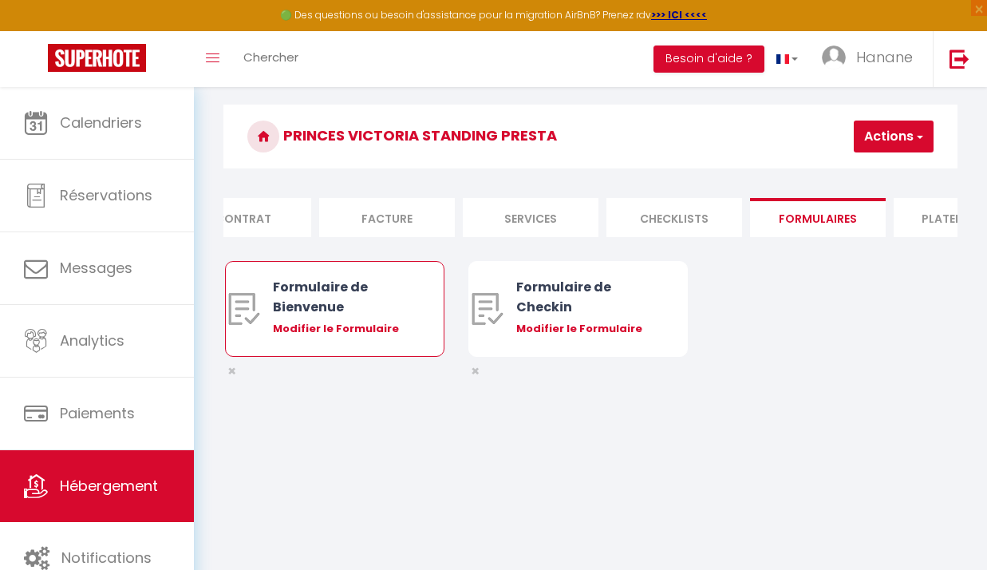
click at [365, 310] on div "Formulaire de Bienvenue" at bounding box center [344, 297] width 142 height 40
click at [366, 314] on div "Formulaire de Bienvenue" at bounding box center [344, 297] width 142 height 40
click at [316, 337] on div "Modifier le Formulaire" at bounding box center [344, 329] width 142 height 16
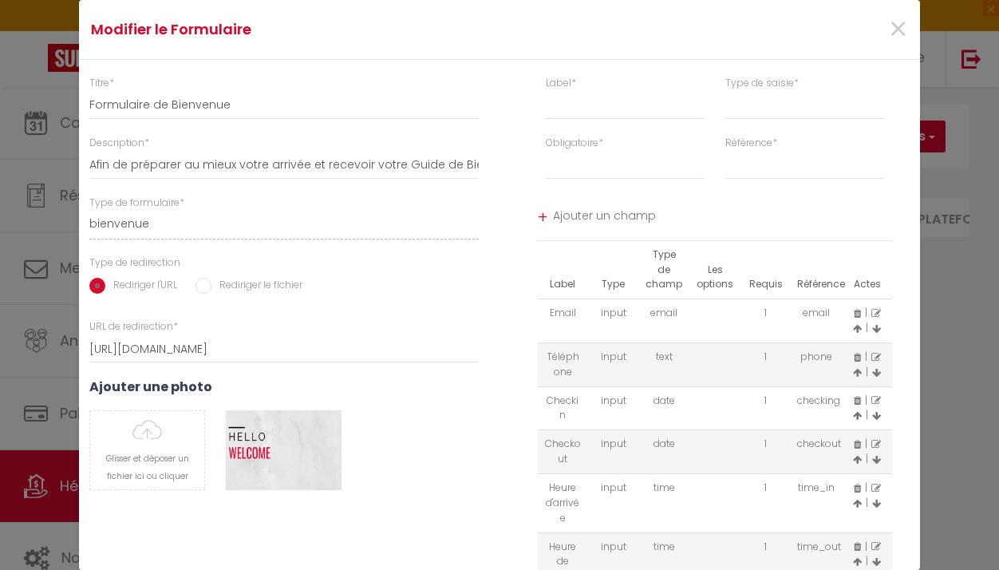
click at [926, 473] on div "Modifier le Formulaire × Titre * Formulaire de Bienvenue Description * Afin de …" at bounding box center [499, 285] width 999 height 570
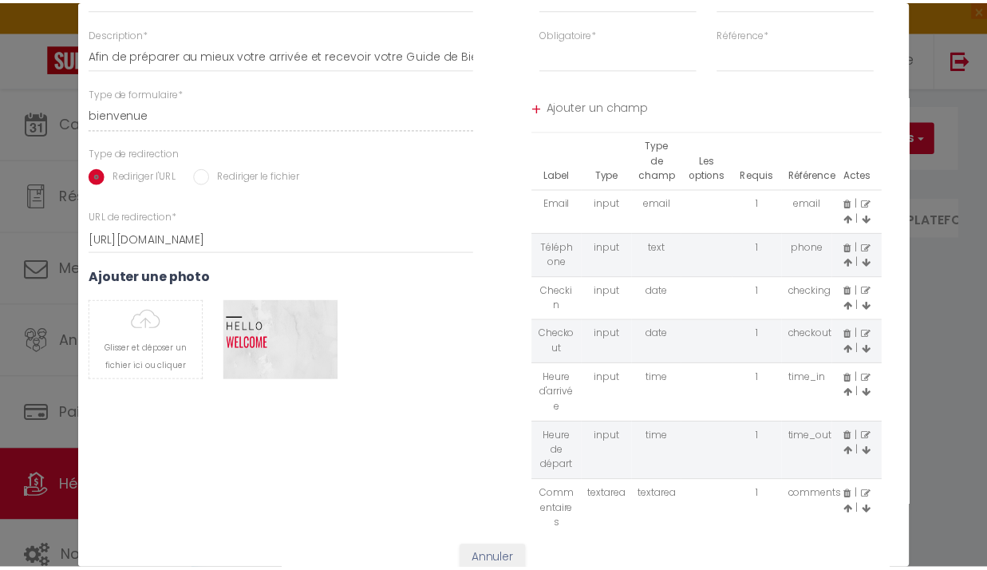
scroll to position [186, 0]
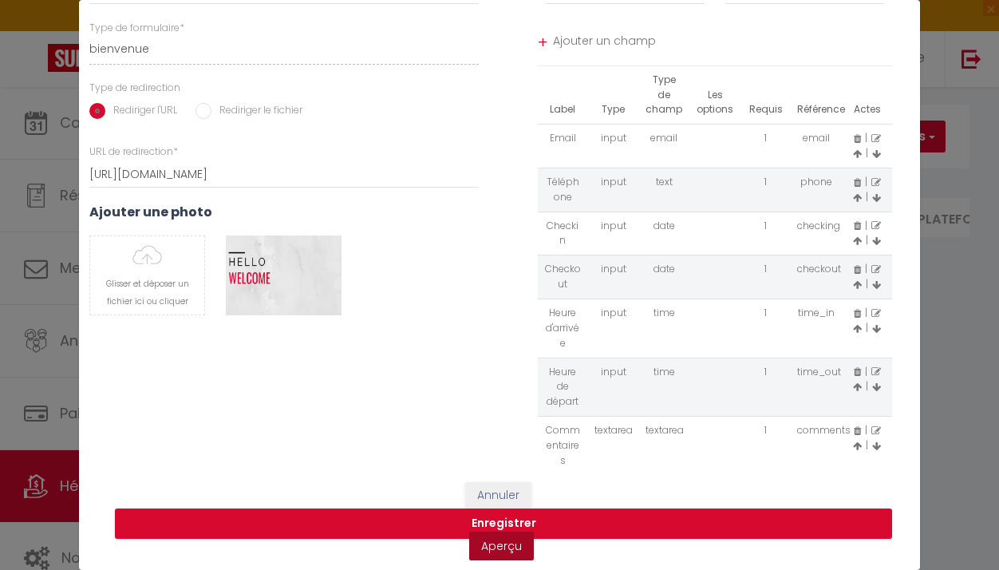
click at [500, 533] on link "Aperçu" at bounding box center [501, 545] width 65 height 29
click at [498, 482] on button "Annuler" at bounding box center [498, 495] width 66 height 27
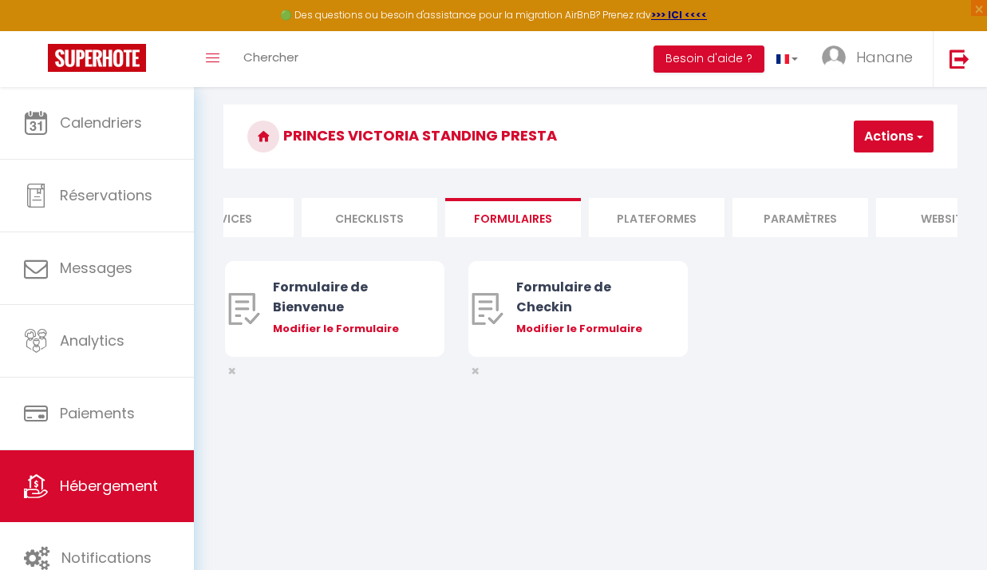
scroll to position [0, 511]
click at [658, 219] on li "Plateformes" at bounding box center [642, 217] width 136 height 39
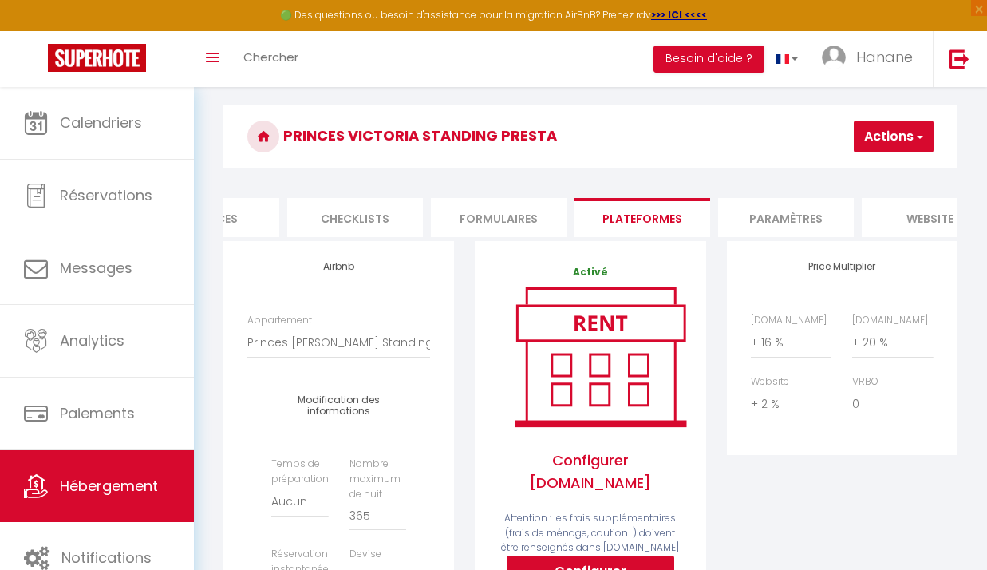
click at [795, 225] on li "Paramètres" at bounding box center [786, 217] width 136 height 39
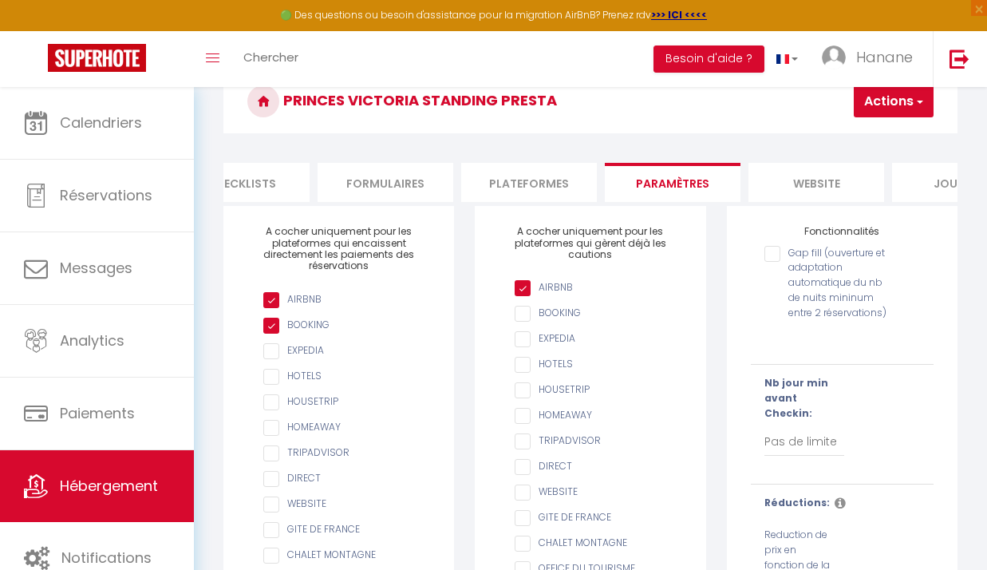
scroll to position [0, 638]
click at [807, 178] on li "website" at bounding box center [802, 182] width 136 height 39
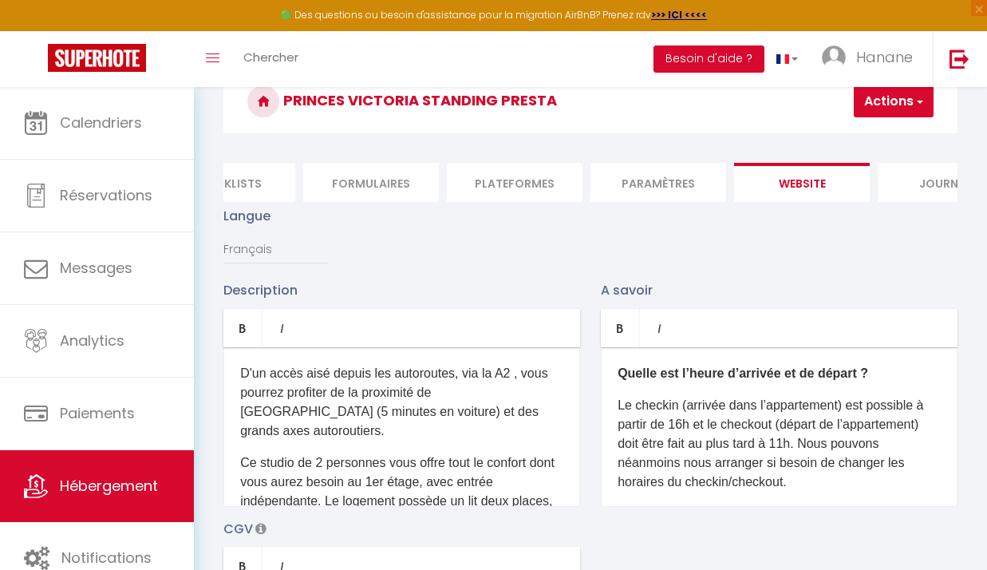
drag, startPoint x: 949, startPoint y: 394, endPoint x: 961, endPoint y: 434, distance: 41.6
click at [961, 434] on div "A savoir Bold Italic Rich text editor Quelle est l’heure d’arrivée et de départ…" at bounding box center [778, 393] width 377 height 226
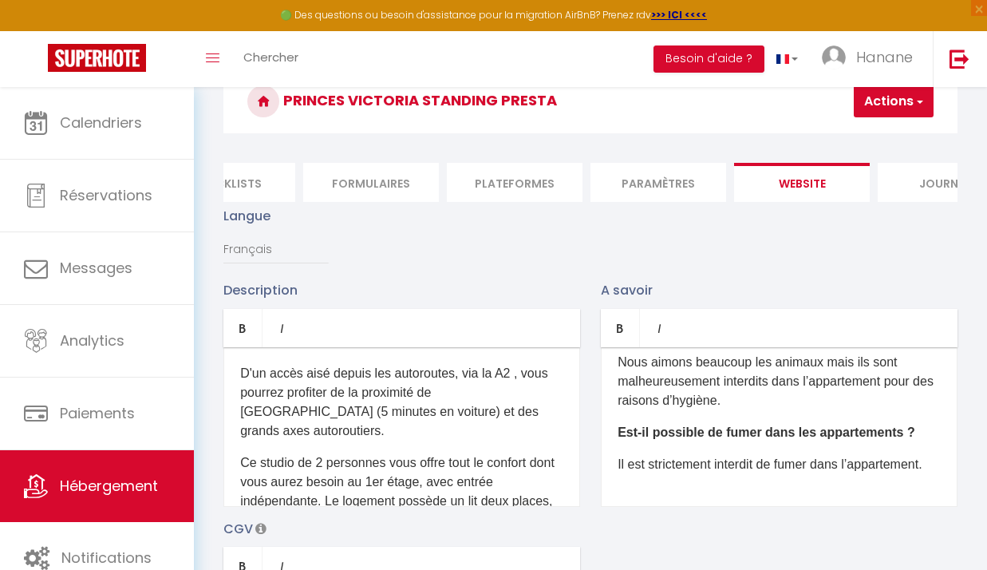
scroll to position [286, 0]
drag, startPoint x: 571, startPoint y: 398, endPoint x: 567, endPoint y: 487, distance: 89.4
click at [567, 487] on div "D'un accès aisé depuis les autoroutes, via la A2 , vous pourrez profiter de la …" at bounding box center [401, 427] width 357 height 160
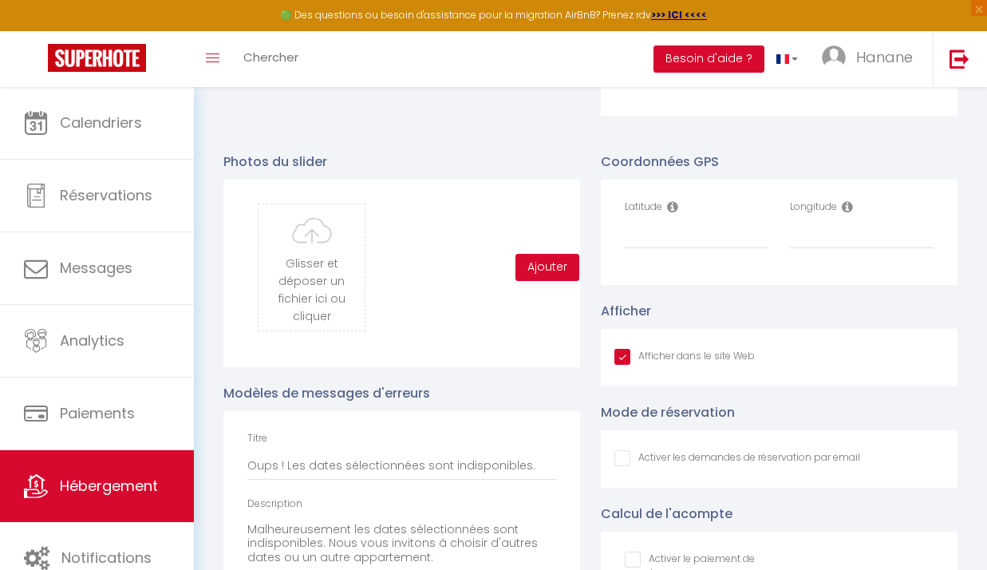
scroll to position [1626, 0]
click at [640, 247] on input "Latitude" at bounding box center [697, 233] width 144 height 29
click at [815, 247] on input "Longitude" at bounding box center [862, 233] width 144 height 29
click at [632, 241] on input "0;0" at bounding box center [697, 233] width 144 height 29
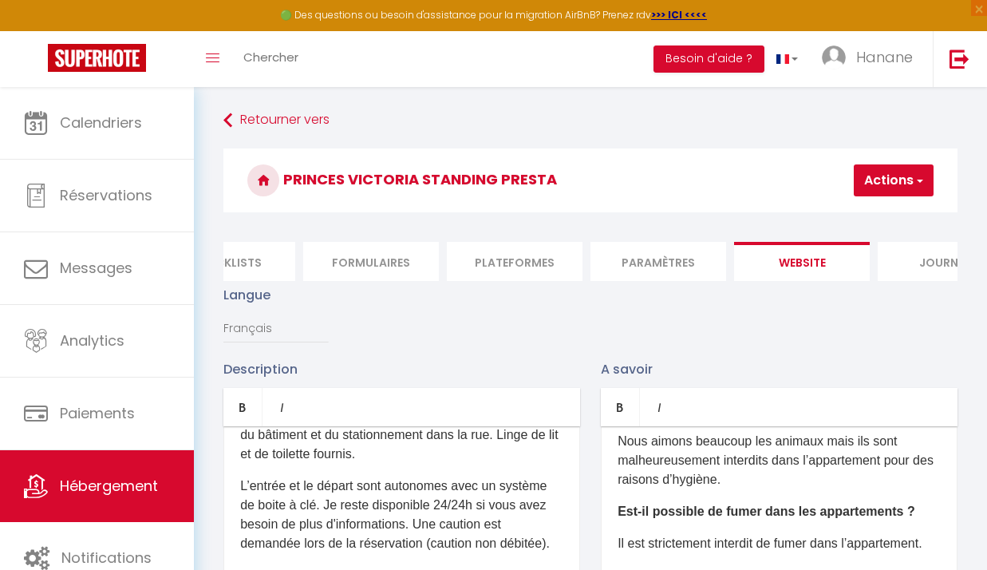
click at [920, 180] on span "button" at bounding box center [919, 180] width 10 height 16
click at [890, 212] on link "Enregistrer" at bounding box center [870, 215] width 126 height 21
click at [889, 42] on link "Hanane" at bounding box center [871, 59] width 123 height 56
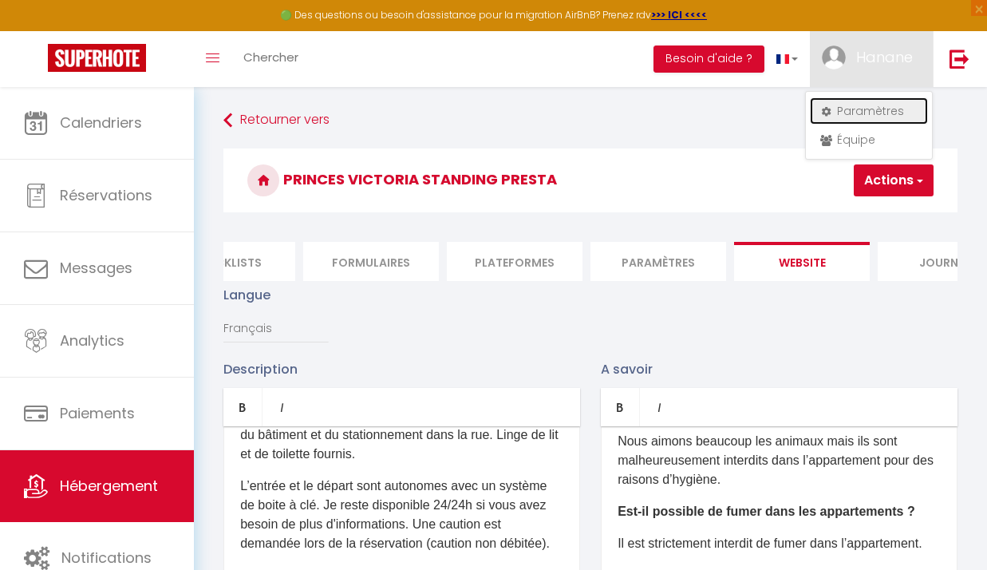
click at [882, 109] on link "Paramètres" at bounding box center [869, 110] width 118 height 27
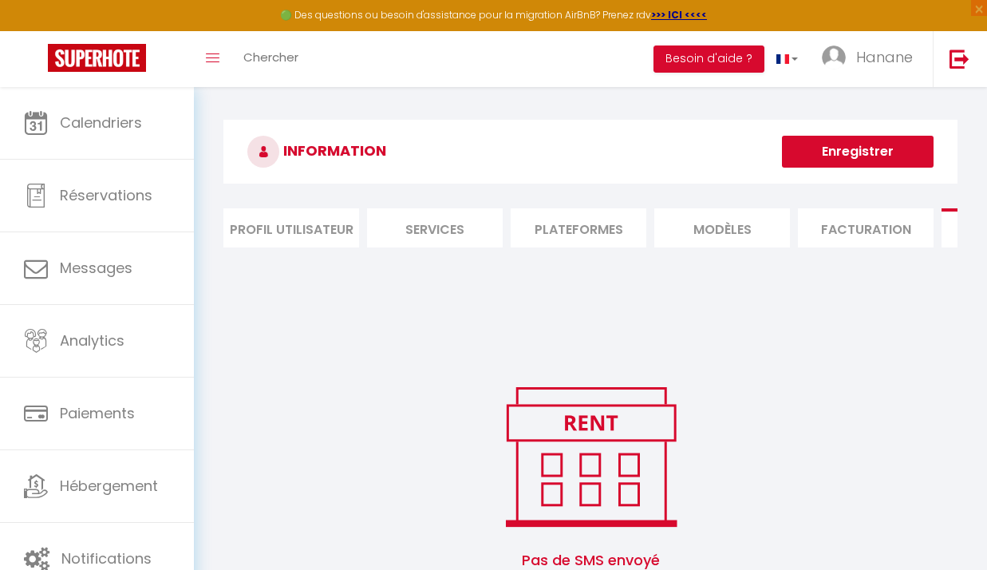
click at [270, 230] on li "Profil Utilisateur" at bounding box center [291, 227] width 136 height 39
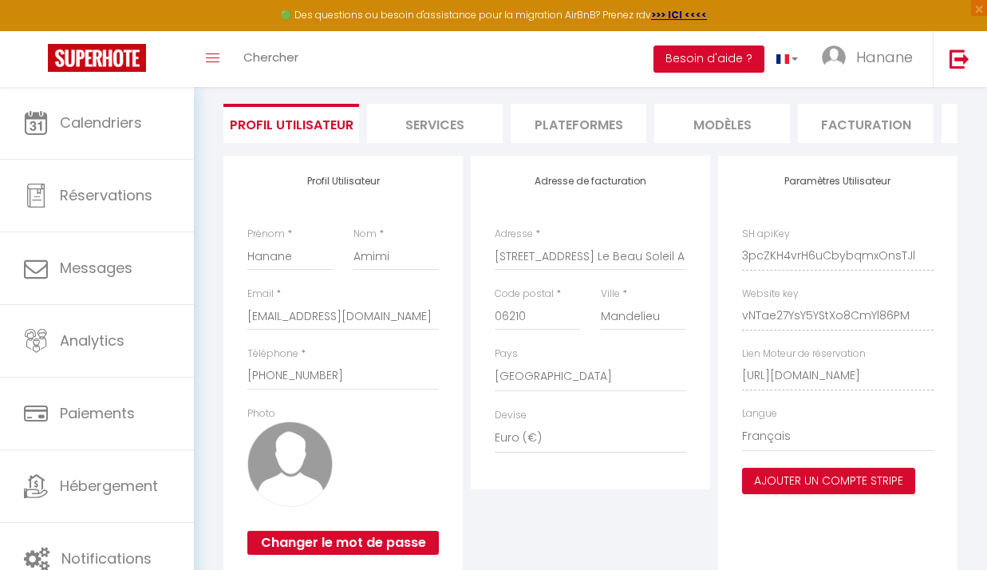
scroll to position [166, 0]
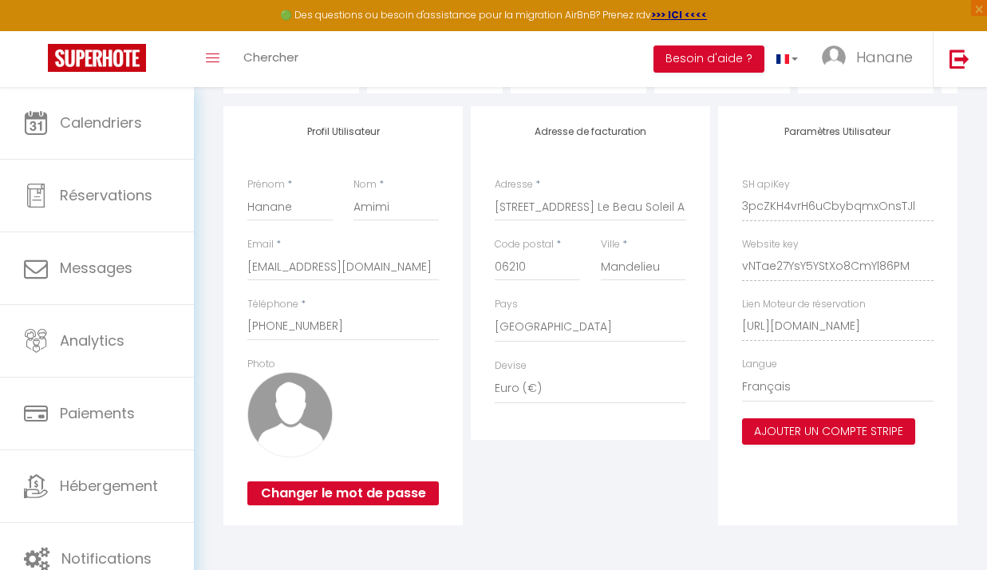
click at [663, 482] on div "Adresse de facturation Adresse * 242 Boulevard Des Écureuils Le Beau Soleil A C…" at bounding box center [590, 315] width 247 height 419
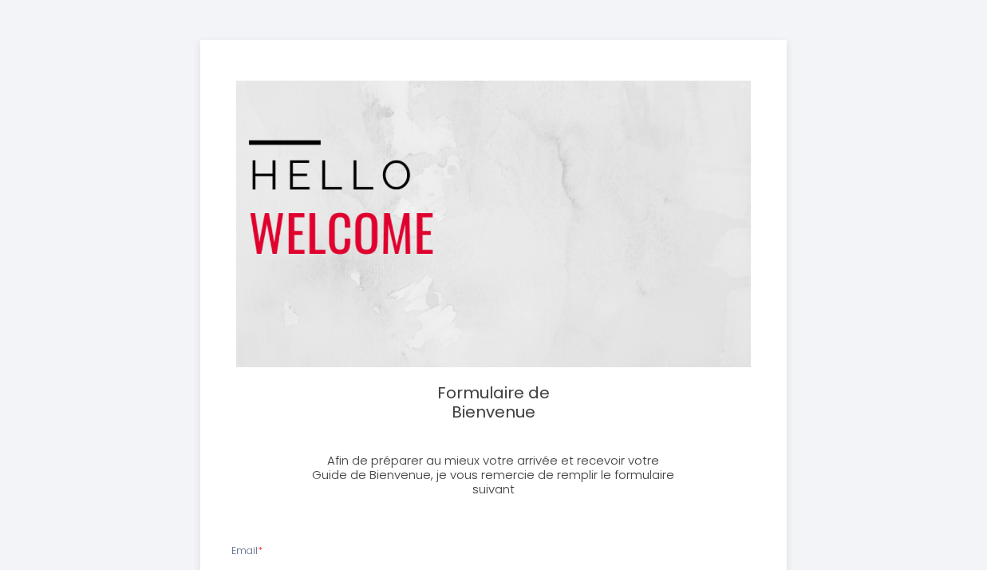
select select
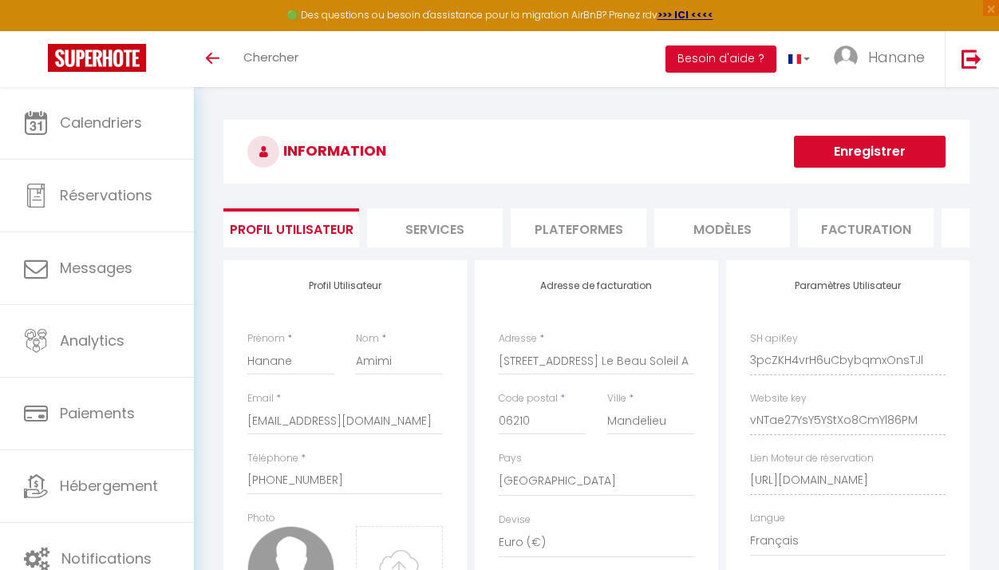
select select "28"
select select "fr"
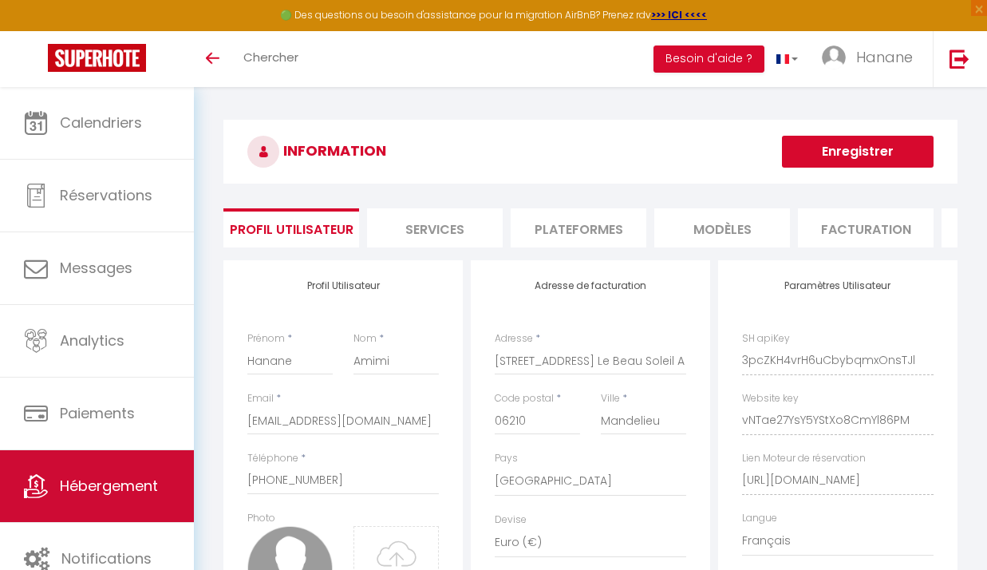
click at [133, 493] on span "Hébergement" at bounding box center [109, 485] width 98 height 20
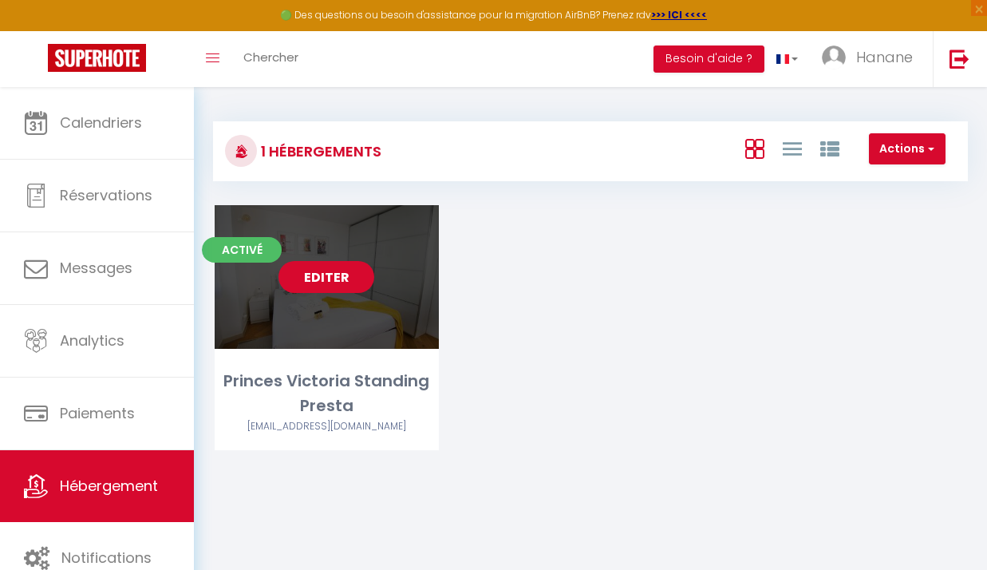
click at [337, 281] on link "Editer" at bounding box center [326, 277] width 96 height 32
select select "3"
select select "2"
select select "1"
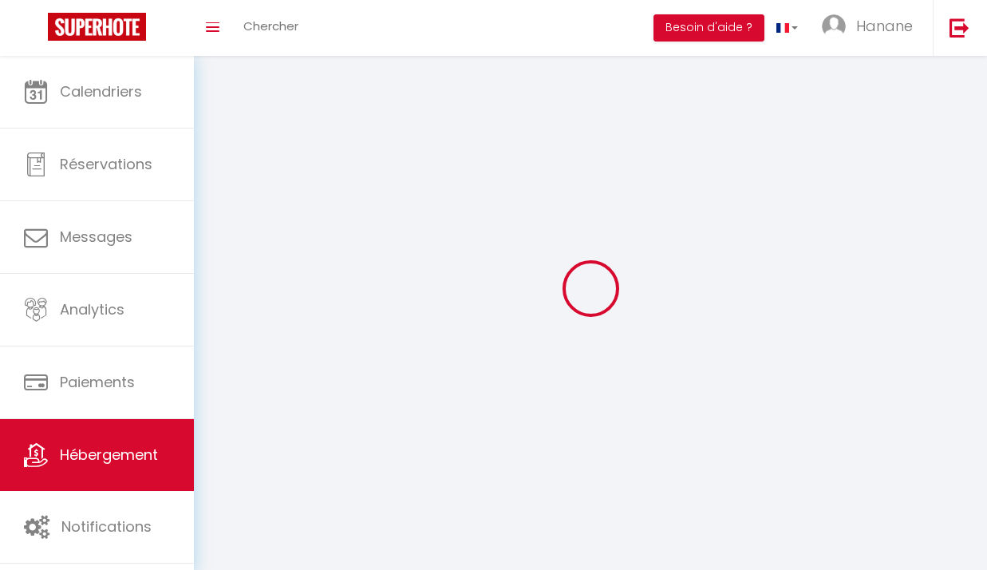
select select
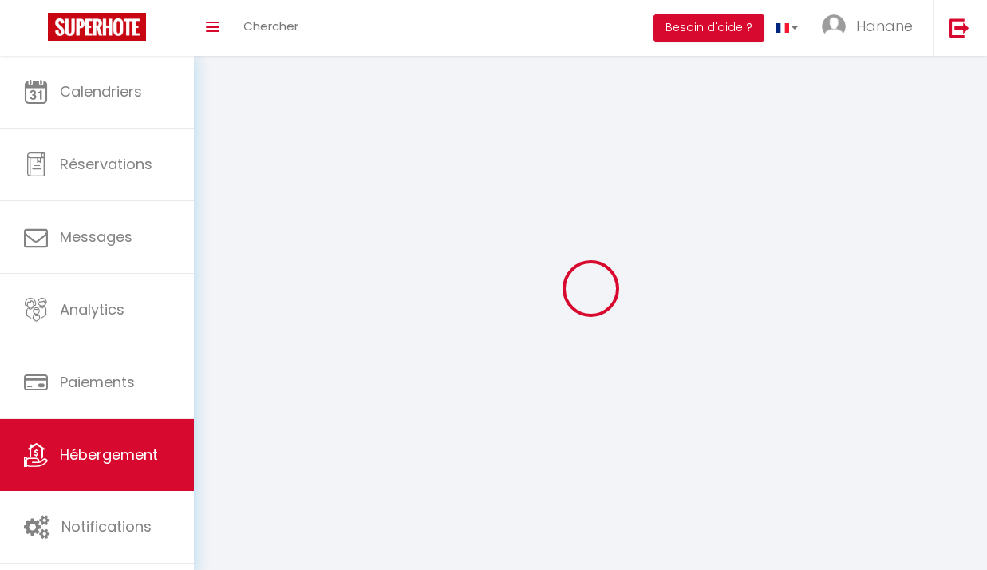
select select
checkbox input "false"
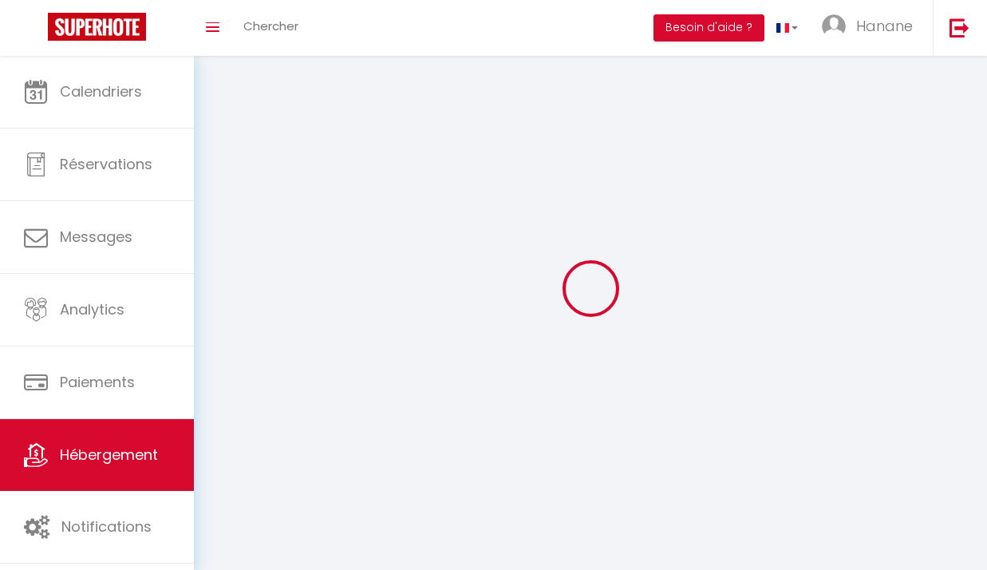
select select
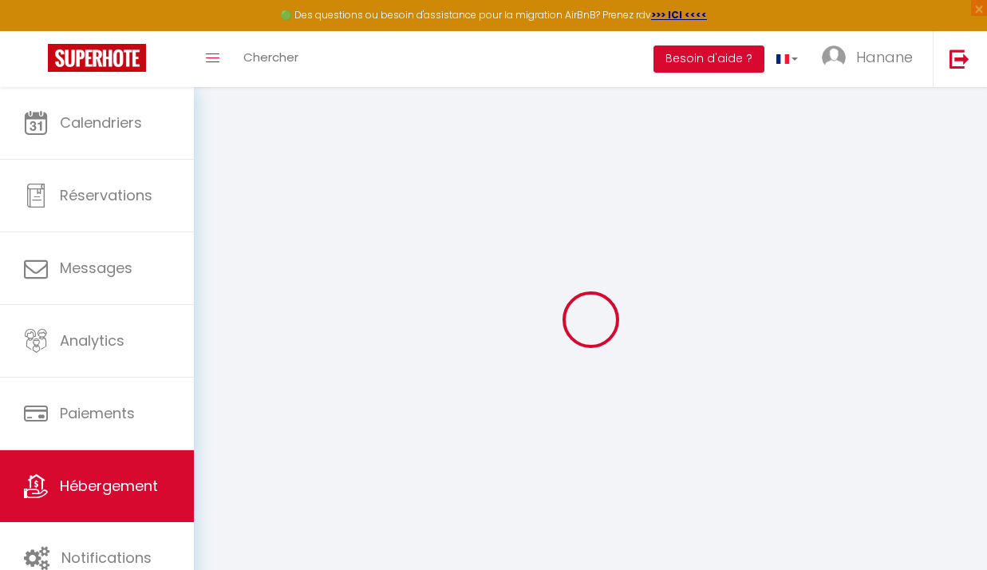
select select
checkbox input "false"
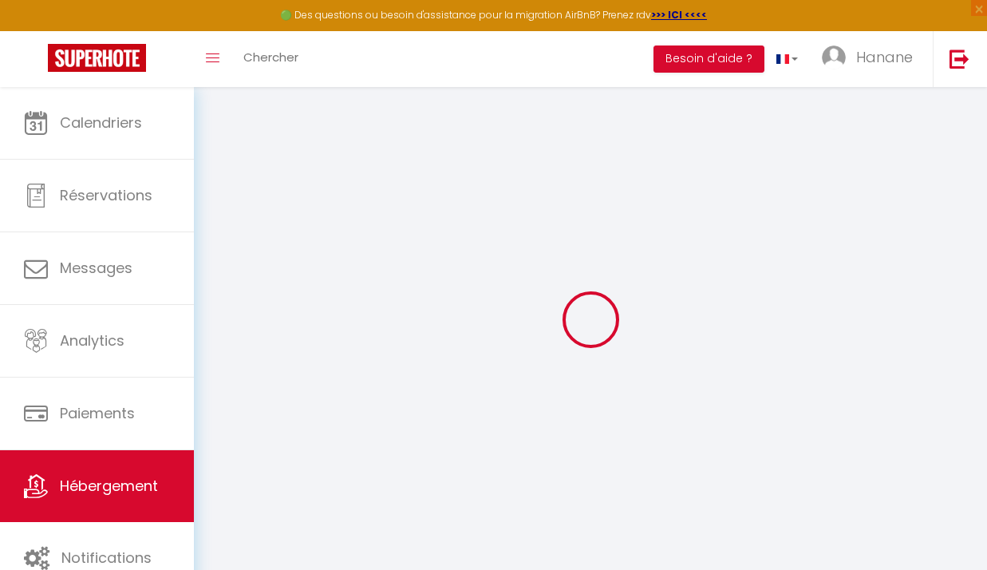
select select "15:00"
select select "23:45"
select select "11:00"
select select "30"
select select "120"
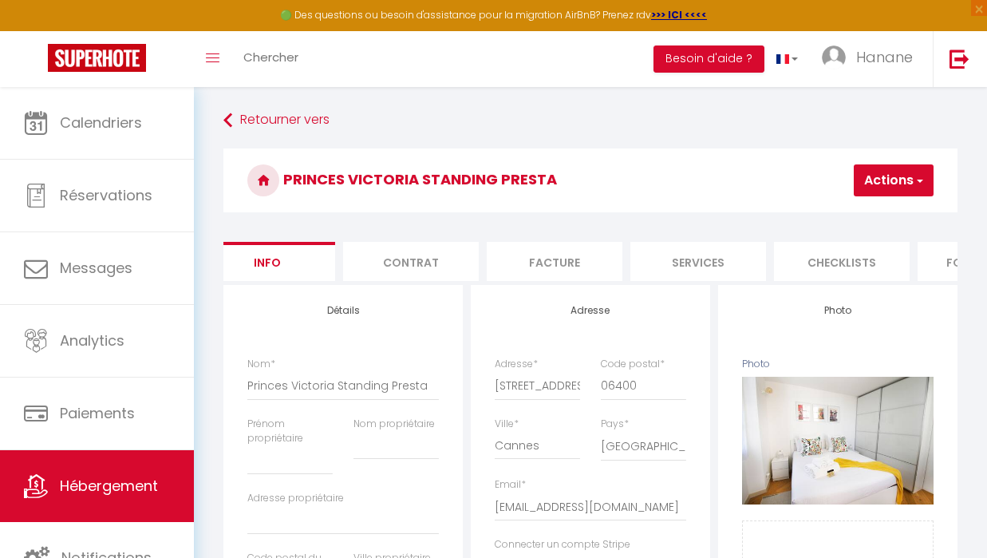
click at [951, 280] on html "🟢 Des questions ou besoin d'assistance pour la migration AirBnB? Prenez rdv >>>…" at bounding box center [493, 279] width 987 height 558
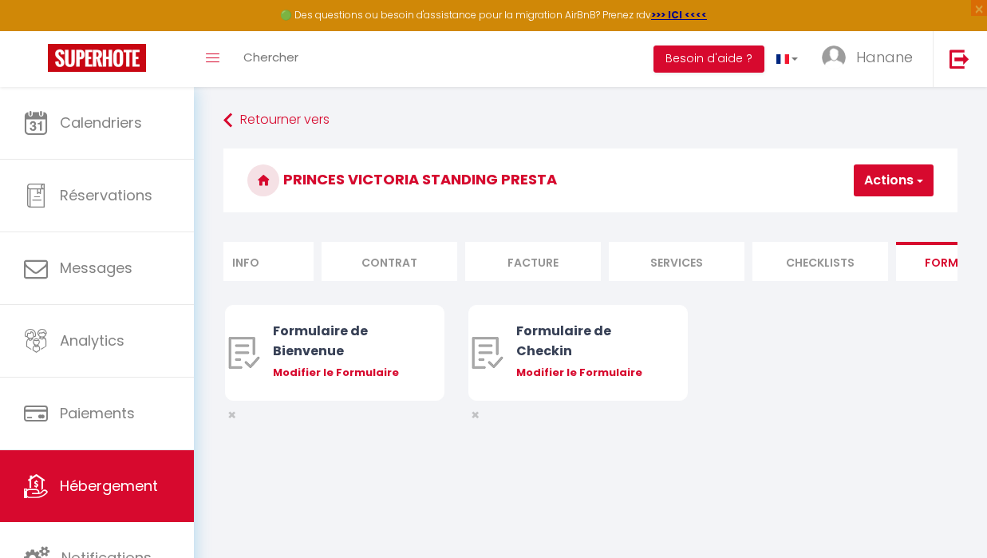
click at [915, 271] on div at bounding box center [915, 271] width 0 height 0
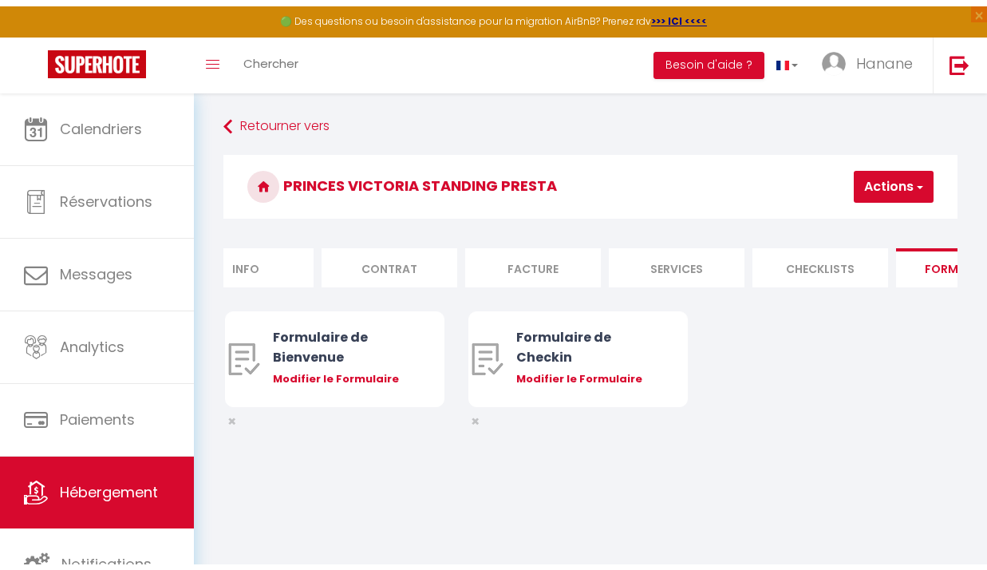
scroll to position [0, 57]
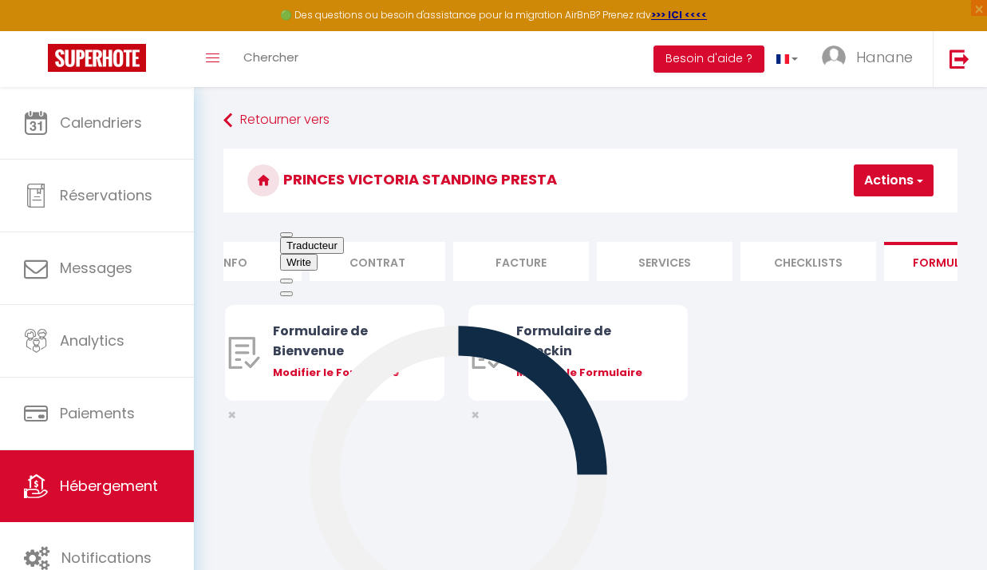
click at [951, 280] on li "Formulaires" at bounding box center [952, 261] width 136 height 39
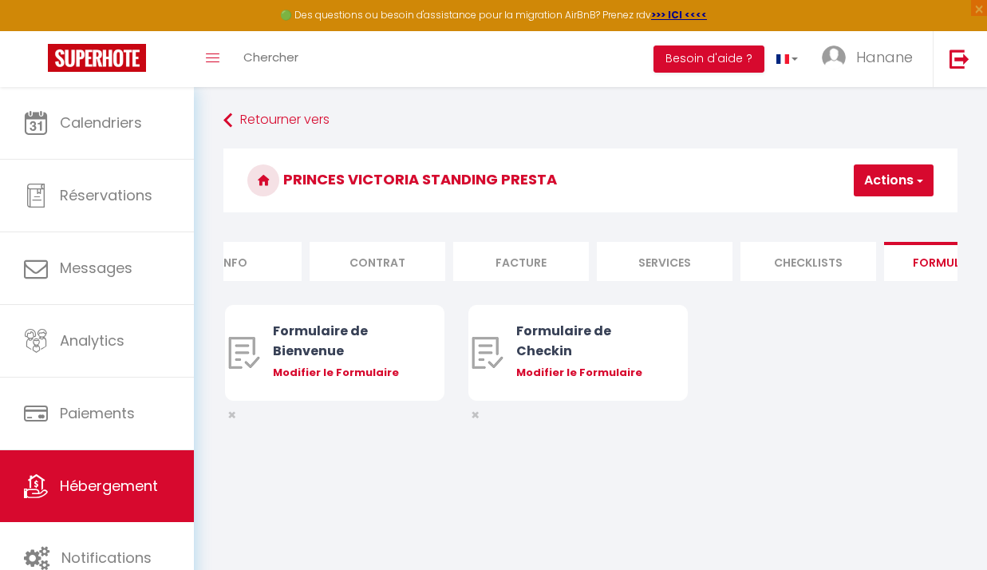
click at [889, 401] on div "Formulaire de Bienvenue Modifier le Formulaire × Formulaire de Checkin Modifier…" at bounding box center [590, 369] width 731 height 128
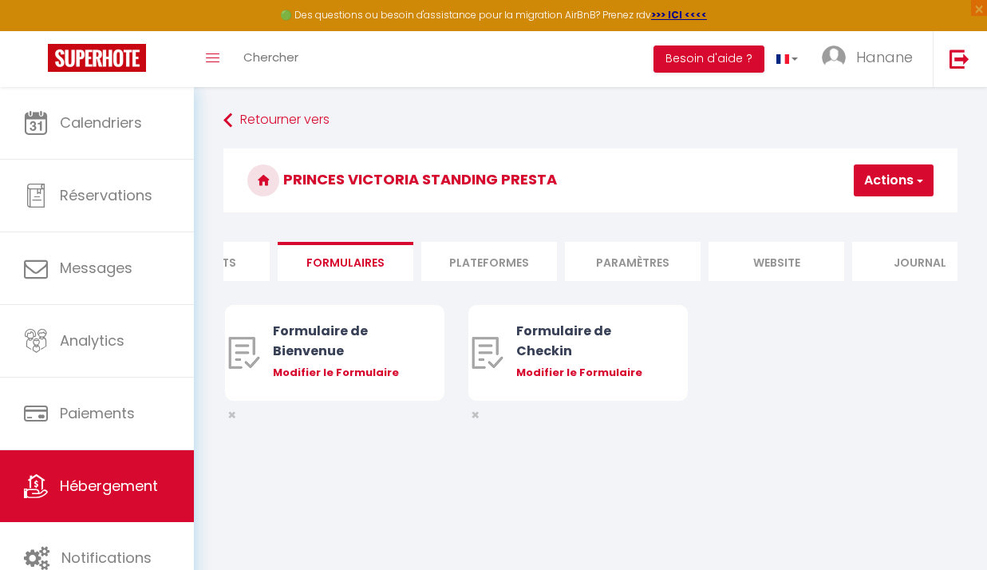
click at [827, 255] on li "website" at bounding box center [776, 261] width 136 height 39
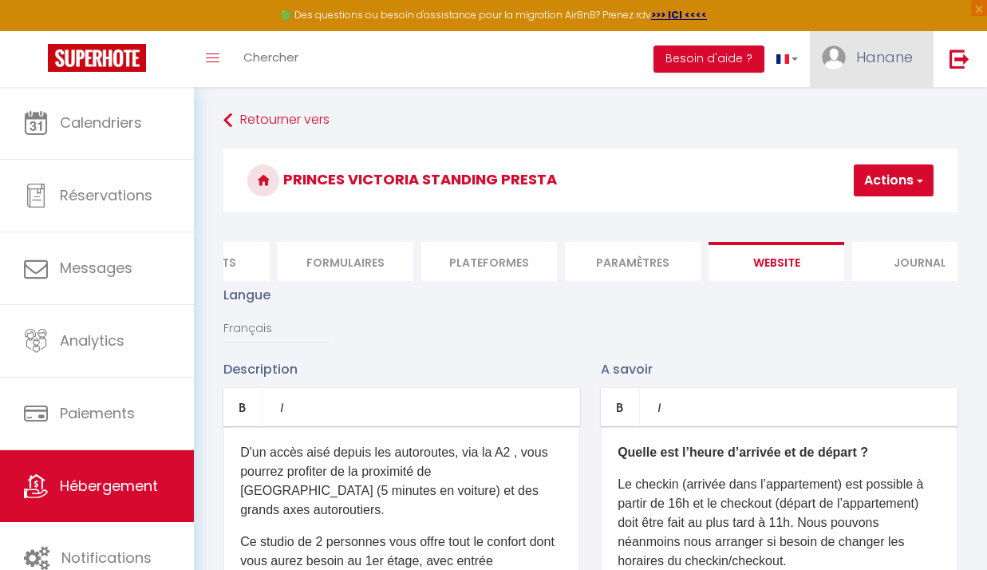
click at [865, 44] on link "Hanane" at bounding box center [871, 59] width 123 height 56
click at [863, 129] on link "Équipe" at bounding box center [869, 139] width 118 height 27
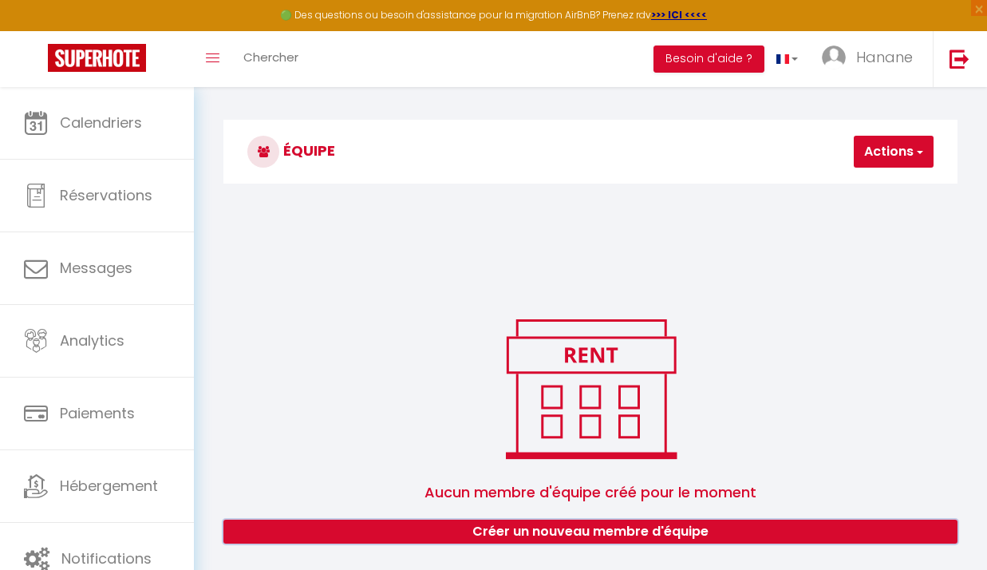
click at [564, 535] on button "Créer un nouveau membre d'équipe" at bounding box center [590, 531] width 734 height 24
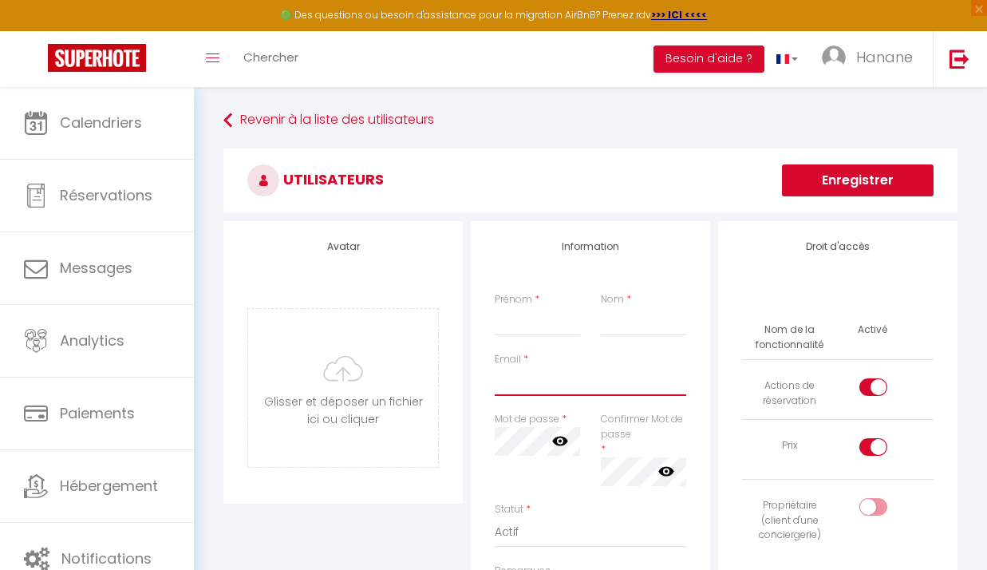
type input "[EMAIL_ADDRESS][DOMAIN_NAME]"
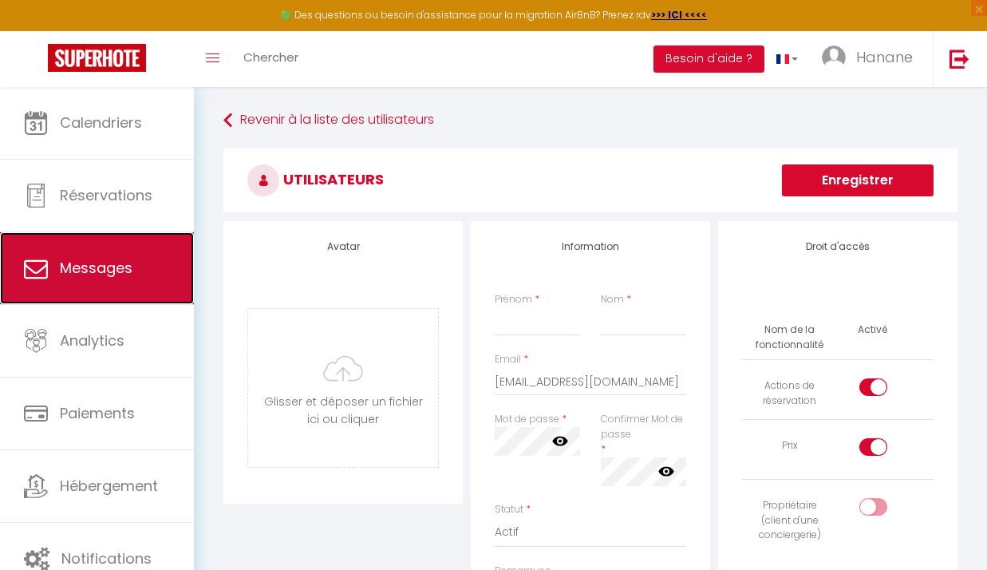
click at [101, 283] on link "Messages" at bounding box center [97, 268] width 194 height 72
select select "message"
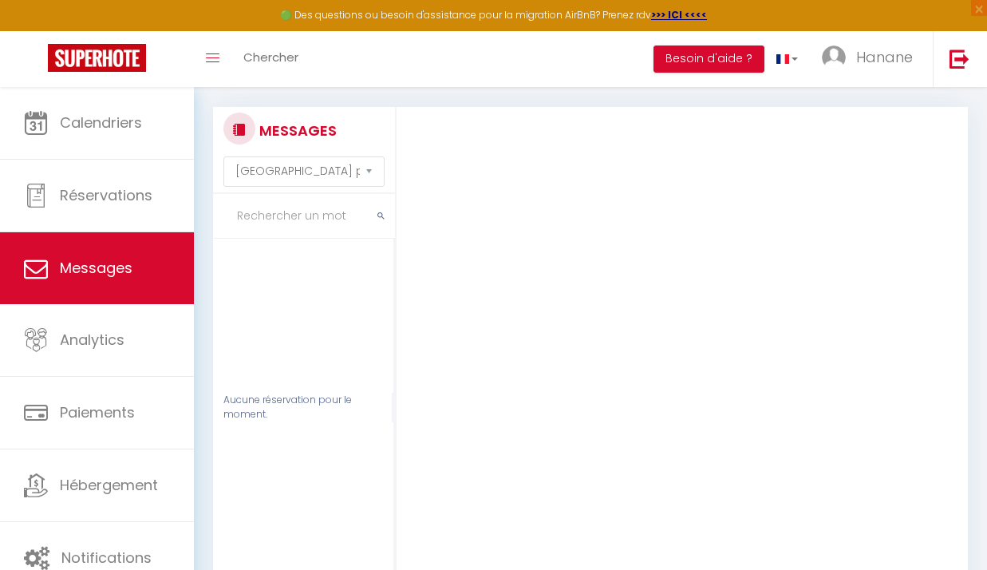
scroll to position [14, 0]
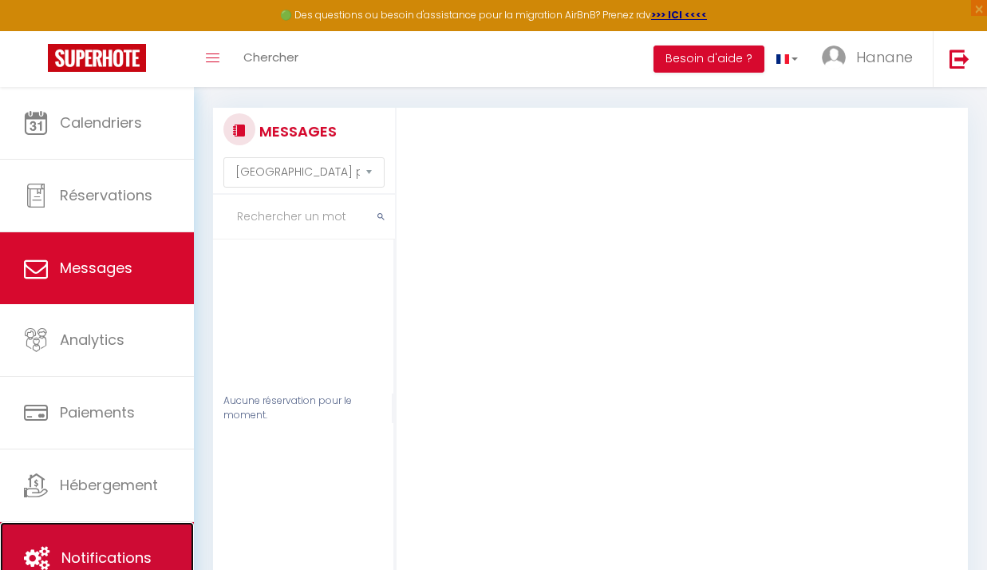
click at [102, 531] on link "Notifications" at bounding box center [97, 558] width 194 height 72
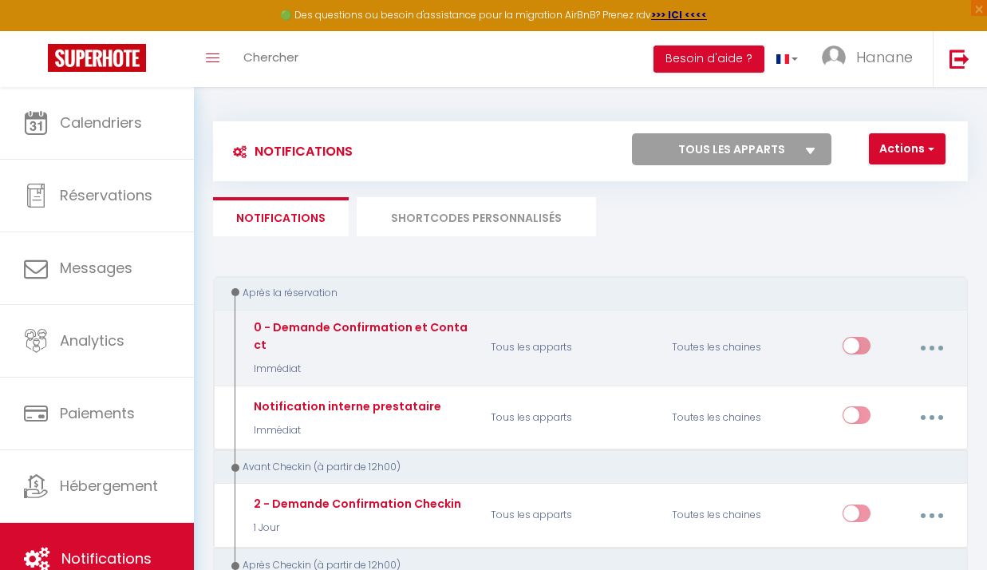
click at [931, 333] on button "button" at bounding box center [931, 348] width 42 height 30
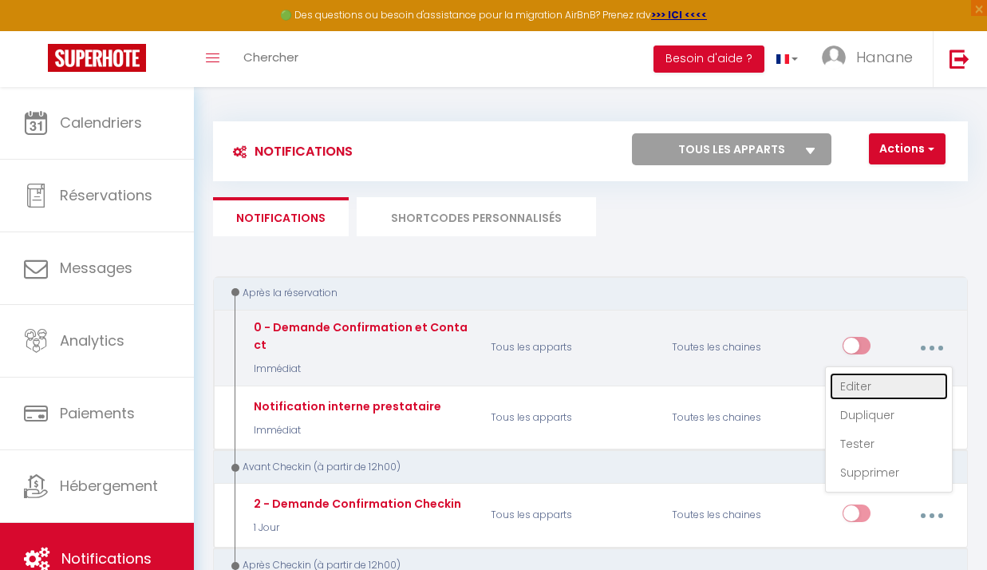
click at [863, 381] on link "Editer" at bounding box center [889, 386] width 118 height 27
type input "0 - Demande Confirmation et Contact"
select select "Immédiat"
select select "if_booking_is_paid"
checkbox input "true"
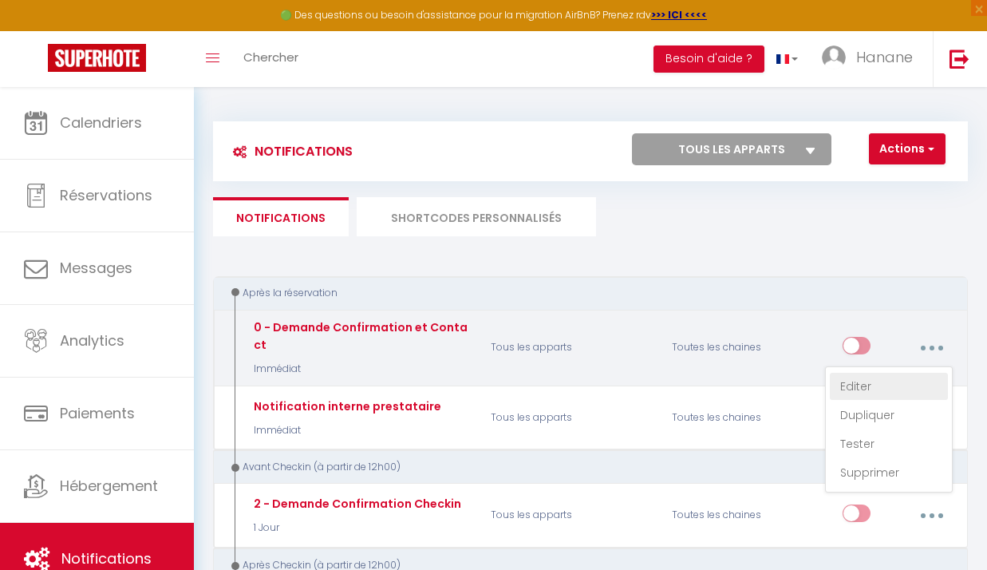
checkbox input "false"
radio input "true"
type input "Merci de confirmer votre réservation - [BOOKING:ID] - [GUEST:FIRST_NAME] [GUEST…"
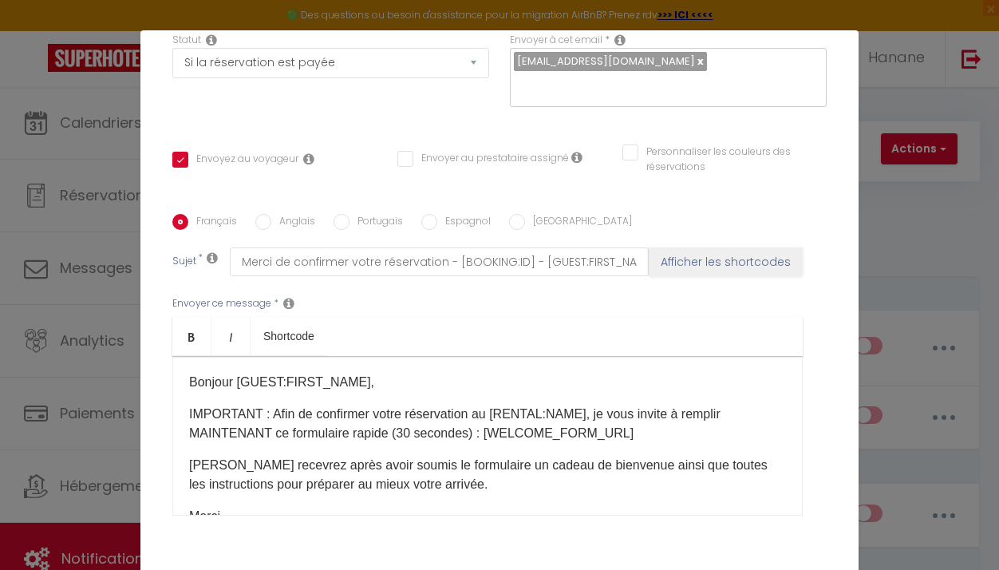
scroll to position [258, 0]
click at [255, 219] on input "Anglais" at bounding box center [263, 221] width 16 height 16
radio input "true"
checkbox input "true"
checkbox input "false"
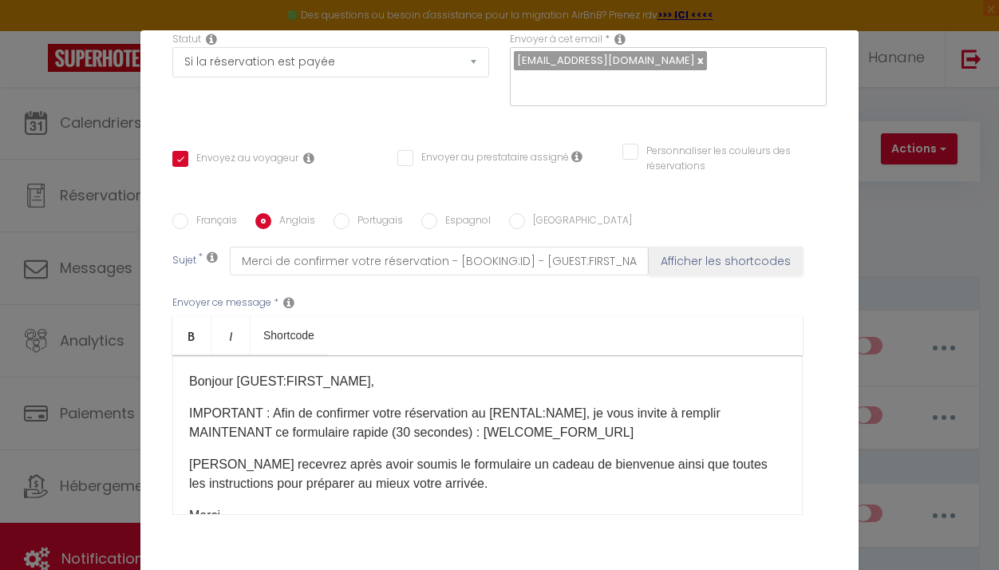
checkbox input "false"
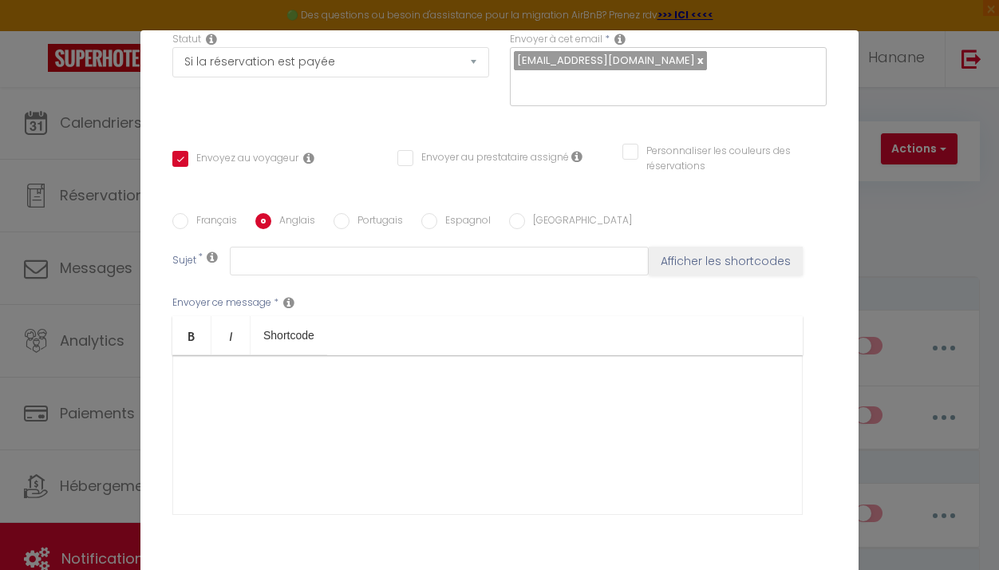
click at [172, 220] on input "Français" at bounding box center [180, 221] width 16 height 16
radio input "true"
checkbox input "true"
checkbox input "false"
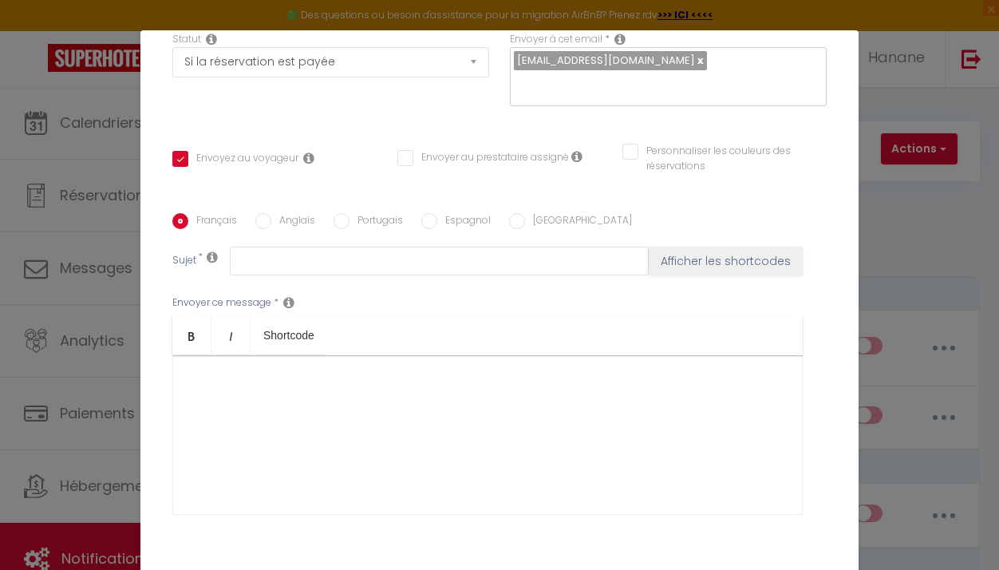
type input "Merci de confirmer votre réservation - [BOOKING:ID] - [GUEST:FIRST_NAME] [GUEST…"
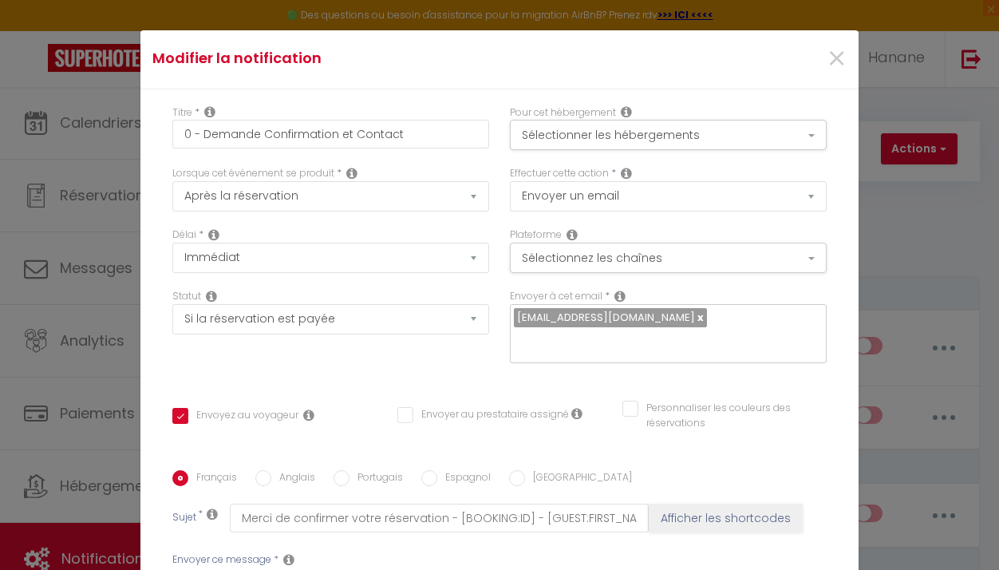
scroll to position [0, 0]
click at [827, 61] on span "×" at bounding box center [837, 60] width 20 height 48
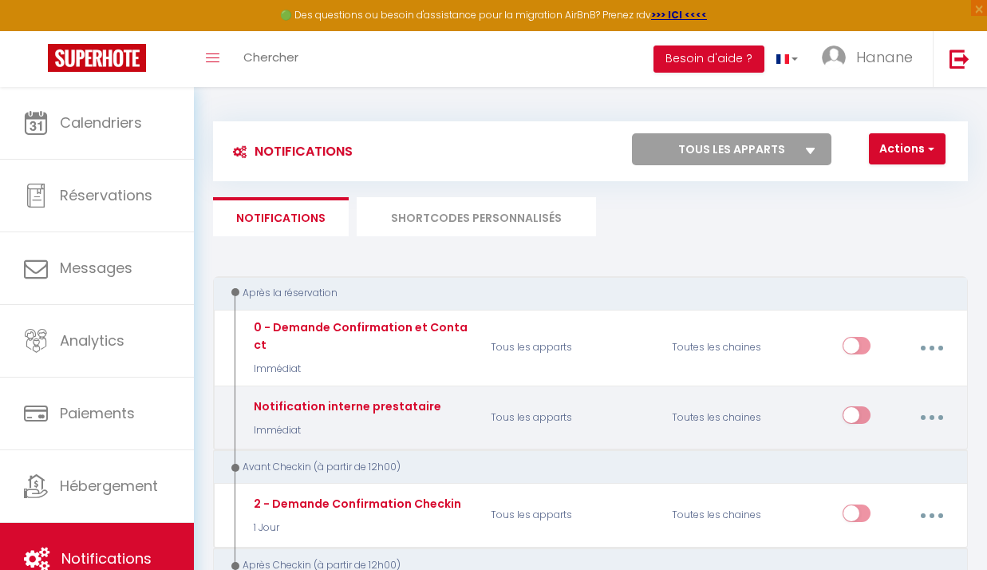
click at [938, 404] on button "button" at bounding box center [931, 417] width 42 height 30
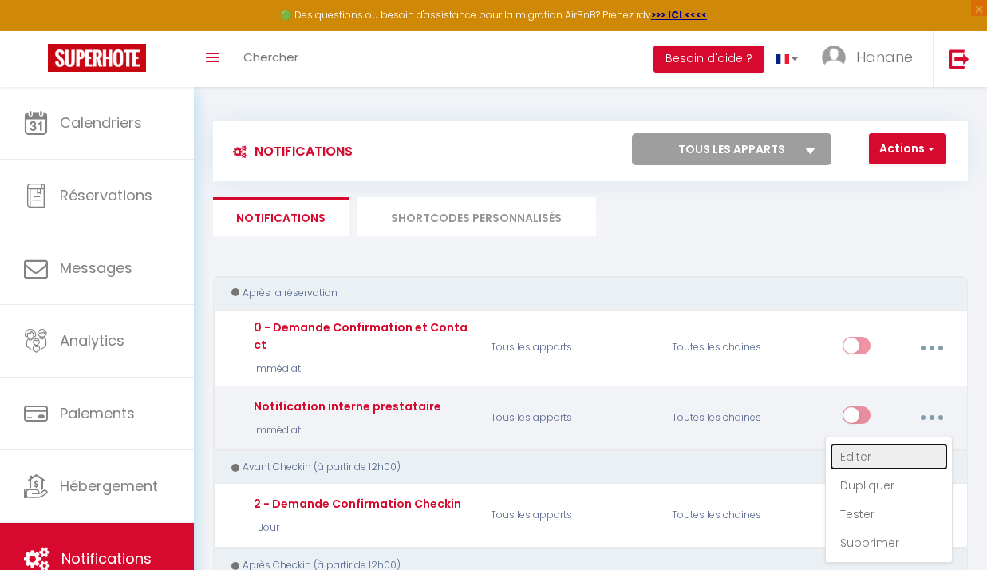
click at [866, 443] on link "Editer" at bounding box center [889, 456] width 118 height 27
type input "Notification interne prestataire"
select select
checkbox input "false"
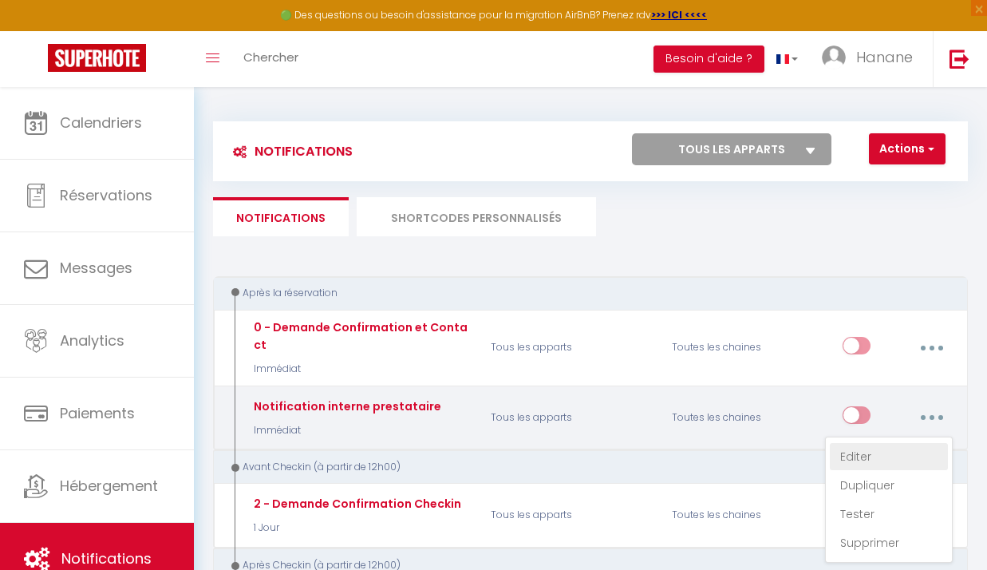
checkbox input "false"
type input "Nouvelle réservation - [RENTAL:NAME] - [GUEST:NAME] - [CHECKING:DD-MM-YYYY] au …"
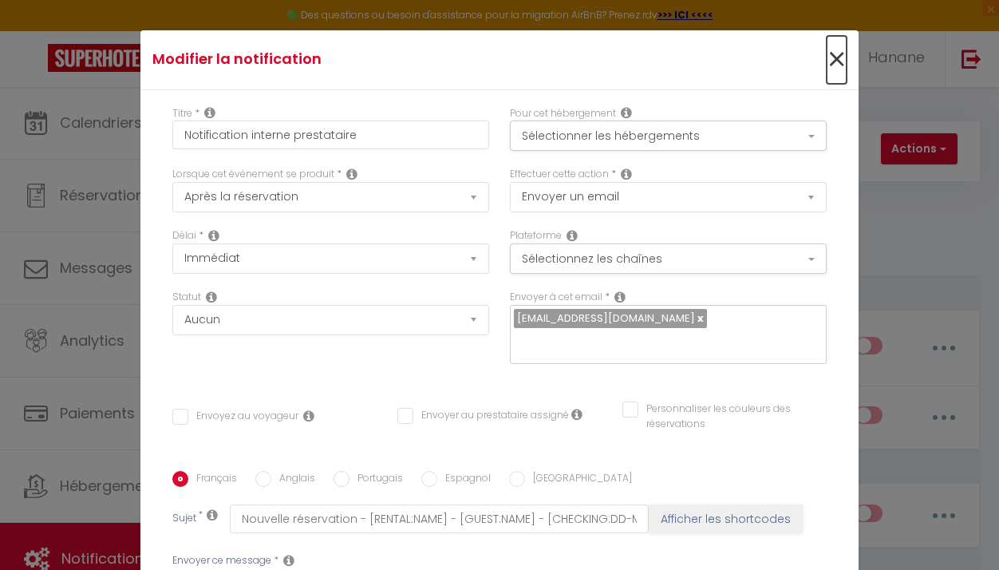
click at [827, 57] on span "×" at bounding box center [837, 60] width 20 height 48
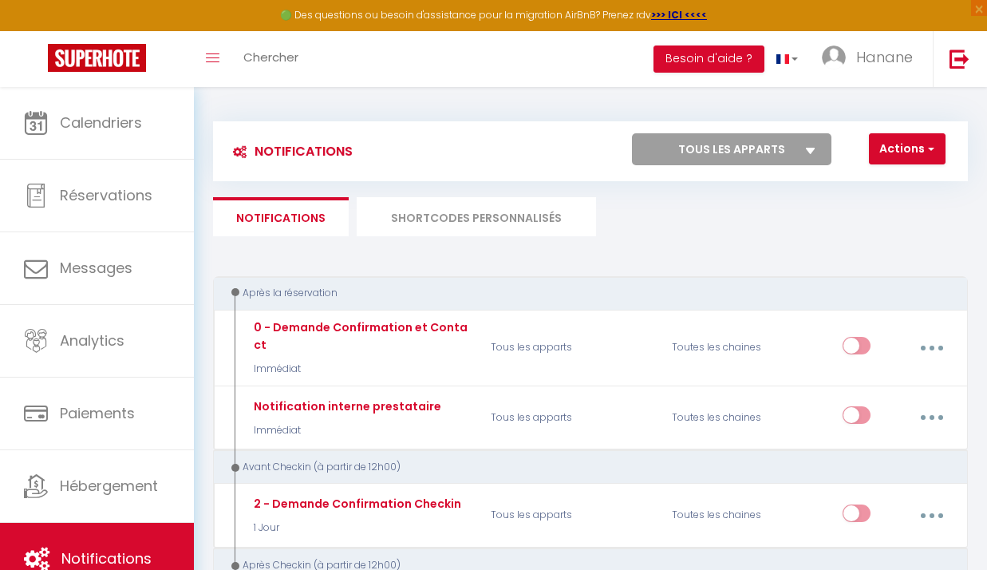
scroll to position [498, 0]
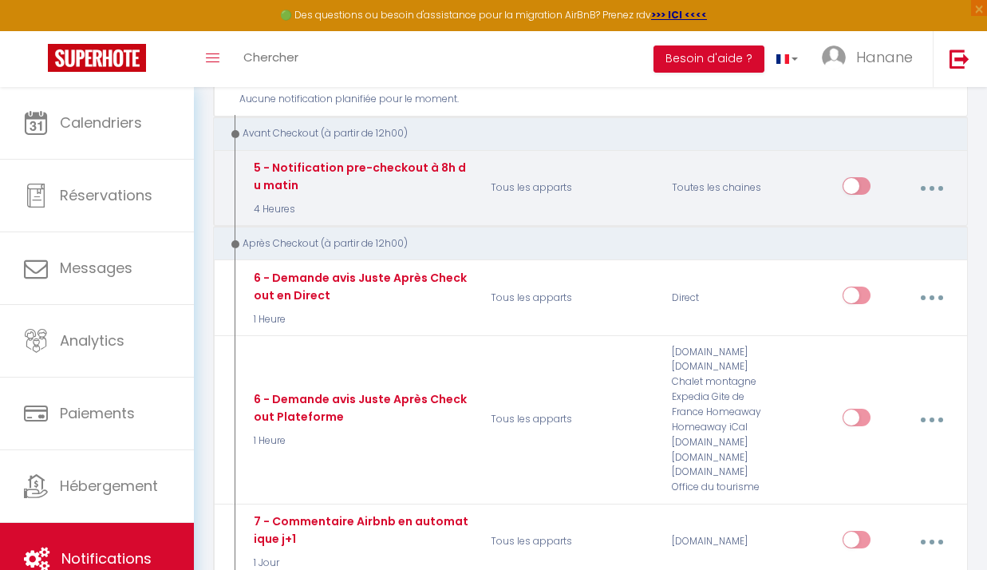
click at [921, 187] on button "button" at bounding box center [931, 188] width 42 height 30
click at [877, 213] on link "Editer" at bounding box center [889, 226] width 118 height 27
type input "5 - Notification pre-checkout à 8h du matin"
select select "4"
select select "4 Heures"
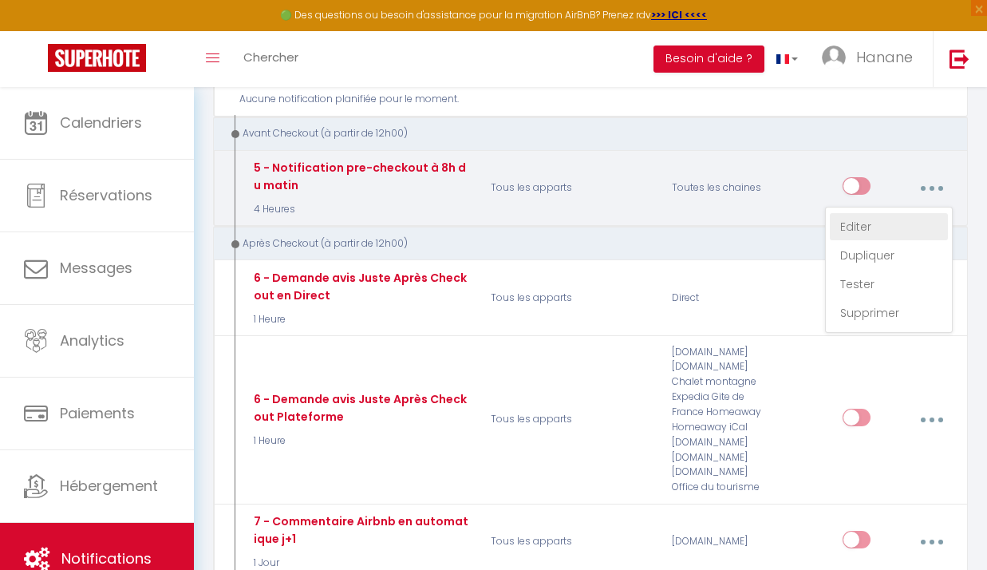
select select "if_booking_is_paid"
checkbox input "true"
checkbox input "false"
type input "Procédure pour votre départ - [RENTAL:NAME] - [GUEST:FIRST_NAME] [GUEST:NAME]"
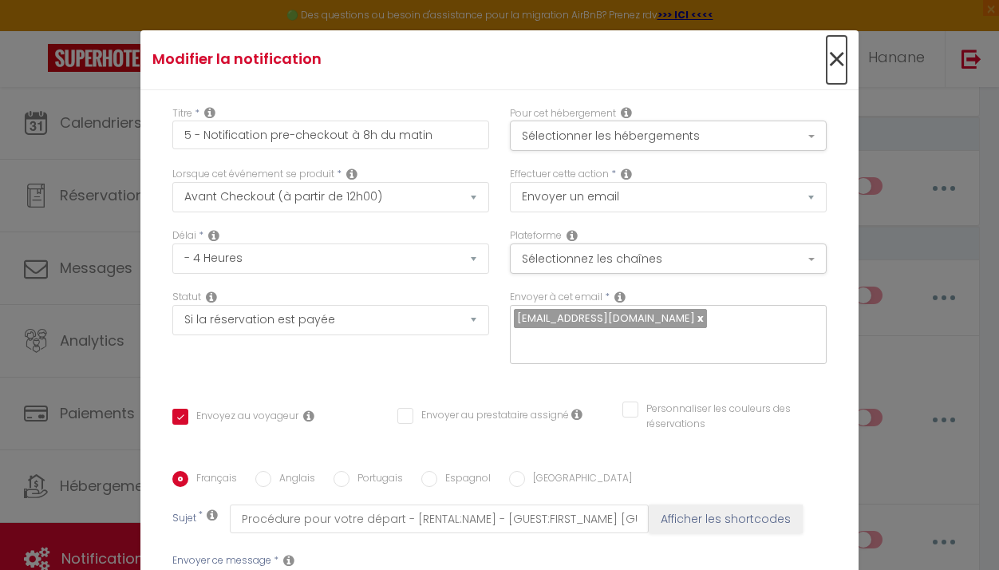
click at [827, 51] on span "×" at bounding box center [837, 60] width 20 height 48
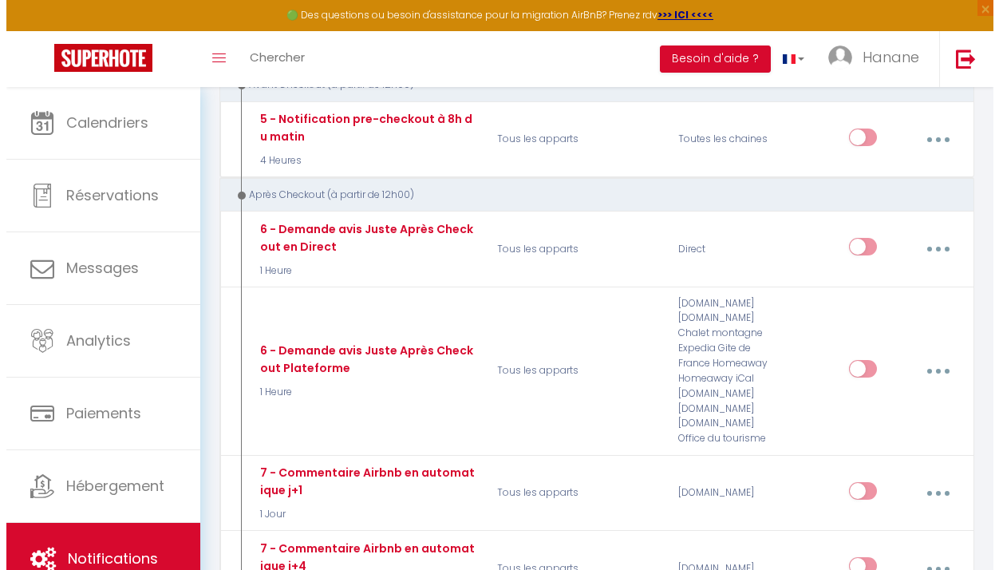
scroll to position [562, 0]
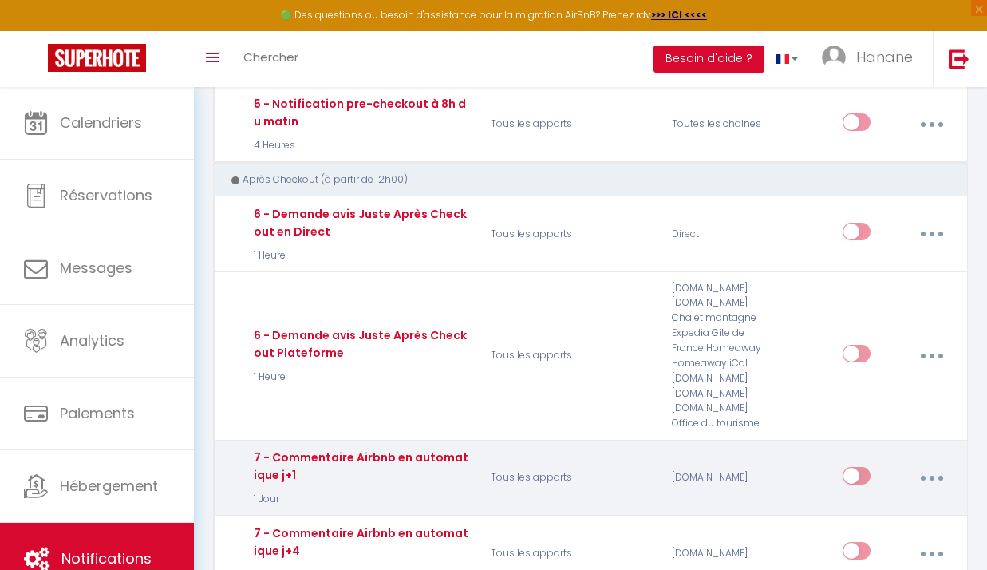
click at [928, 468] on button "button" at bounding box center [931, 478] width 42 height 30
click at [886, 503] on link "Editer" at bounding box center [889, 516] width 118 height 27
type input "7 - Commentaire Airbnb en automatique j+1"
select select "1 Jour"
checkbox input "false"
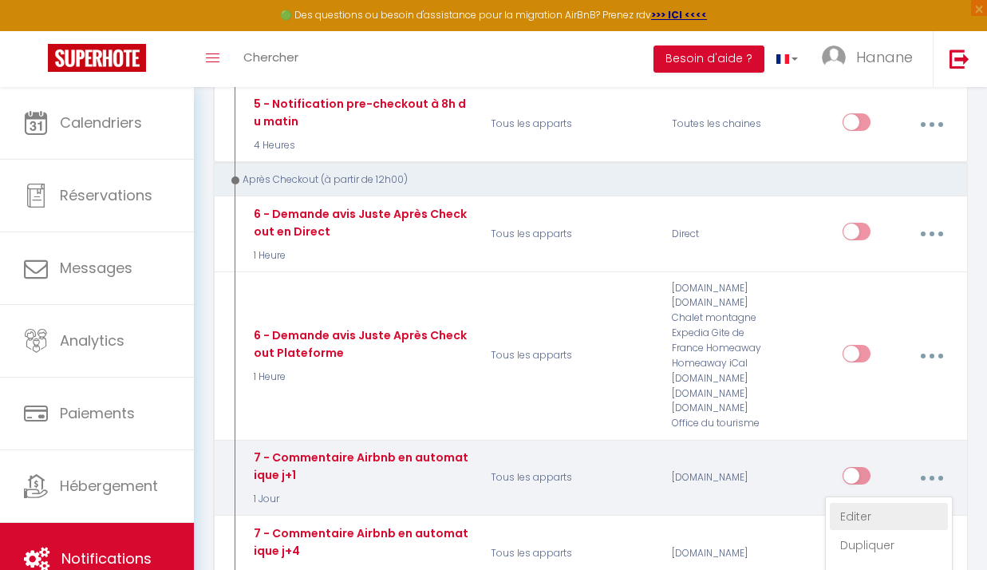
checkbox input "false"
select select "review"
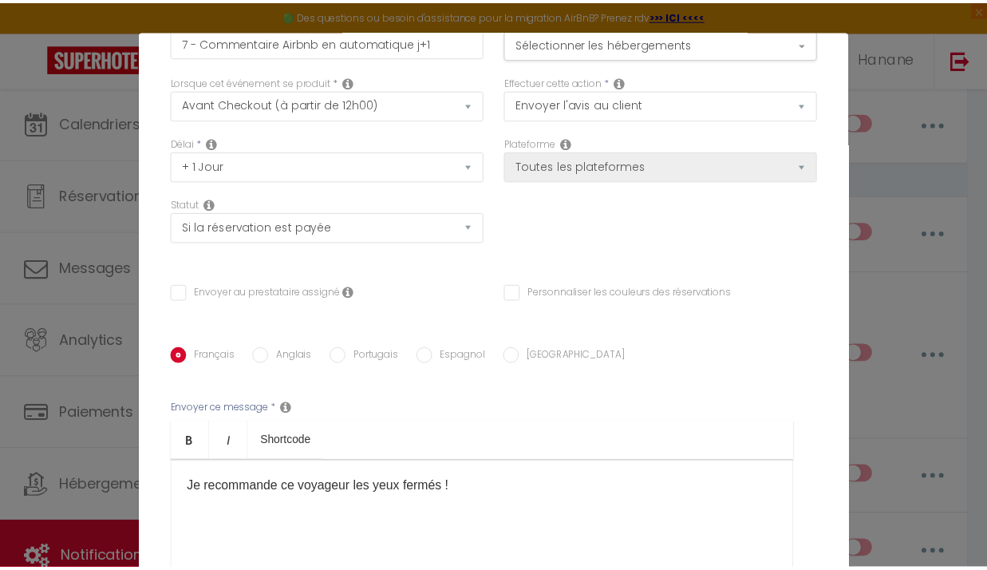
scroll to position [0, 0]
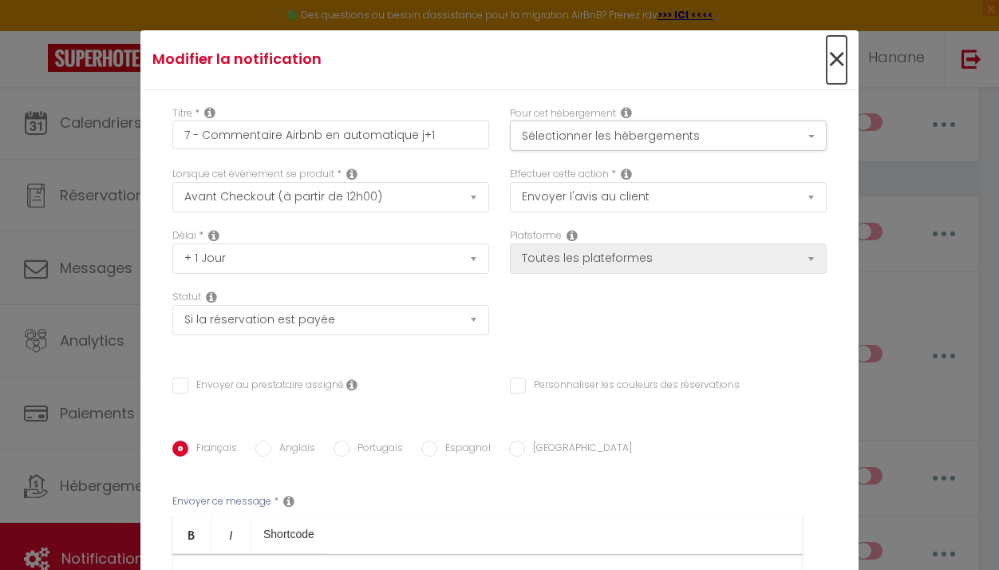
click at [827, 58] on span "×" at bounding box center [837, 60] width 20 height 48
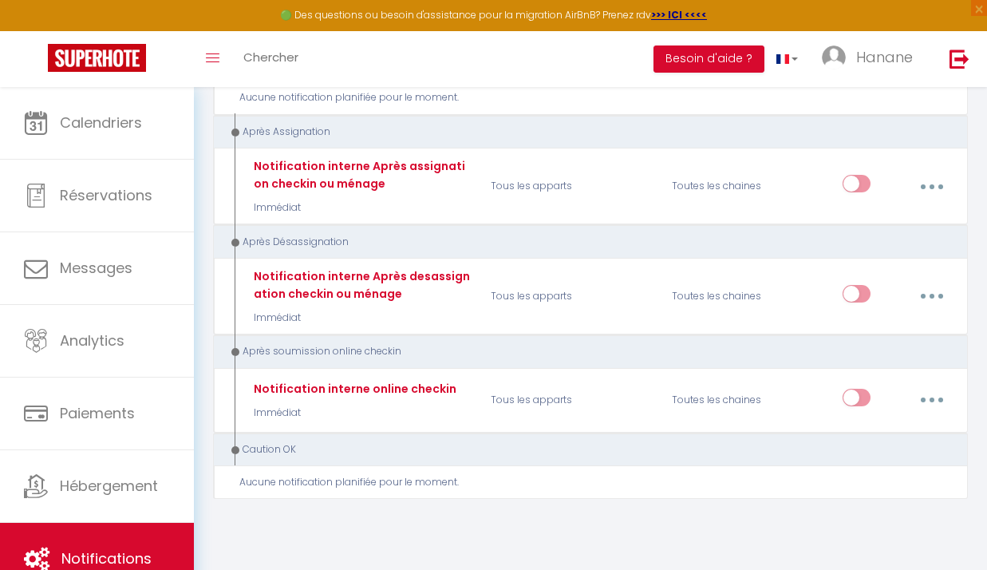
scroll to position [2258, 0]
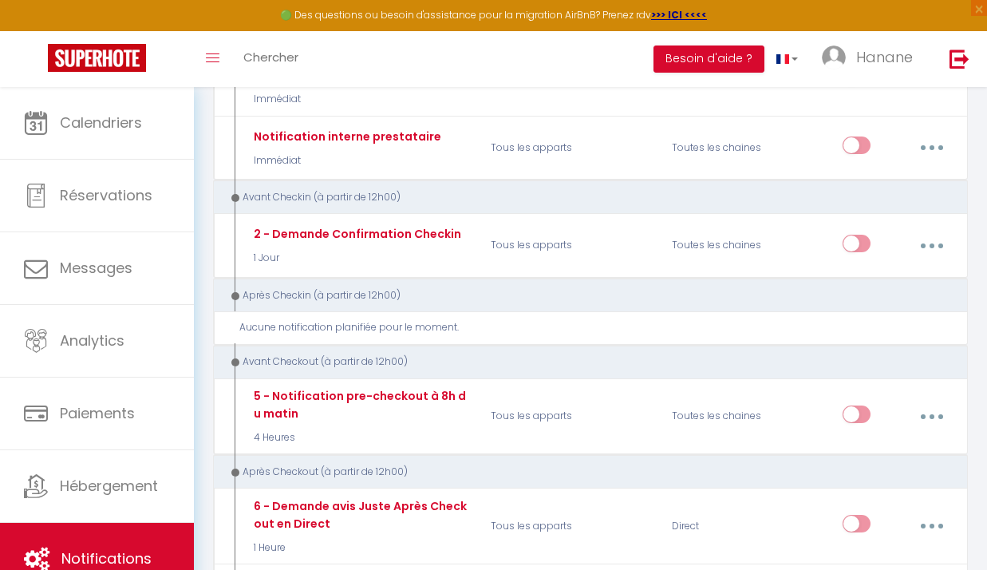
scroll to position [265, 0]
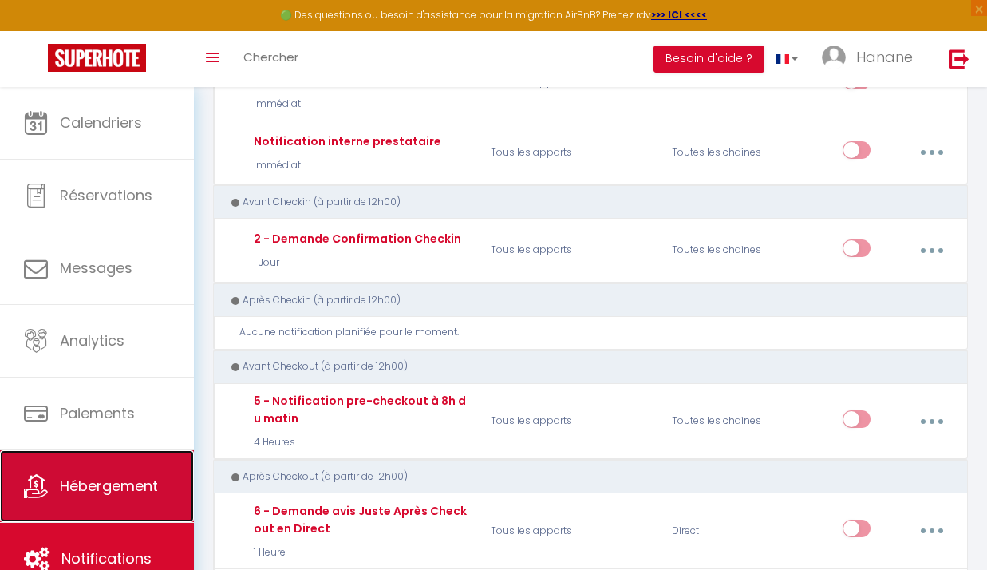
click at [132, 479] on span "Hébergement" at bounding box center [109, 485] width 98 height 20
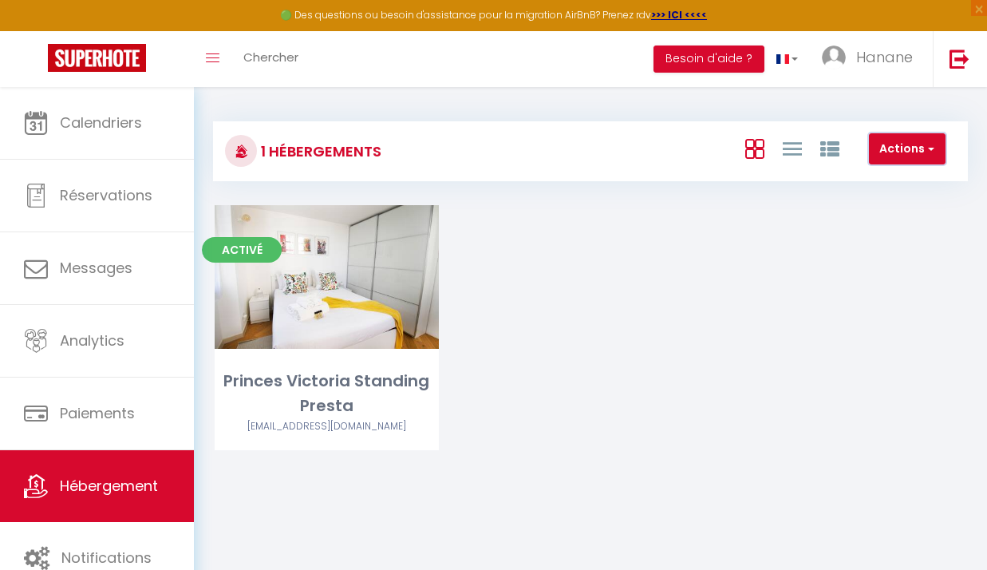
click at [886, 153] on button "Actions" at bounding box center [907, 149] width 77 height 32
click at [895, 185] on li "Créer un Hébergement" at bounding box center [872, 182] width 146 height 18
select select "3"
select select "2"
select select "1"
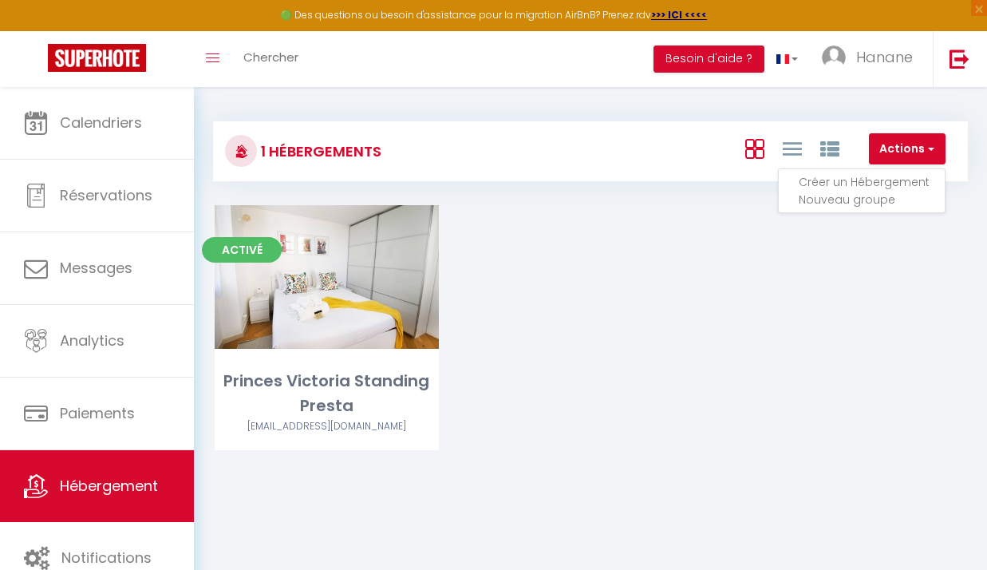
select select "1"
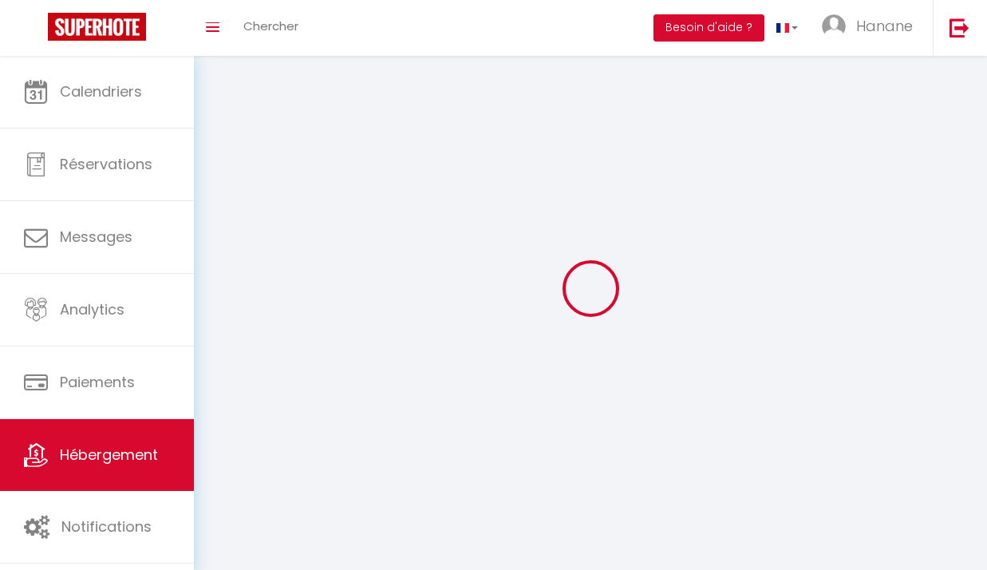
select select
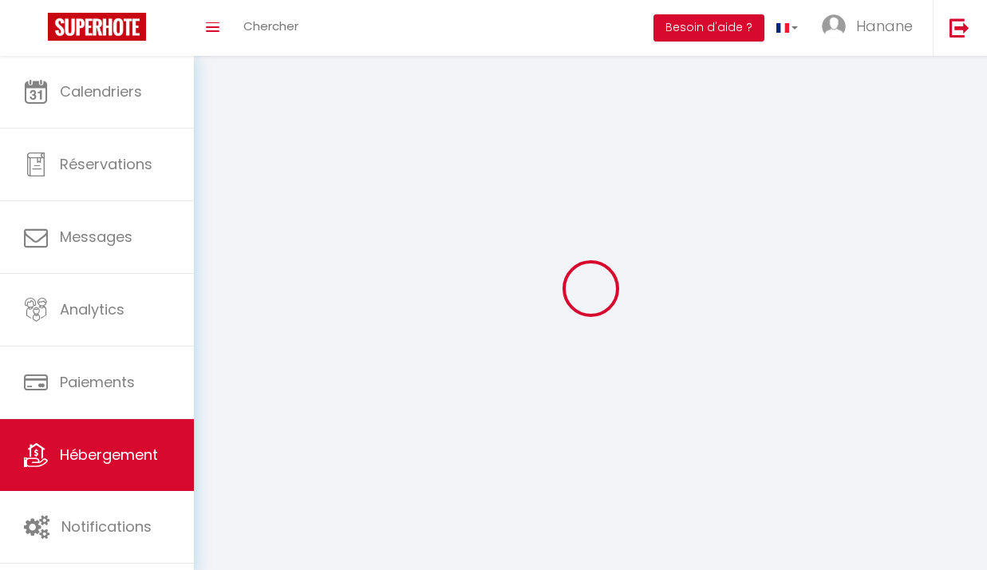
select select
checkbox input "false"
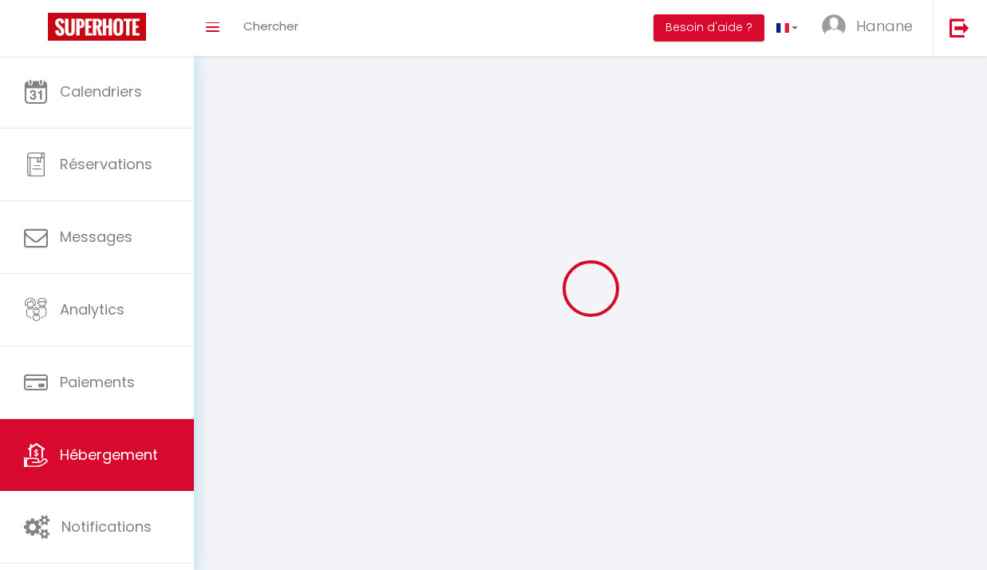
select select
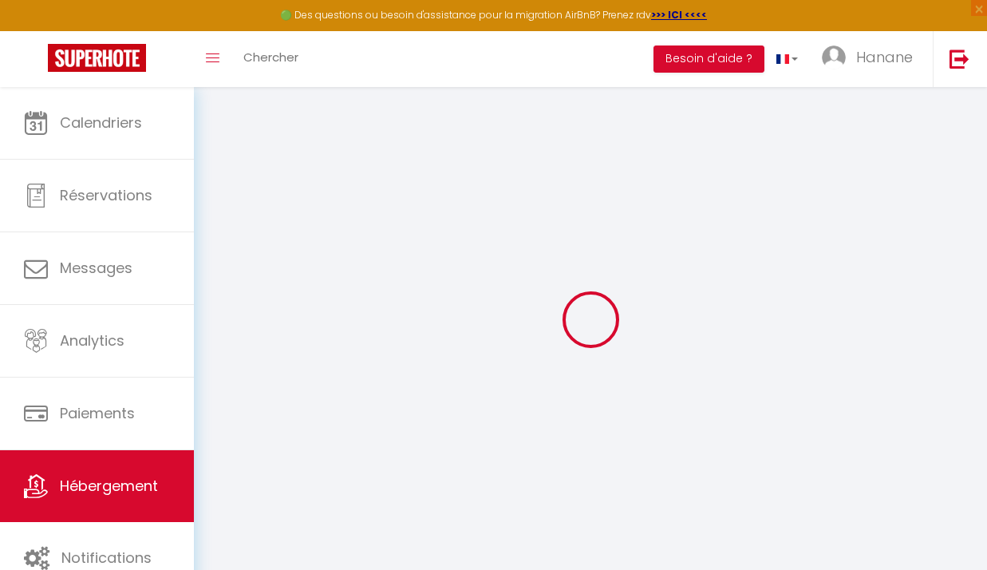
select select
checkbox input "false"
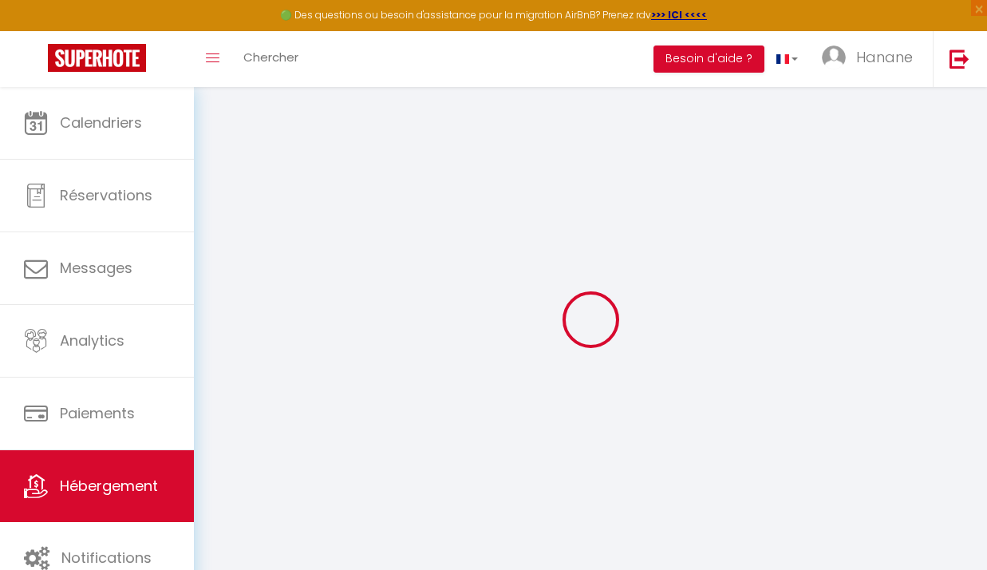
select select
select select "15:00"
select select "23:45"
select select "11:00"
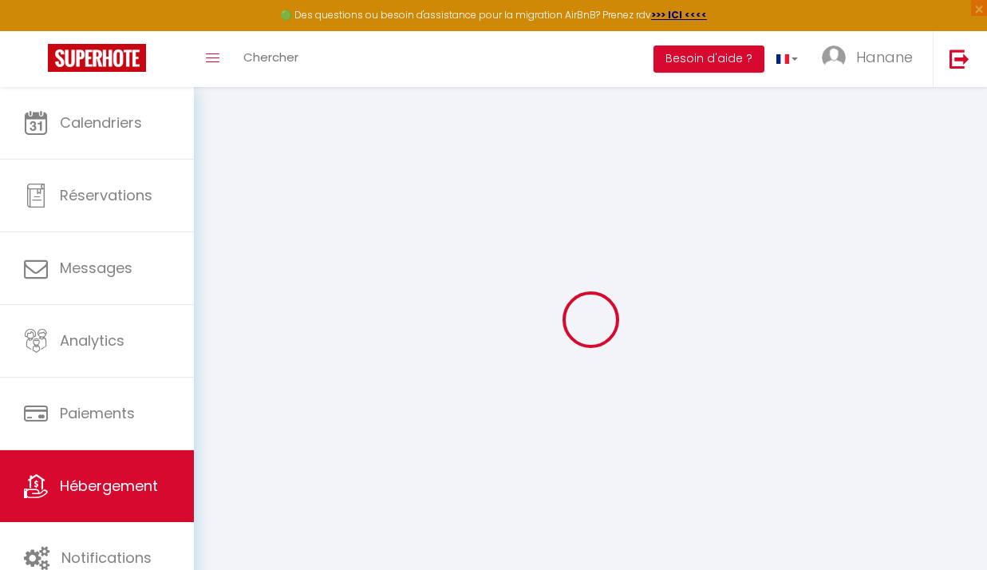
select select "30"
select select "120"
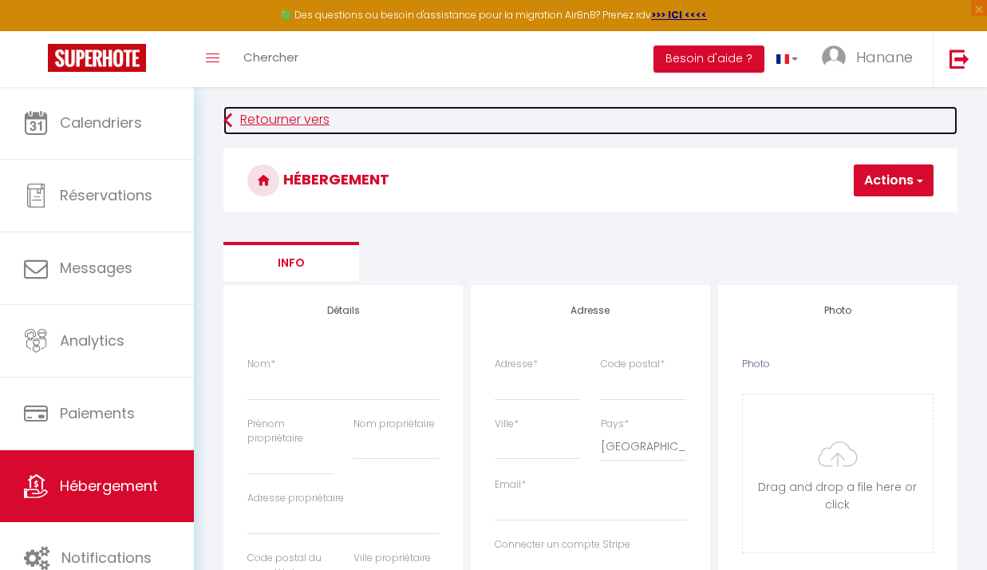
click at [227, 124] on icon at bounding box center [227, 120] width 9 height 29
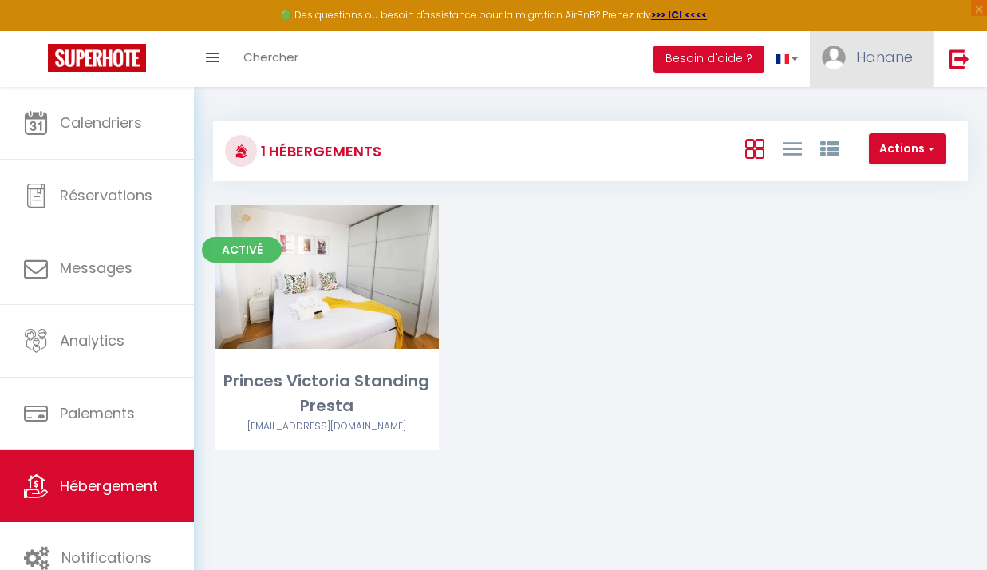
click at [884, 49] on span "Hanane" at bounding box center [884, 57] width 57 height 20
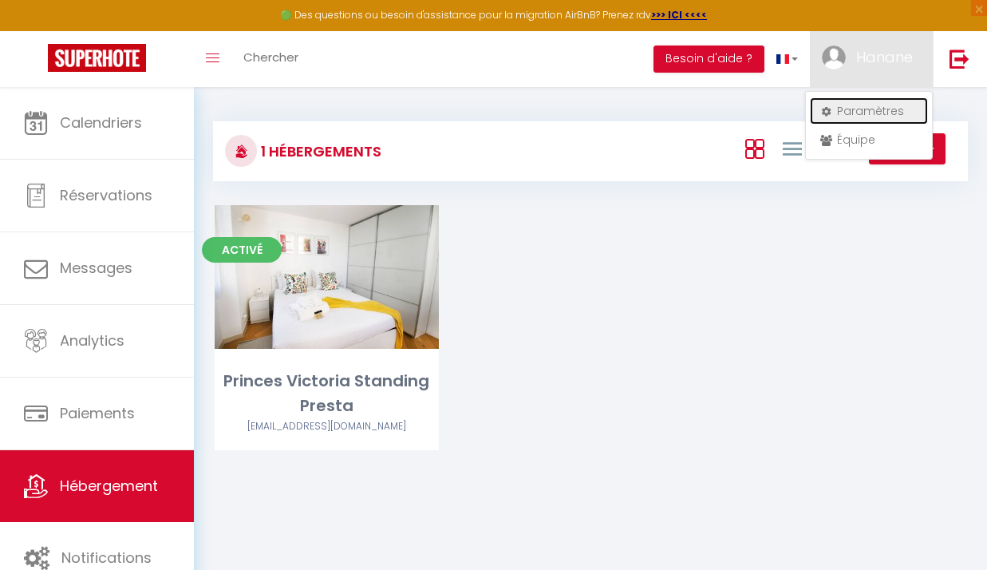
click at [888, 105] on link "Paramètres" at bounding box center [869, 110] width 118 height 27
select select "28"
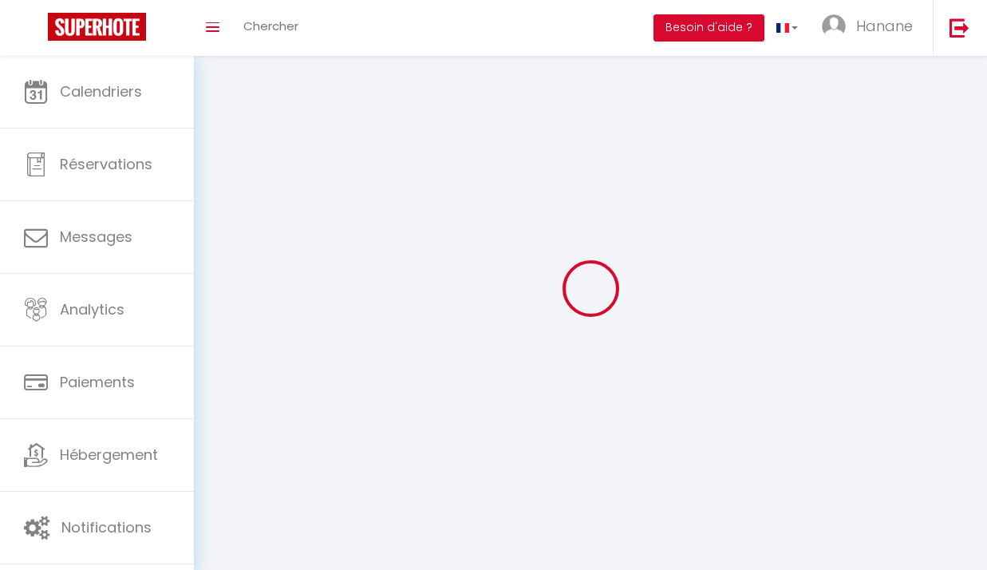
type input "3pcZKH4vrH6uCbybqmxOnsTJl"
type input "vNTae27YsY5YStXo8CmYl86PM"
type input "[URL][DOMAIN_NAME]"
select select "fr"
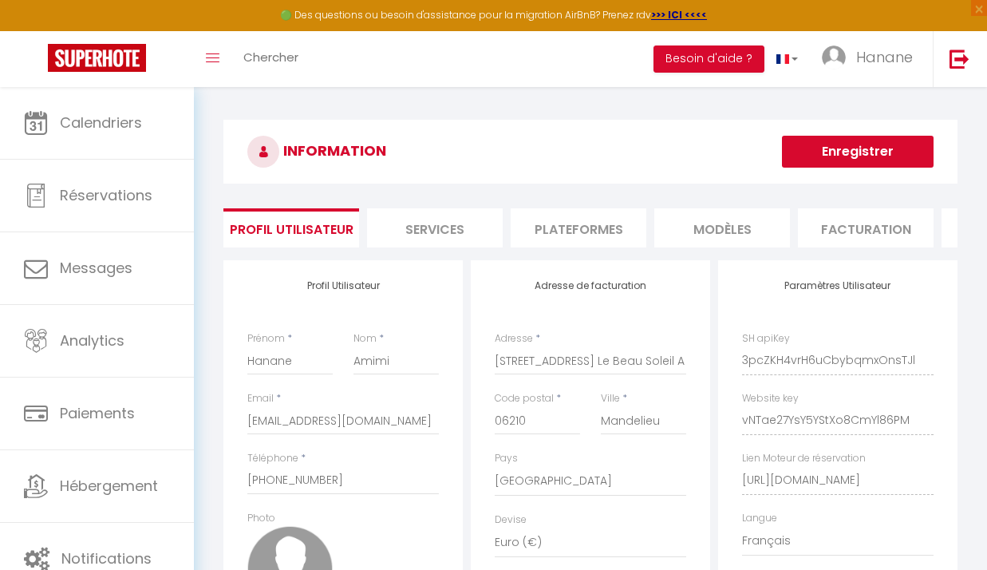
click at [577, 233] on li "Plateformes" at bounding box center [579, 227] width 136 height 39
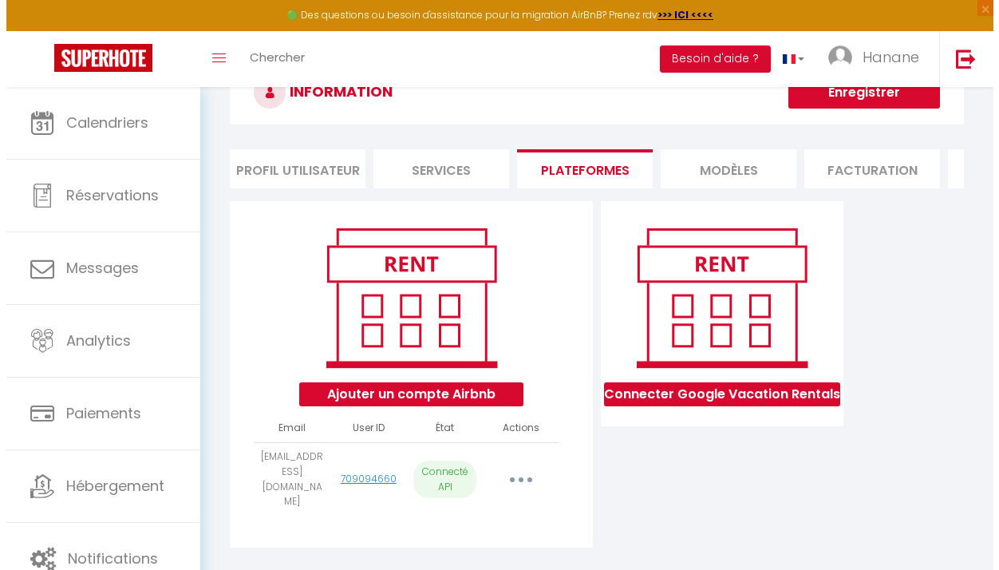
scroll to position [56, 0]
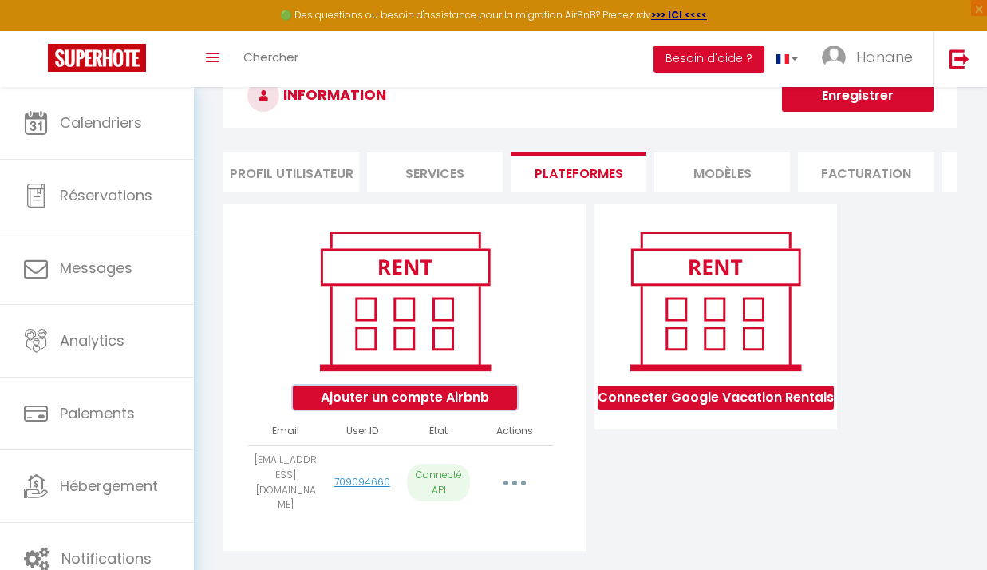
click at [444, 409] on button "Ajouter un compte Airbnb" at bounding box center [405, 397] width 224 height 24
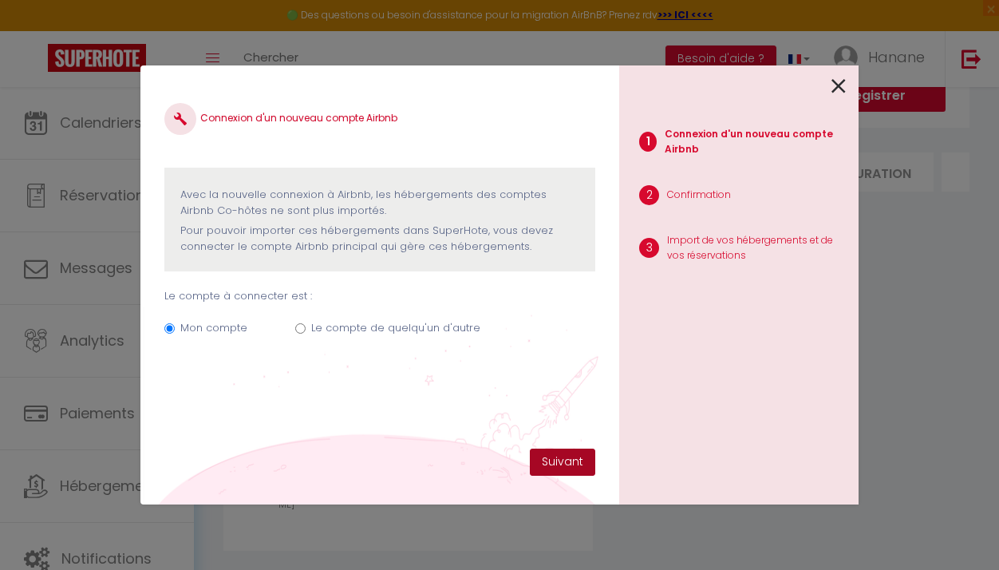
click at [570, 465] on button "Suivant" at bounding box center [562, 461] width 65 height 27
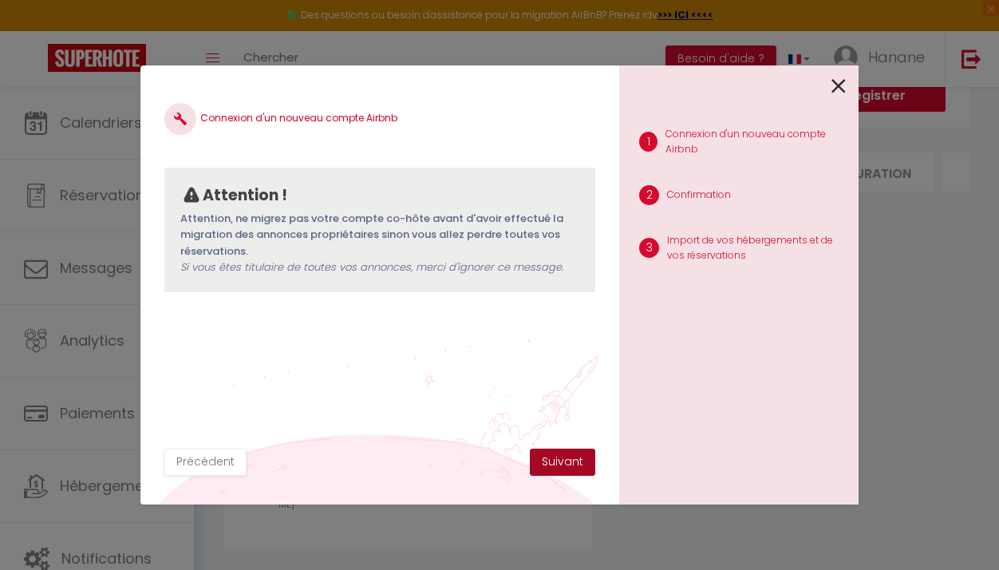
click at [570, 465] on button "Suivant" at bounding box center [562, 461] width 65 height 27
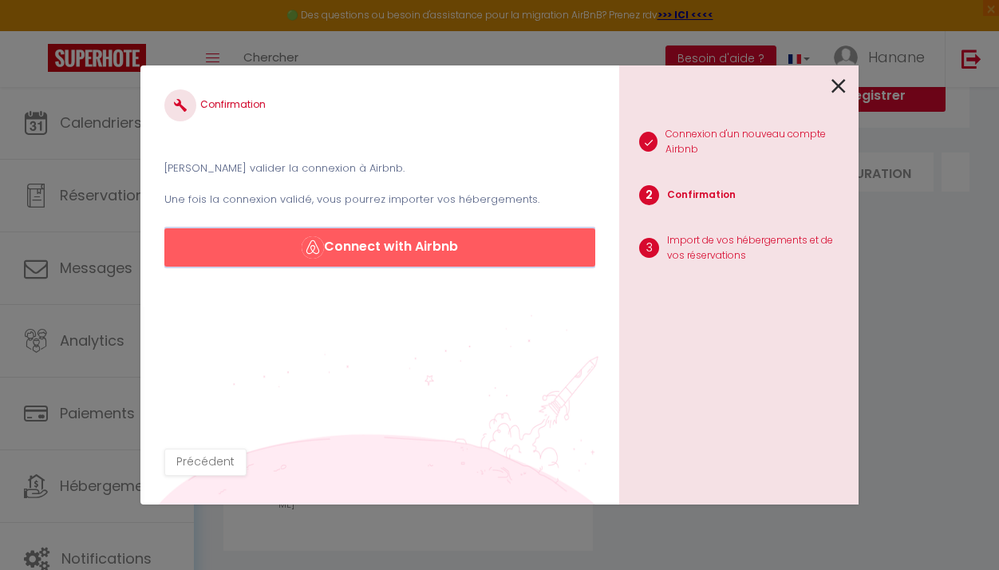
click at [540, 250] on button "Connect with Airbnb" at bounding box center [379, 247] width 431 height 38
click at [491, 243] on button "Connect with Airbnb" at bounding box center [379, 247] width 431 height 38
click at [515, 255] on button "Connect with Airbnb" at bounding box center [379, 247] width 431 height 38
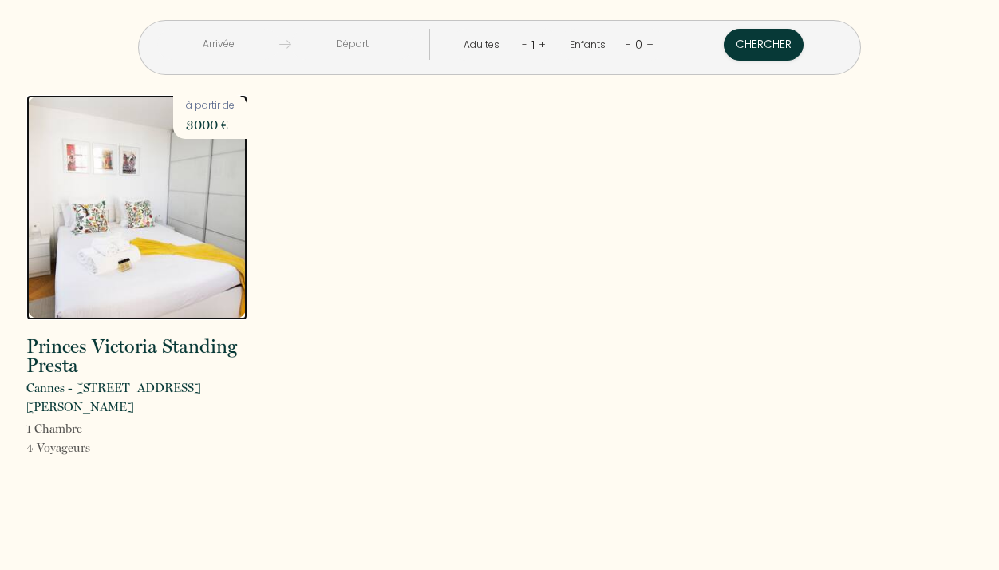
click at [167, 245] on img at bounding box center [136, 207] width 221 height 225
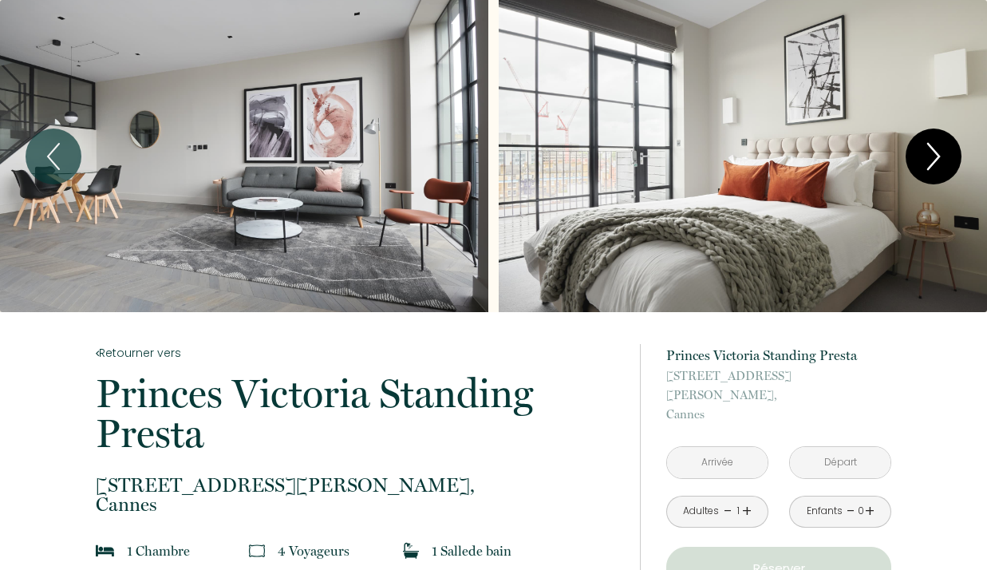
click at [929, 148] on icon "Next" at bounding box center [934, 156] width 34 height 48
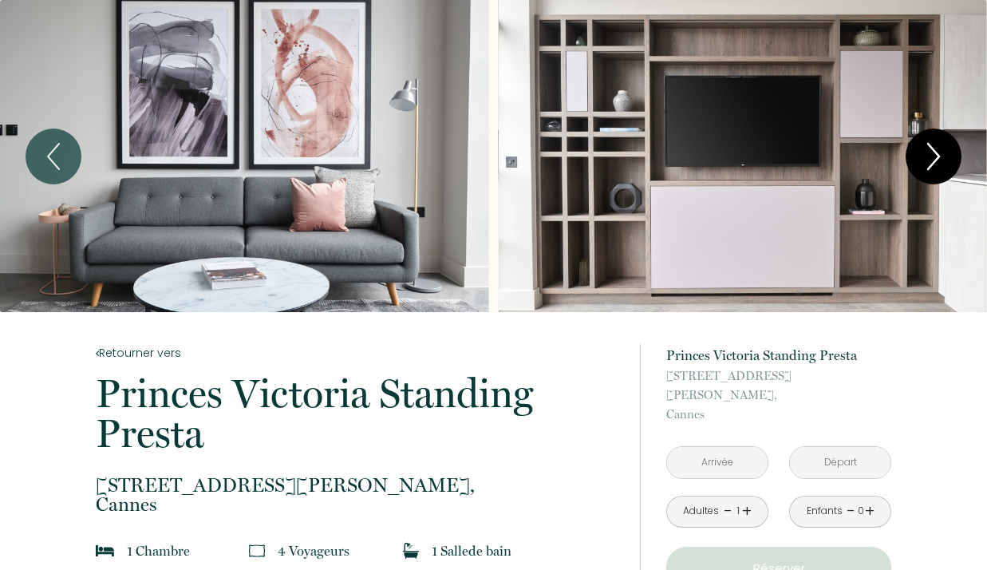
click at [929, 148] on icon "Next" at bounding box center [934, 156] width 34 height 48
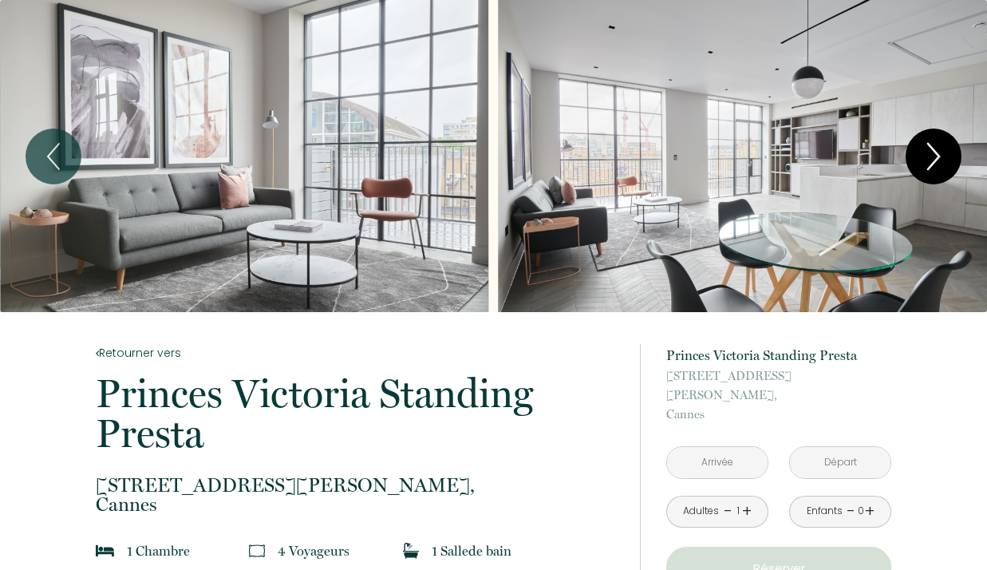
click at [929, 148] on icon "Next" at bounding box center [934, 156] width 34 height 48
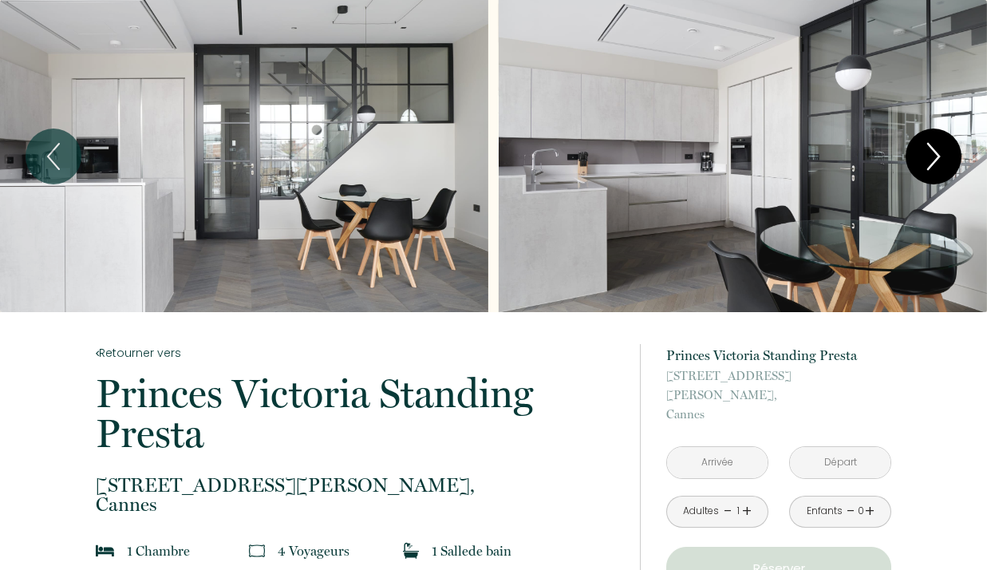
click at [929, 148] on icon "Next" at bounding box center [934, 156] width 34 height 48
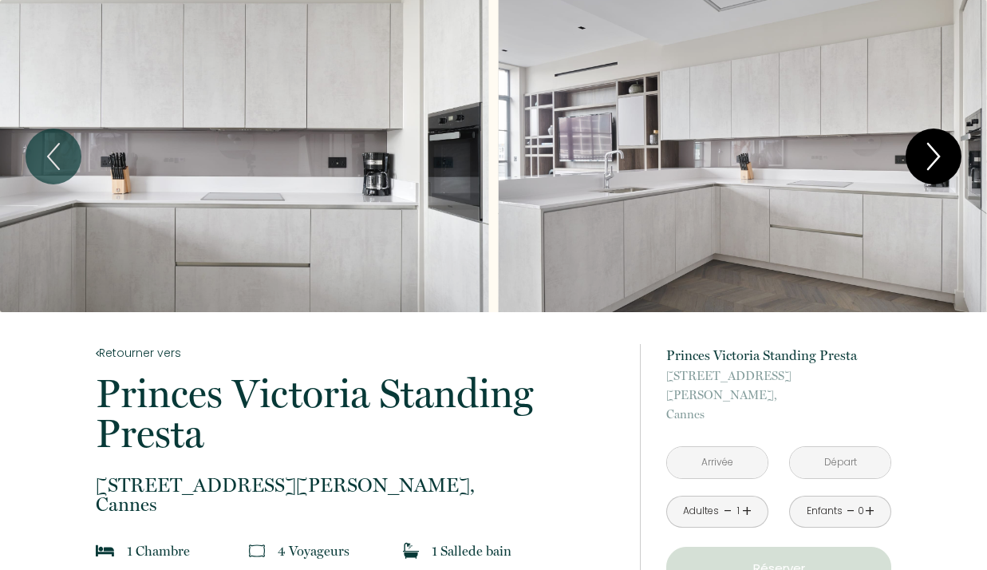
click at [929, 148] on icon "Next" at bounding box center [934, 156] width 34 height 48
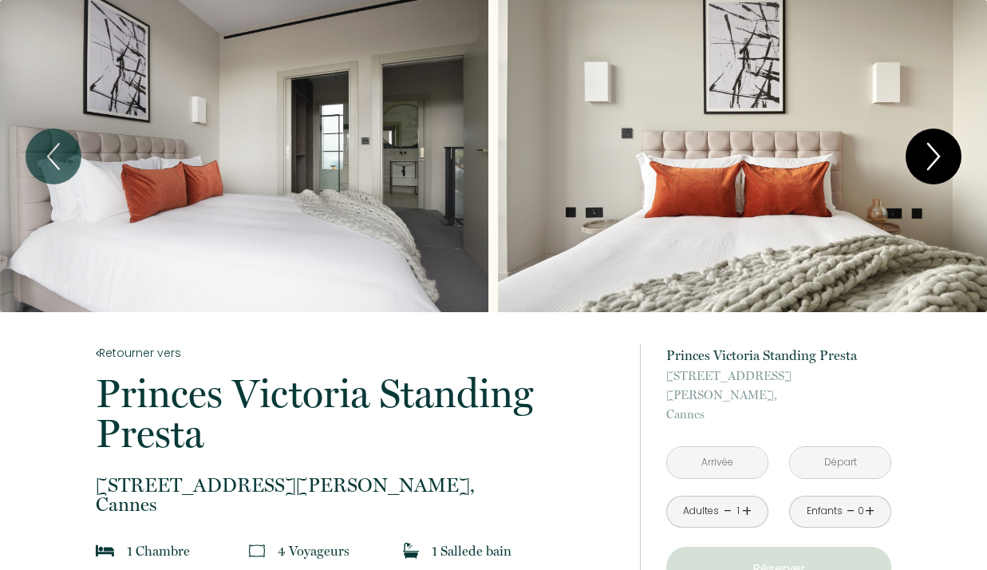
click at [929, 148] on icon "Next" at bounding box center [934, 156] width 34 height 48
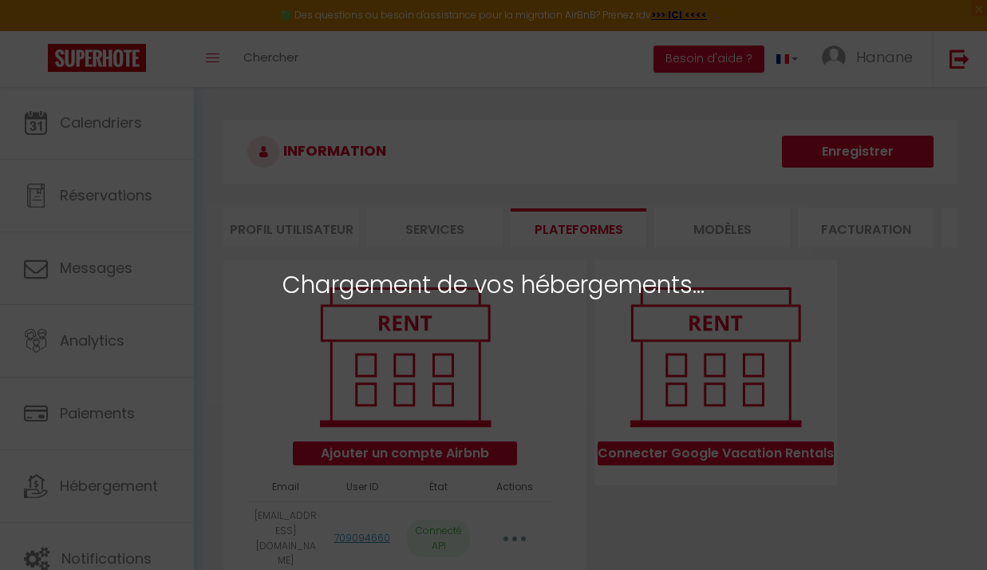
select select "78578"
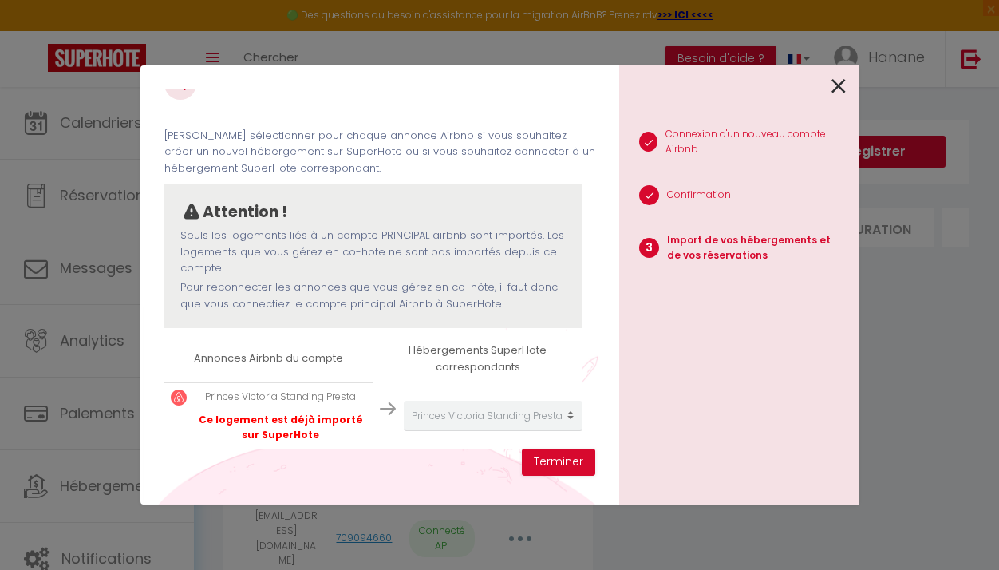
scroll to position [47, 0]
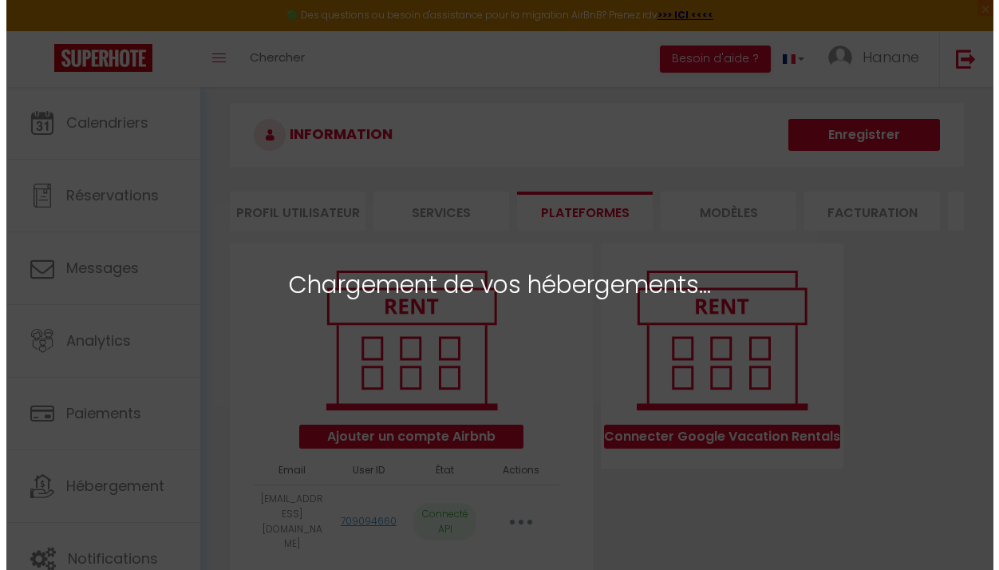
scroll to position [16, 0]
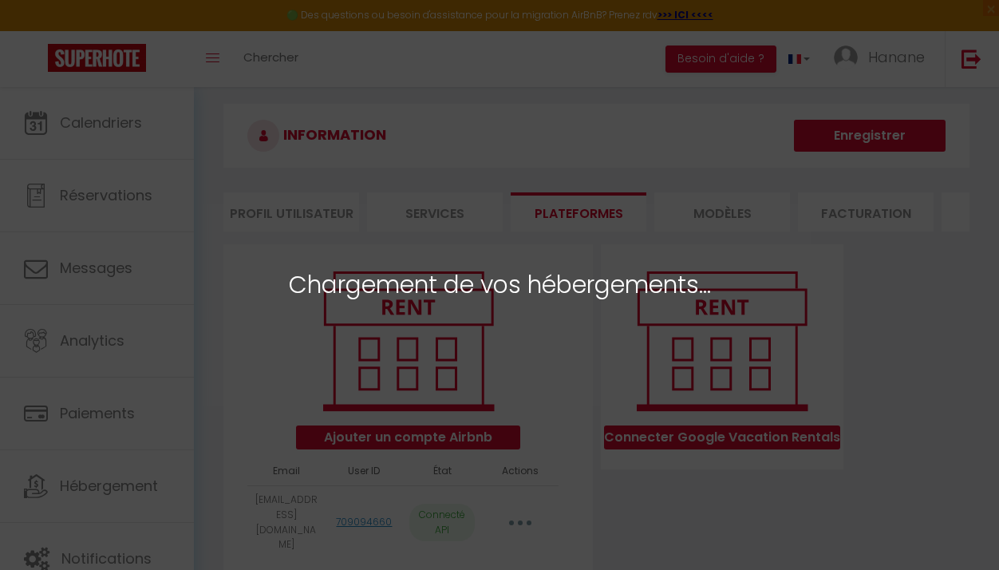
select select "78578"
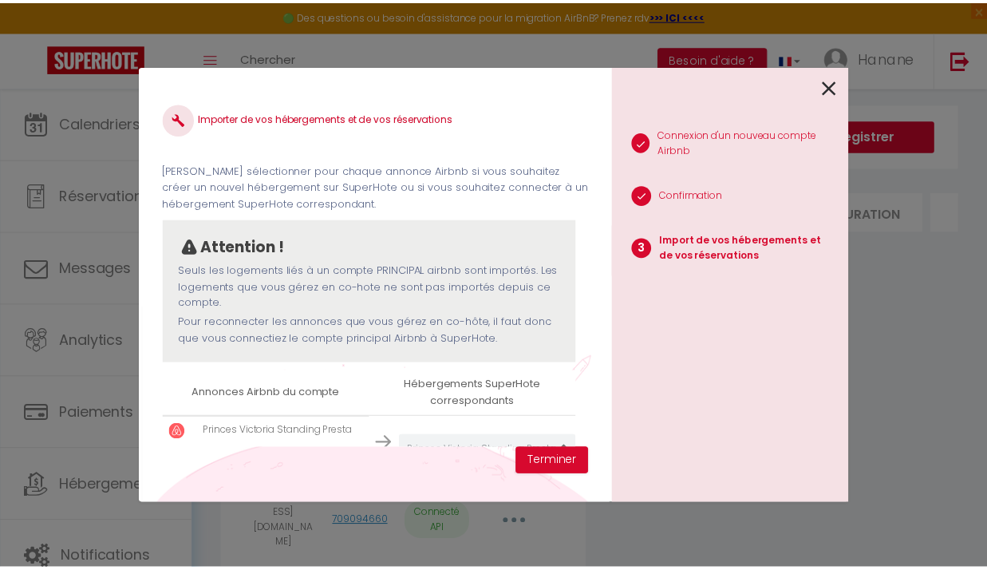
scroll to position [47, 0]
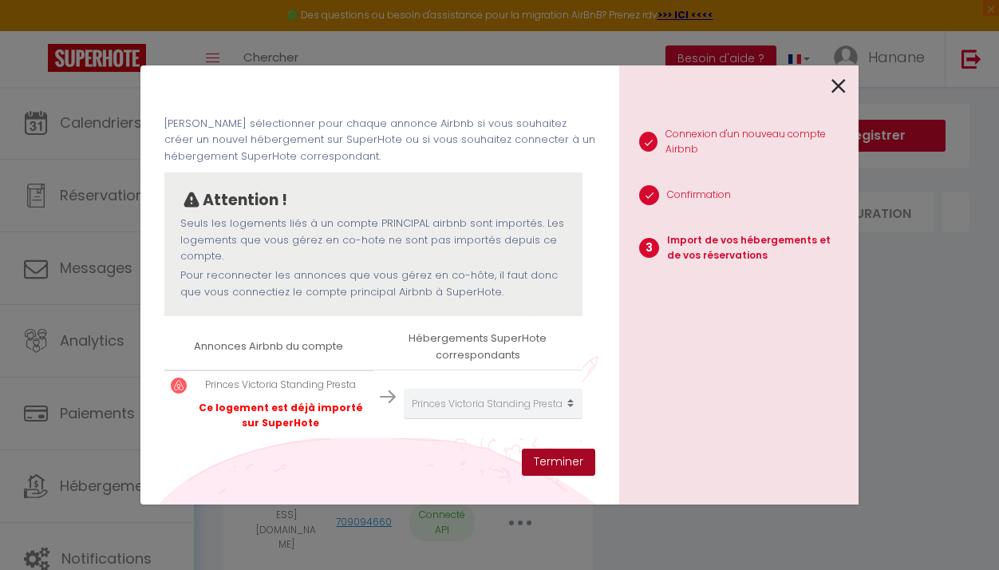
click at [581, 466] on button "Terminer" at bounding box center [558, 461] width 73 height 27
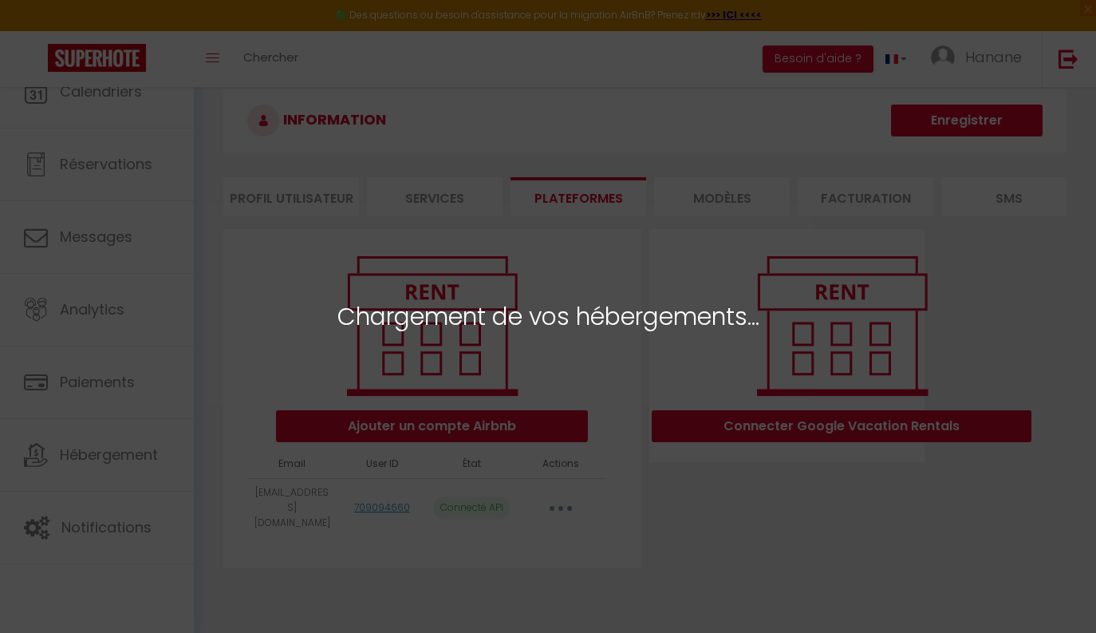
select select "78578"
